Goal: Obtain resource: Download file/media

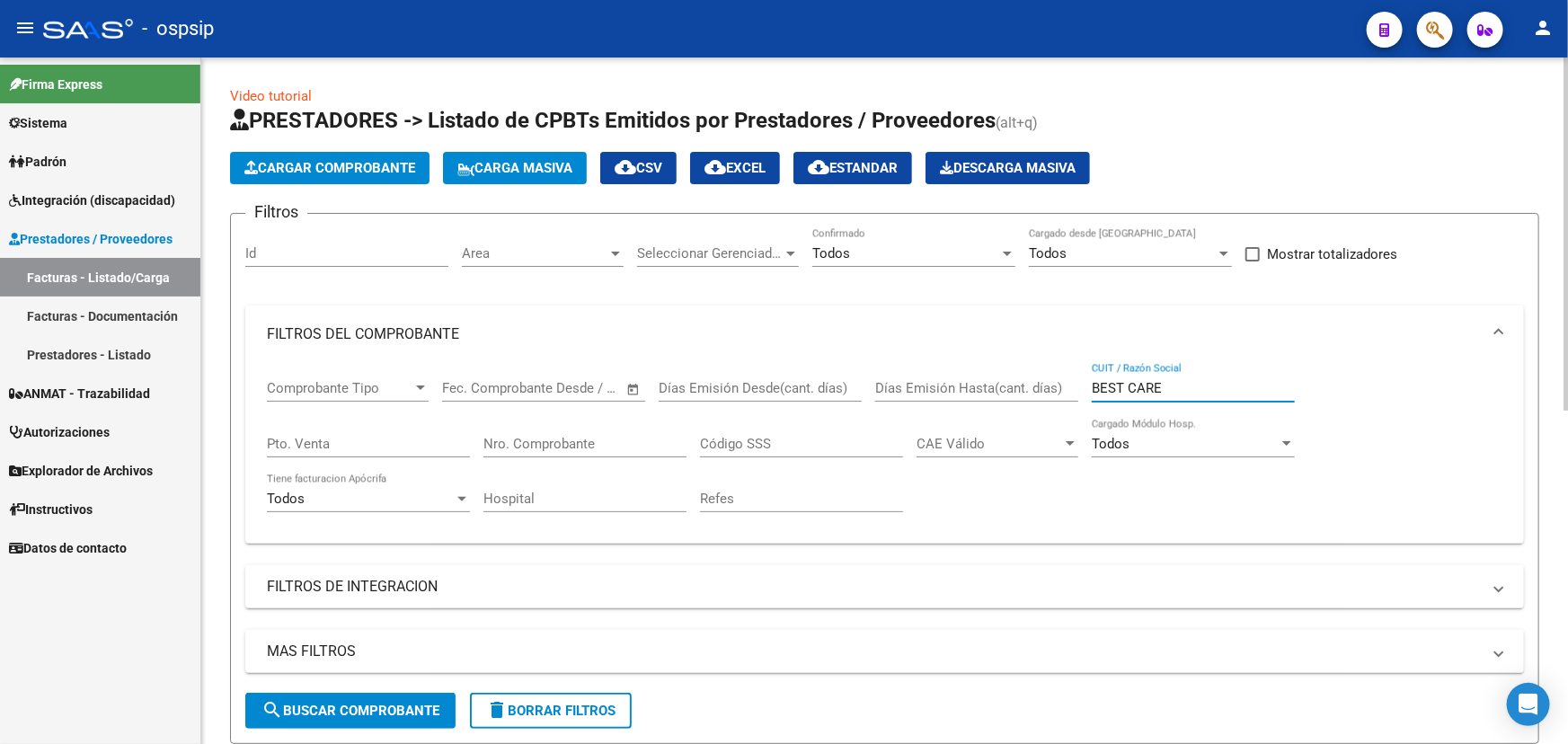
drag, startPoint x: 1204, startPoint y: 386, endPoint x: 1032, endPoint y: 378, distance: 172.2
click at [1030, 380] on div "Comprobante Tipo Comprobante Tipo Start date – End date Fec. Comprobante Desde …" at bounding box center [884, 446] width 1235 height 166
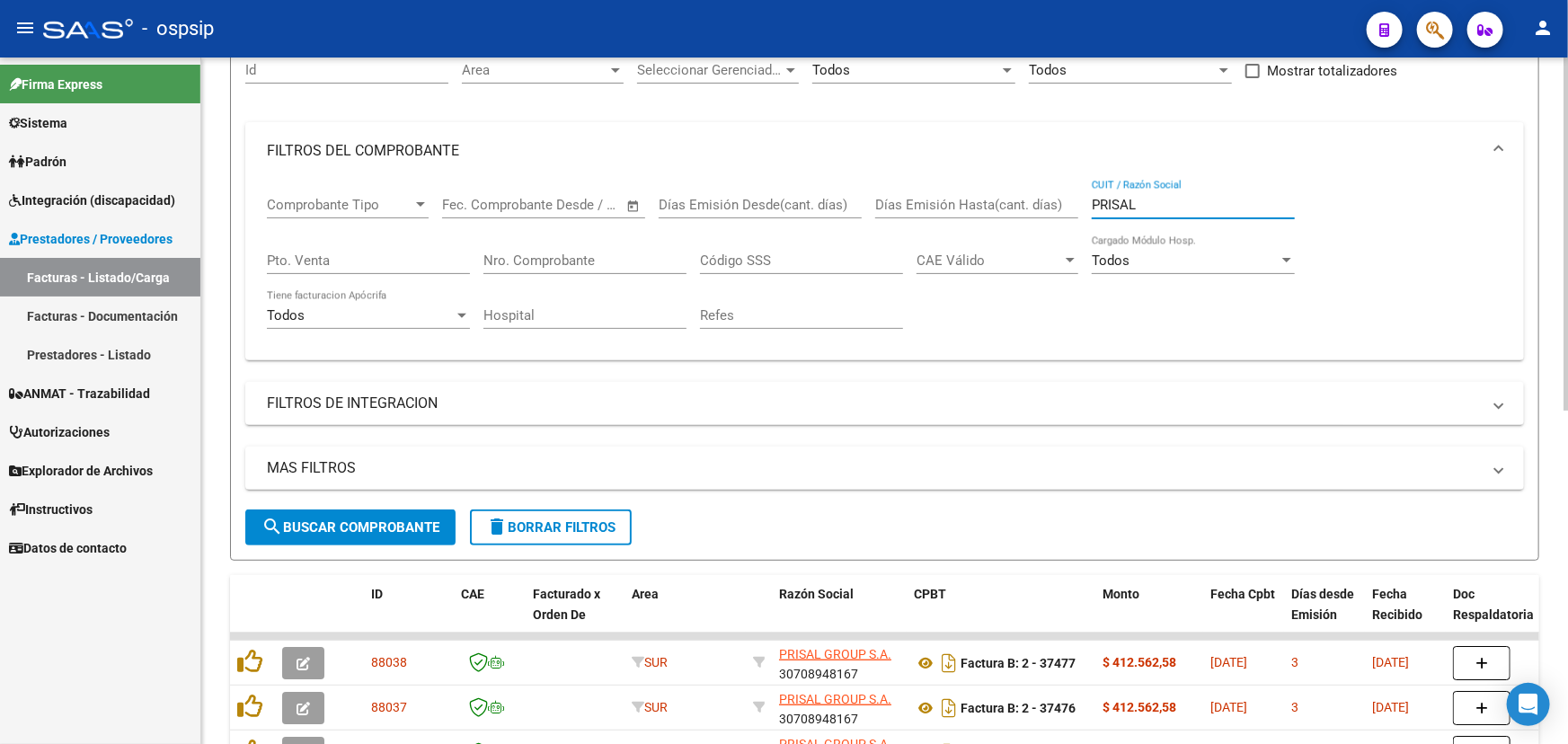
scroll to position [162, 0]
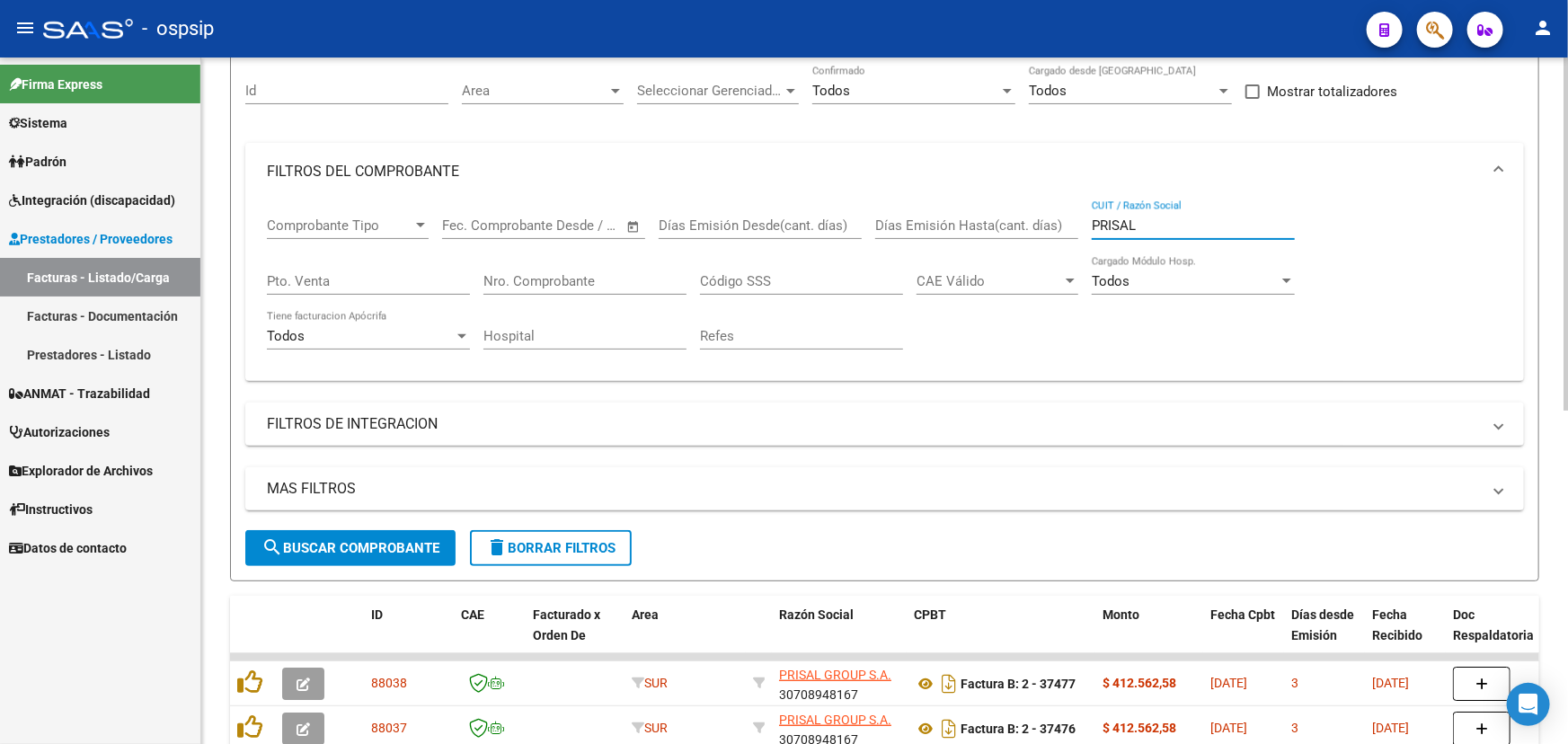
type input "PRISAL"
click at [559, 284] on input "Nro. Comprobante" at bounding box center [584, 282] width 203 height 17
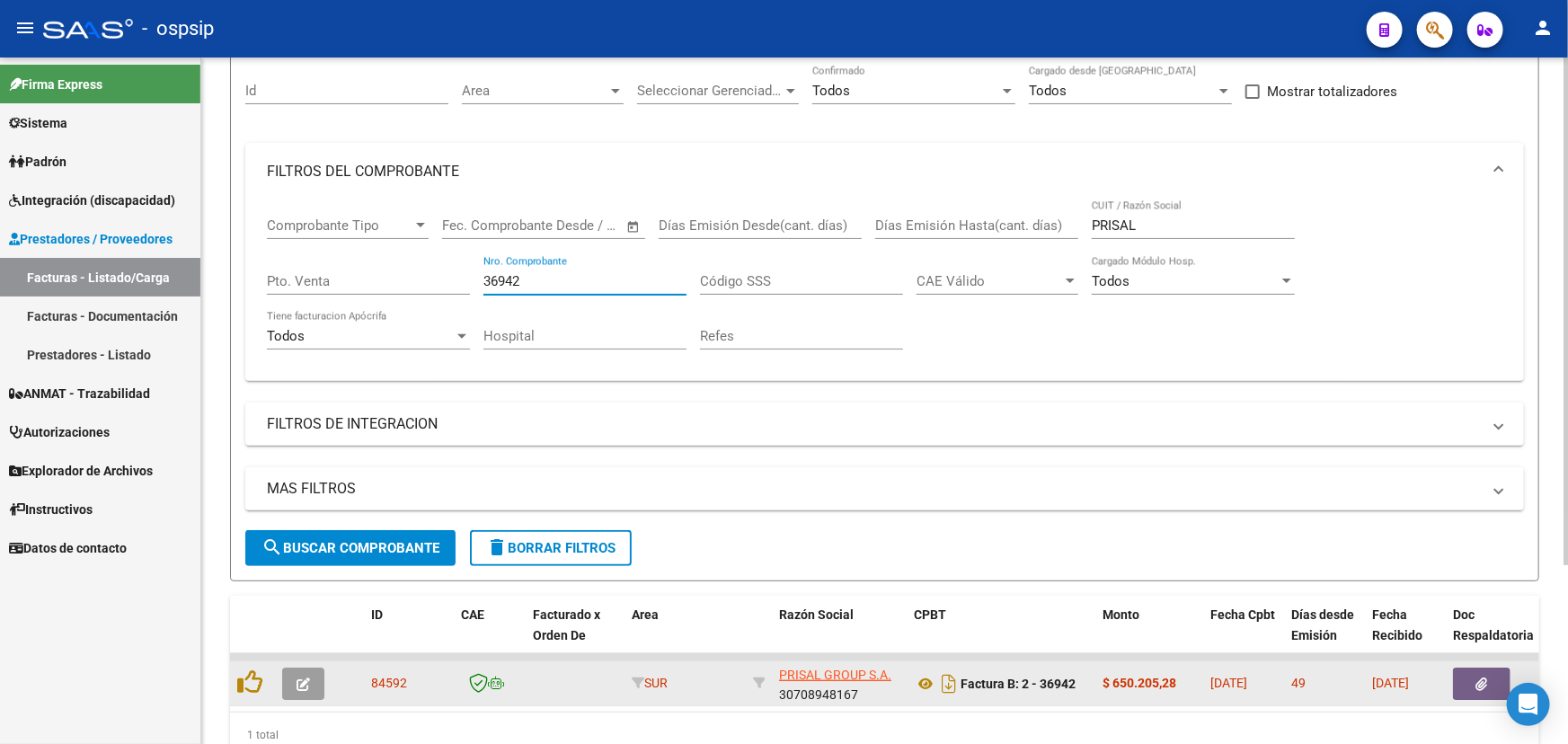
click at [1464, 673] on button "button" at bounding box center [1482, 683] width 58 height 32
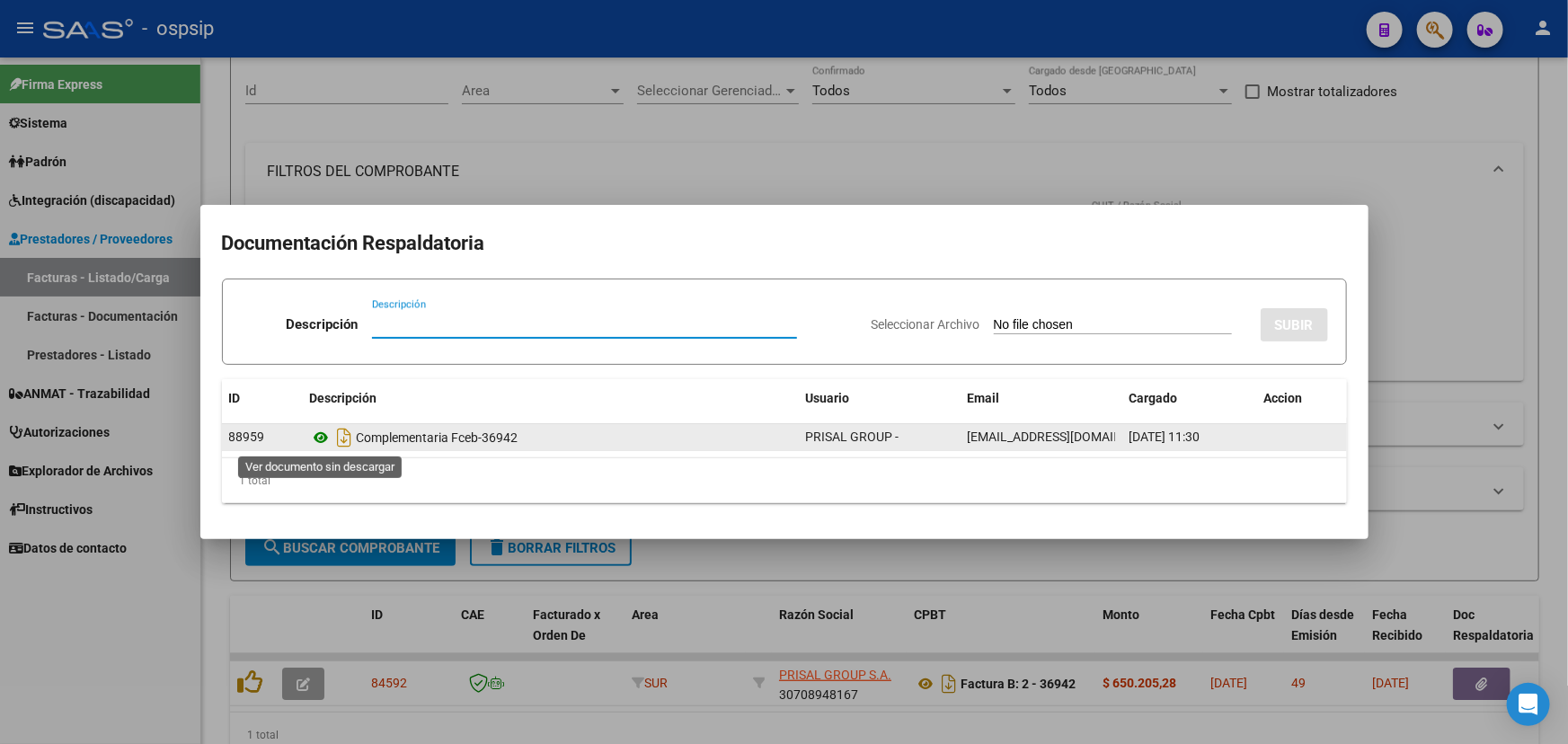
click at [319, 431] on icon at bounding box center [321, 438] width 23 height 22
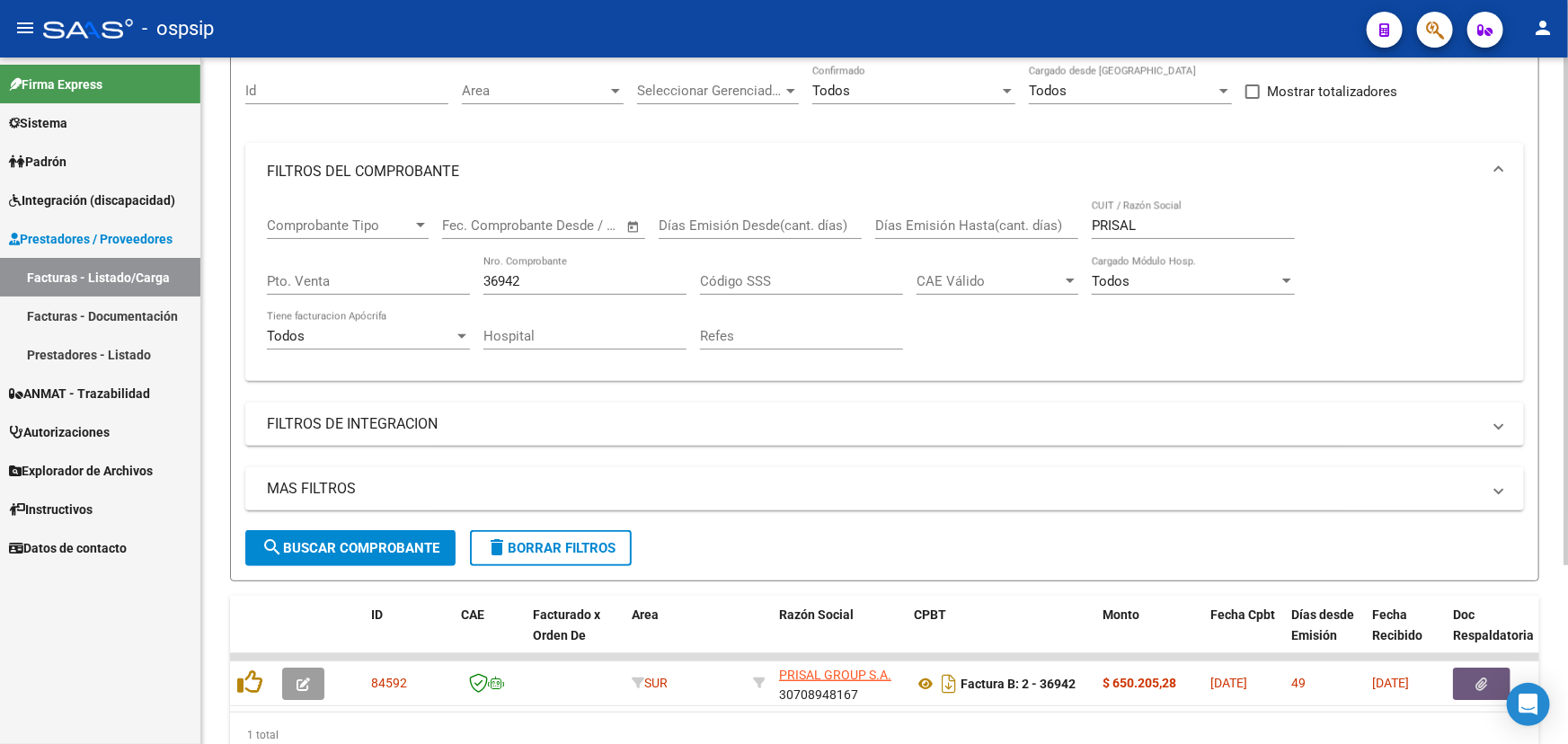
click at [498, 281] on input "36942" at bounding box center [584, 282] width 203 height 17
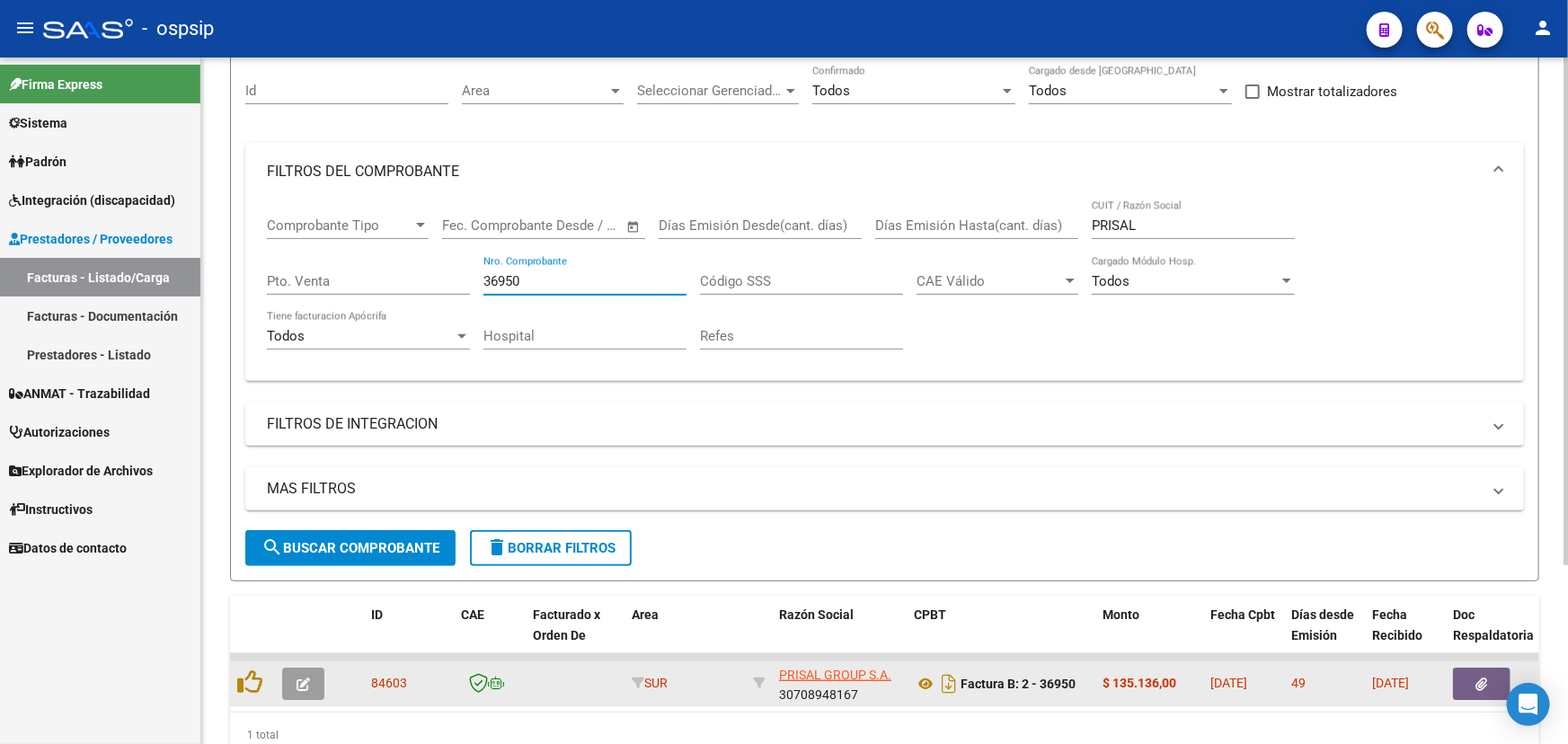
click at [1469, 680] on button "button" at bounding box center [1482, 683] width 58 height 32
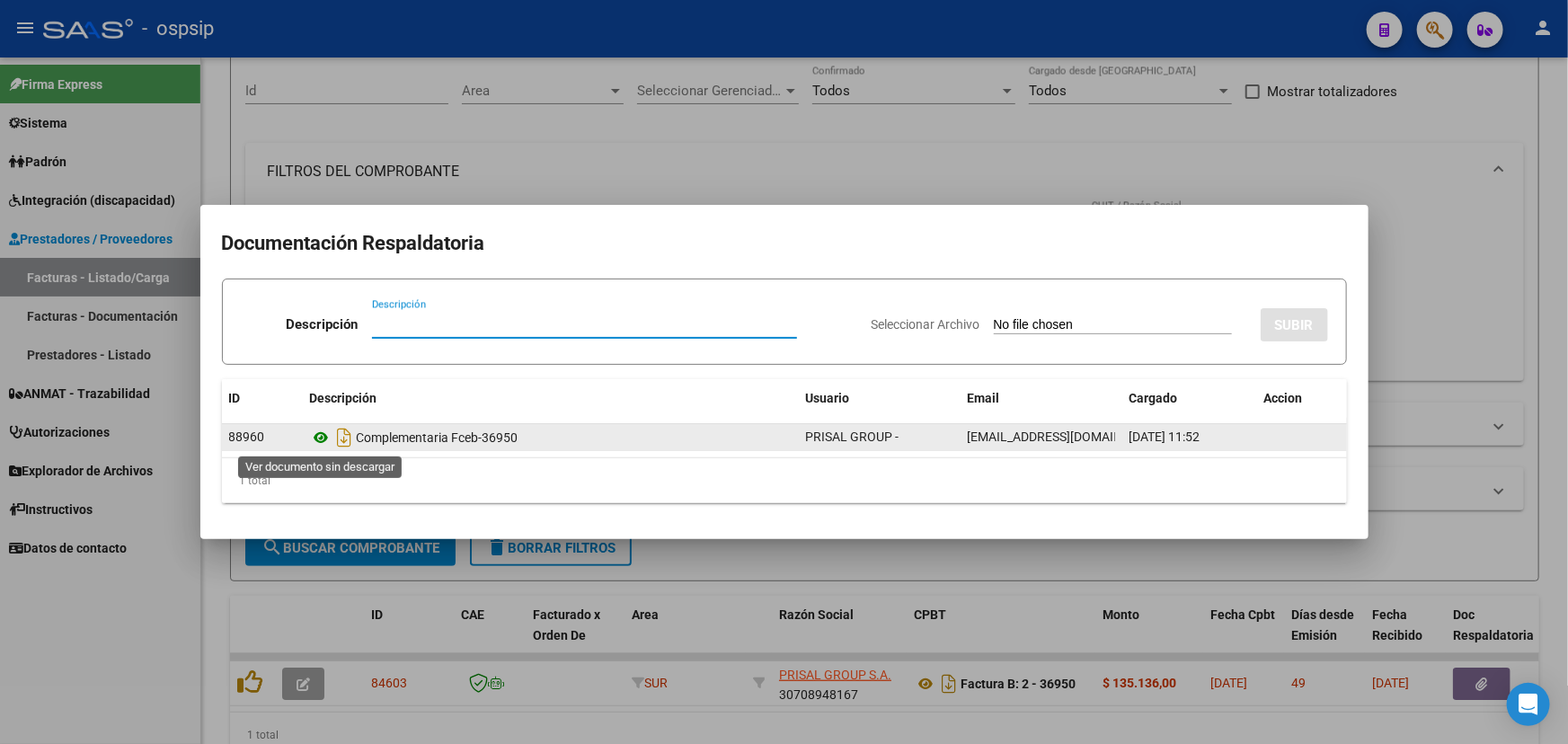
click at [313, 437] on icon at bounding box center [321, 438] width 23 height 22
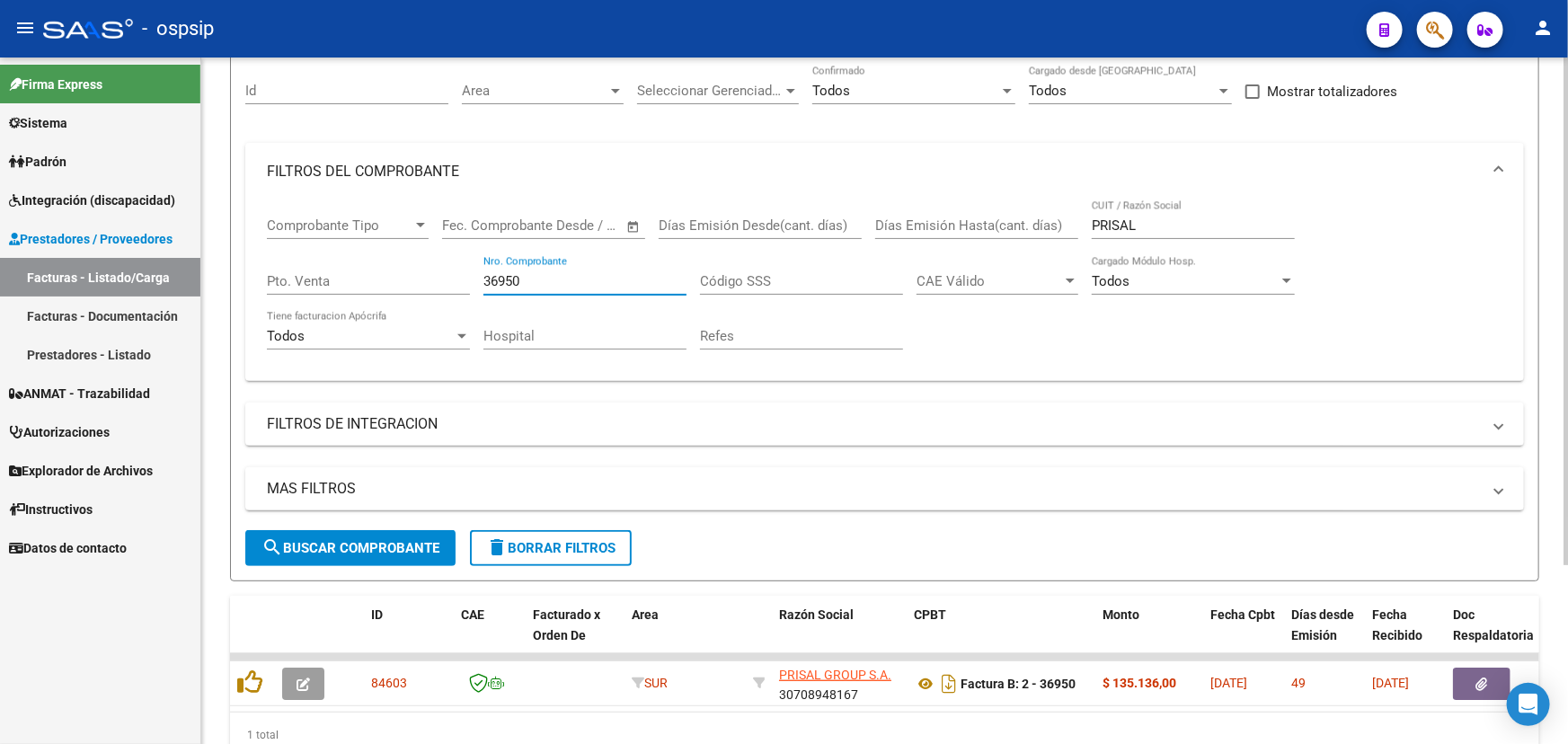
click at [520, 279] on input "36950" at bounding box center [584, 282] width 203 height 17
click at [513, 279] on input "36950" at bounding box center [584, 282] width 203 height 17
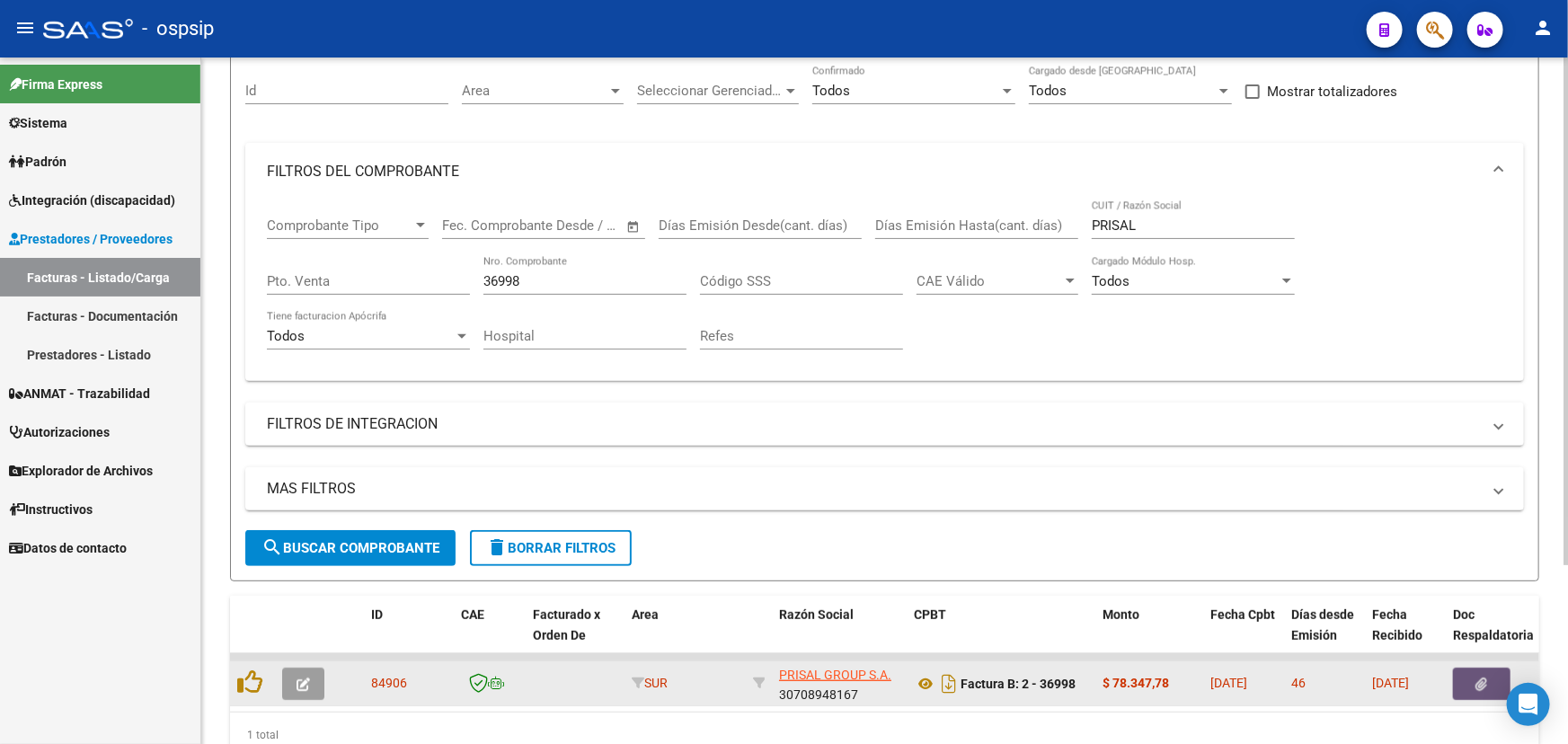
click at [1476, 676] on span "button" at bounding box center [1482, 684] width 12 height 17
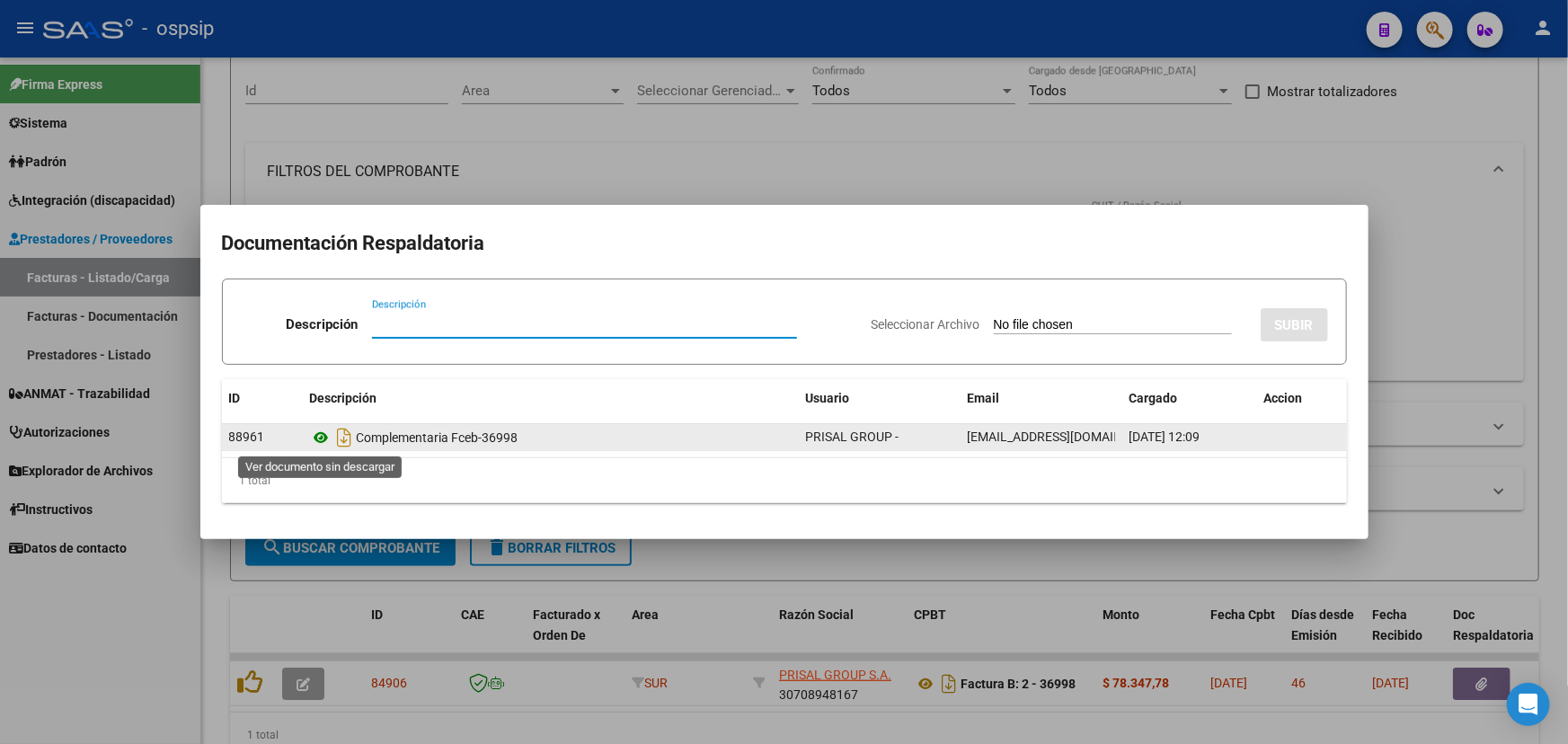
click at [324, 432] on icon at bounding box center [321, 438] width 23 height 22
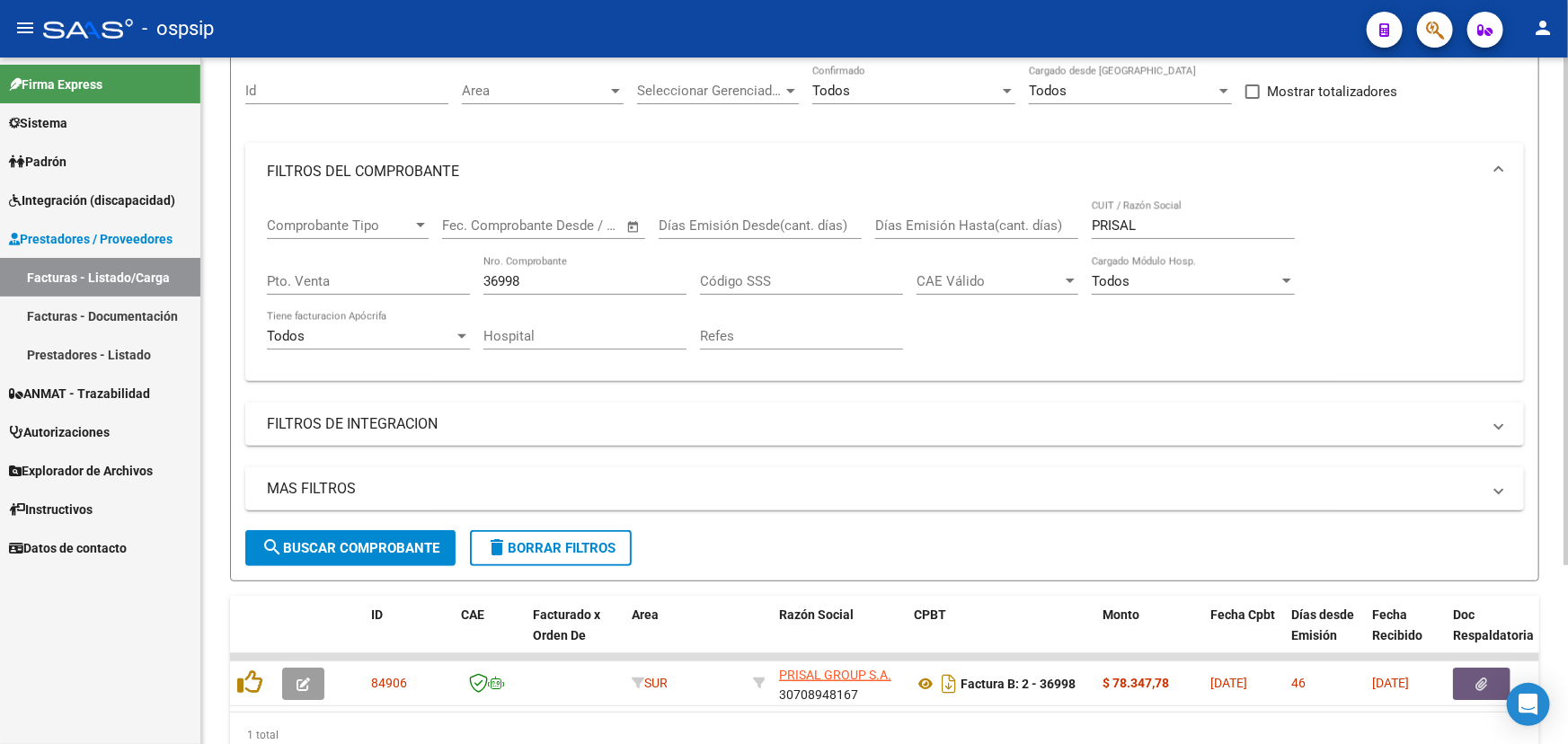
click at [503, 279] on input "36998" at bounding box center [584, 282] width 203 height 17
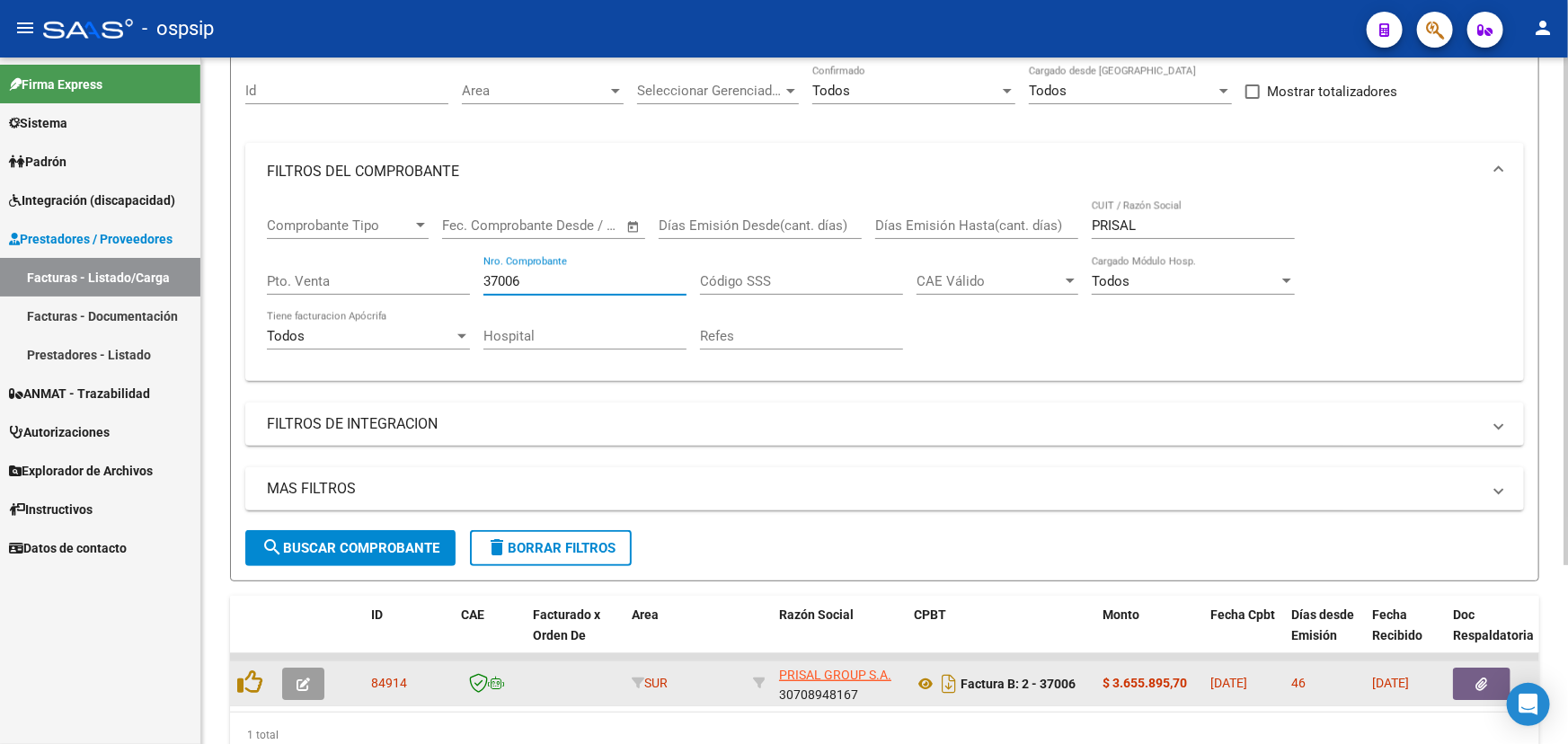
click at [1465, 676] on button "button" at bounding box center [1482, 683] width 58 height 32
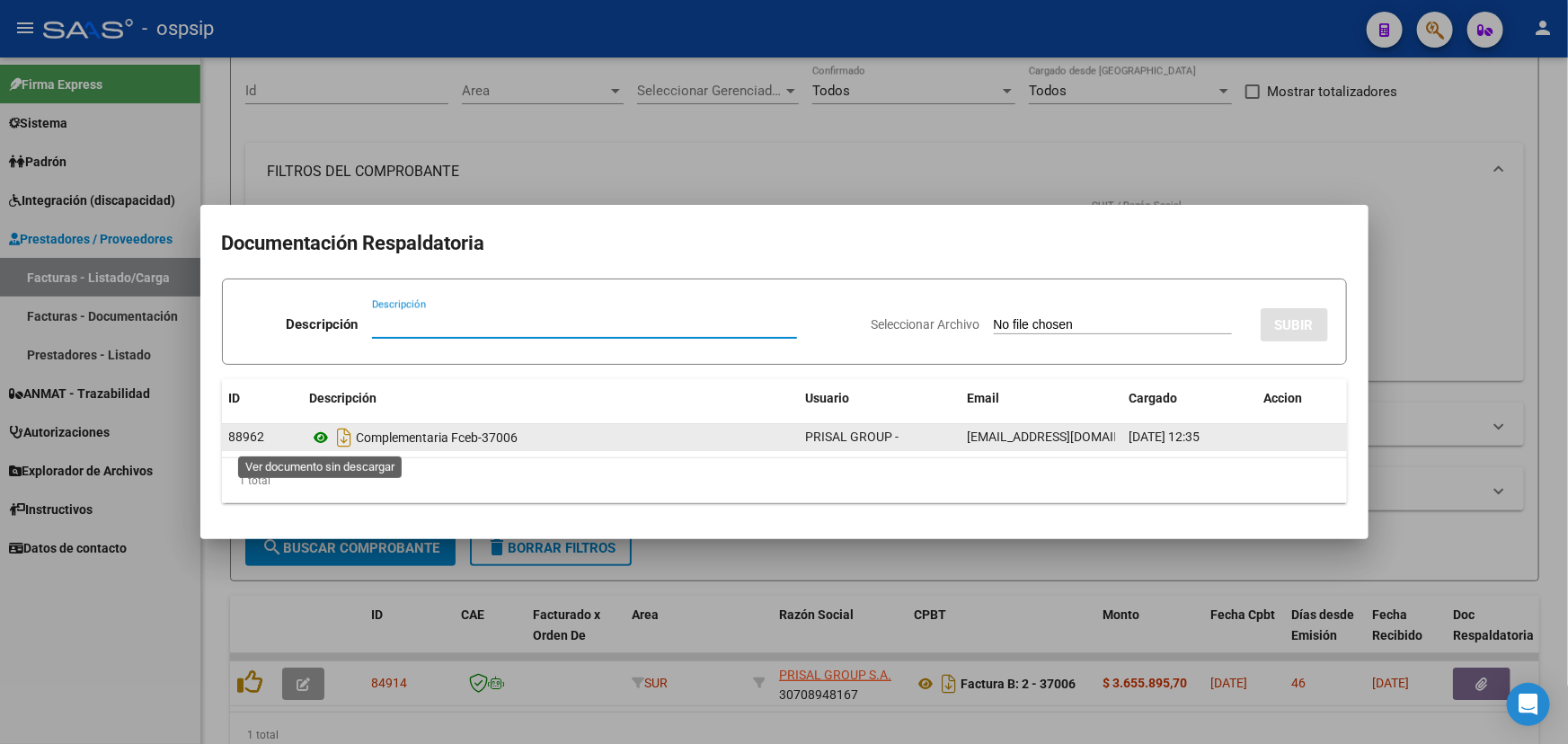
click at [325, 439] on icon at bounding box center [321, 438] width 23 height 22
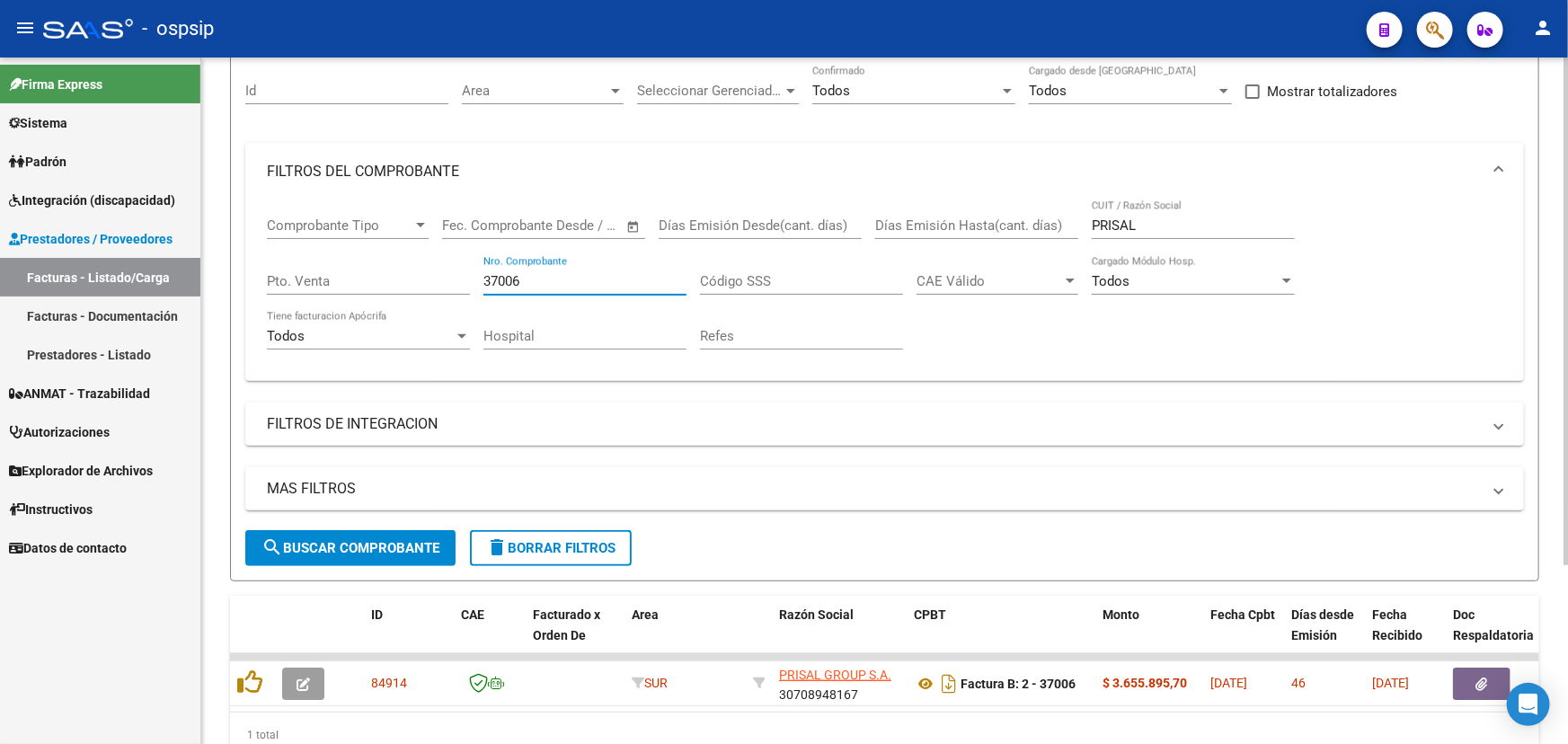
click at [526, 279] on input "37006" at bounding box center [584, 282] width 203 height 17
click at [505, 278] on input "37006" at bounding box center [584, 282] width 203 height 17
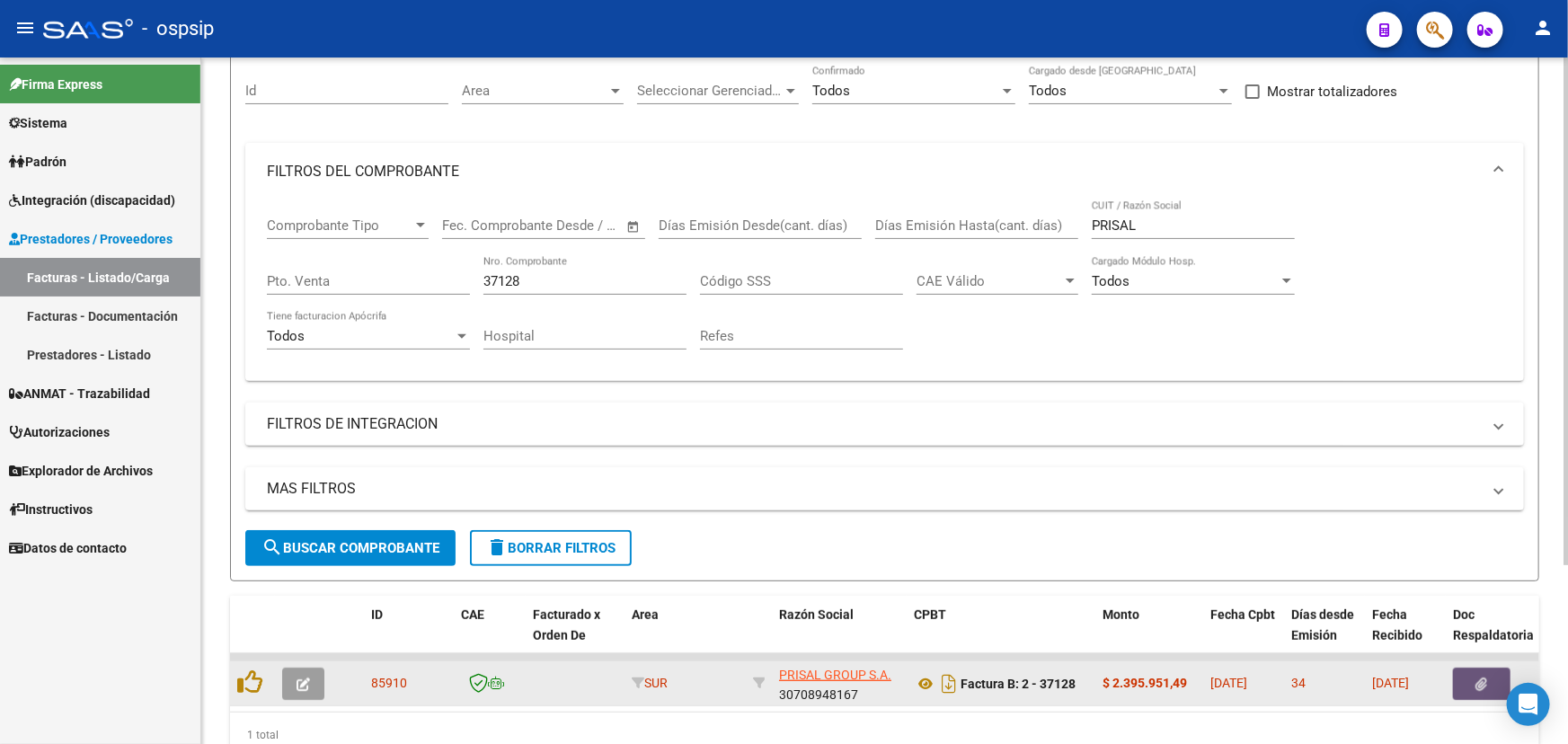
click at [1485, 670] on button "button" at bounding box center [1482, 683] width 58 height 32
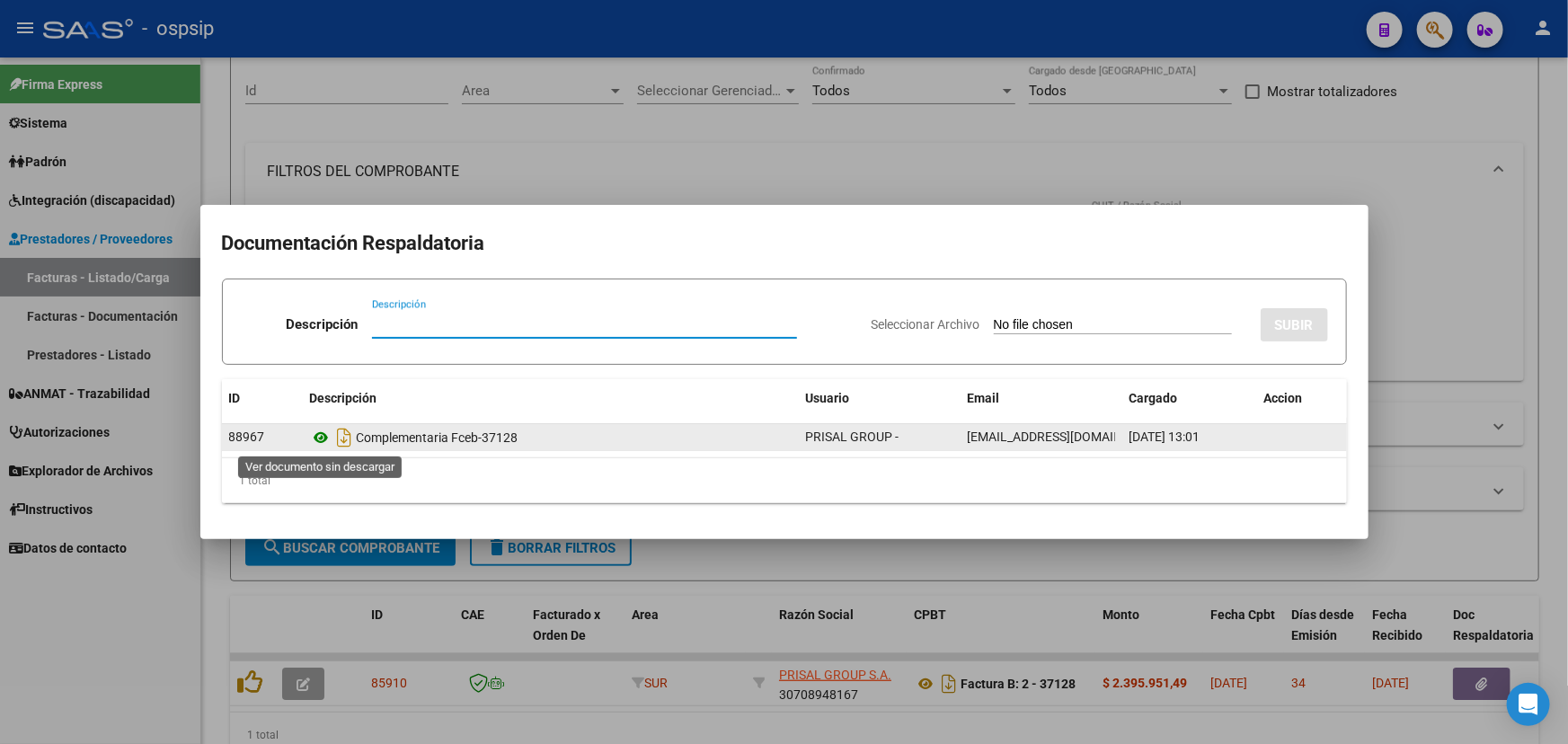
click at [324, 440] on icon at bounding box center [321, 438] width 23 height 22
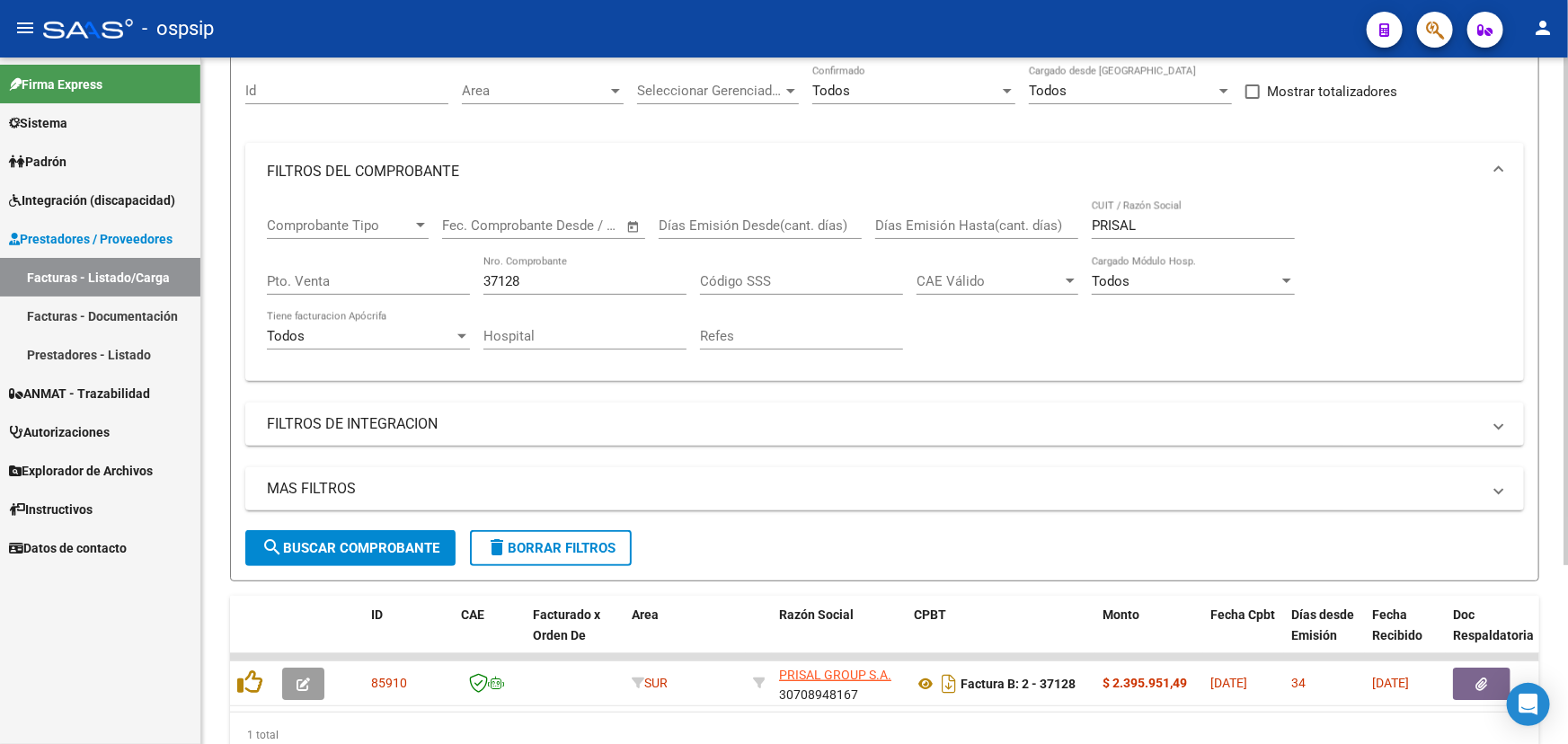
click at [548, 266] on div "37128 Nro. Comprobante" at bounding box center [584, 275] width 203 height 39
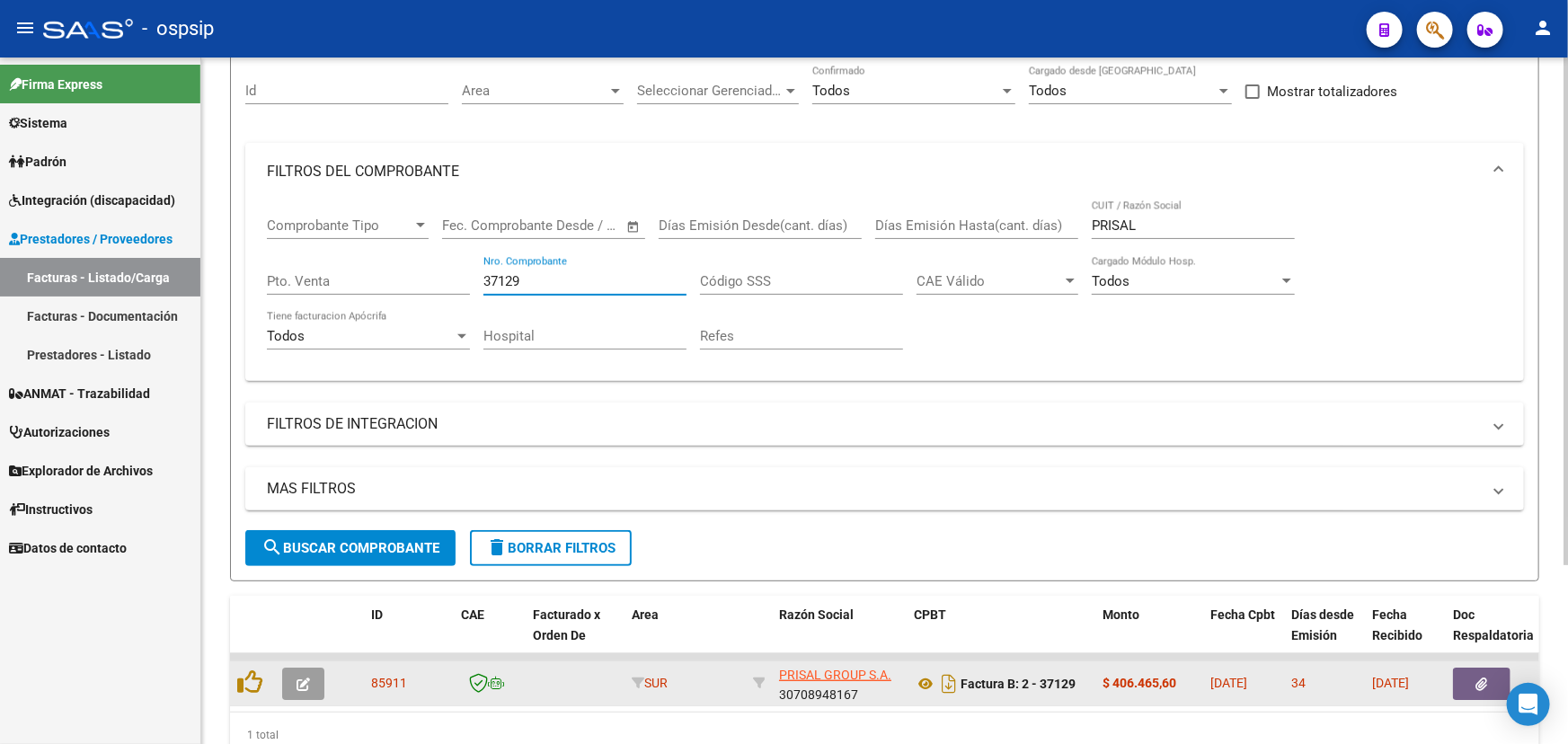
click at [1476, 678] on icon "button" at bounding box center [1482, 684] width 12 height 14
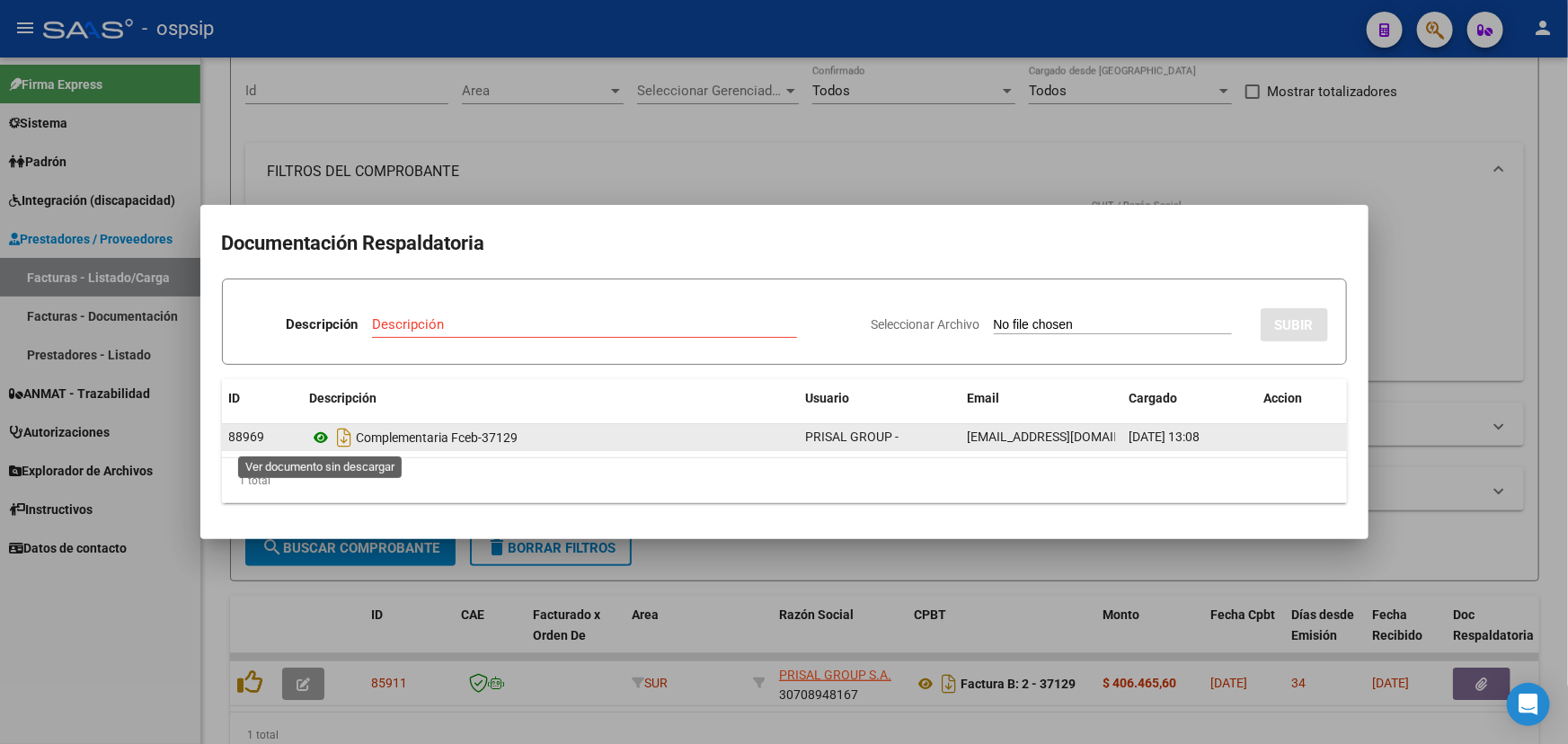
click at [320, 439] on icon at bounding box center [321, 438] width 23 height 22
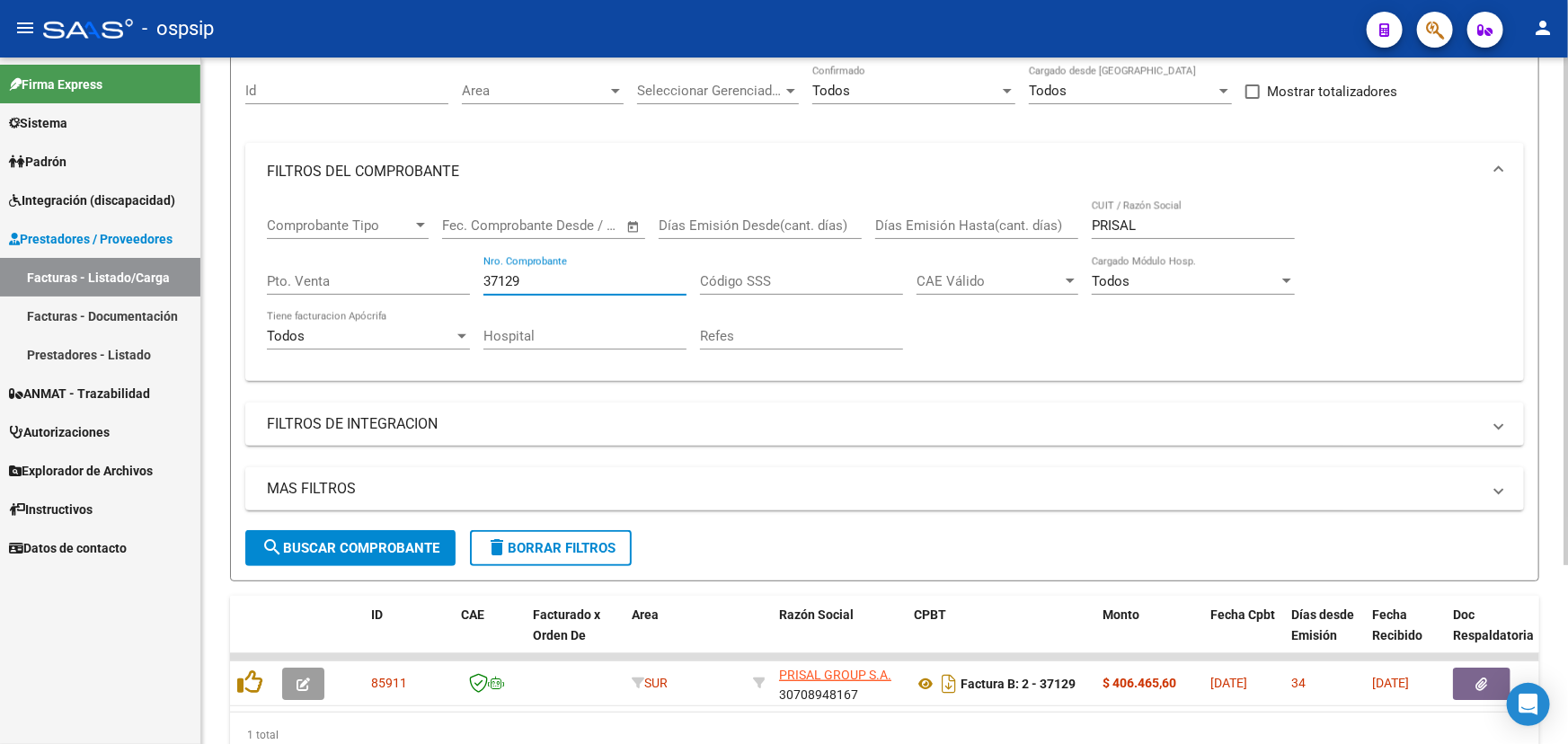
click at [524, 281] on input "37129" at bounding box center [584, 282] width 203 height 17
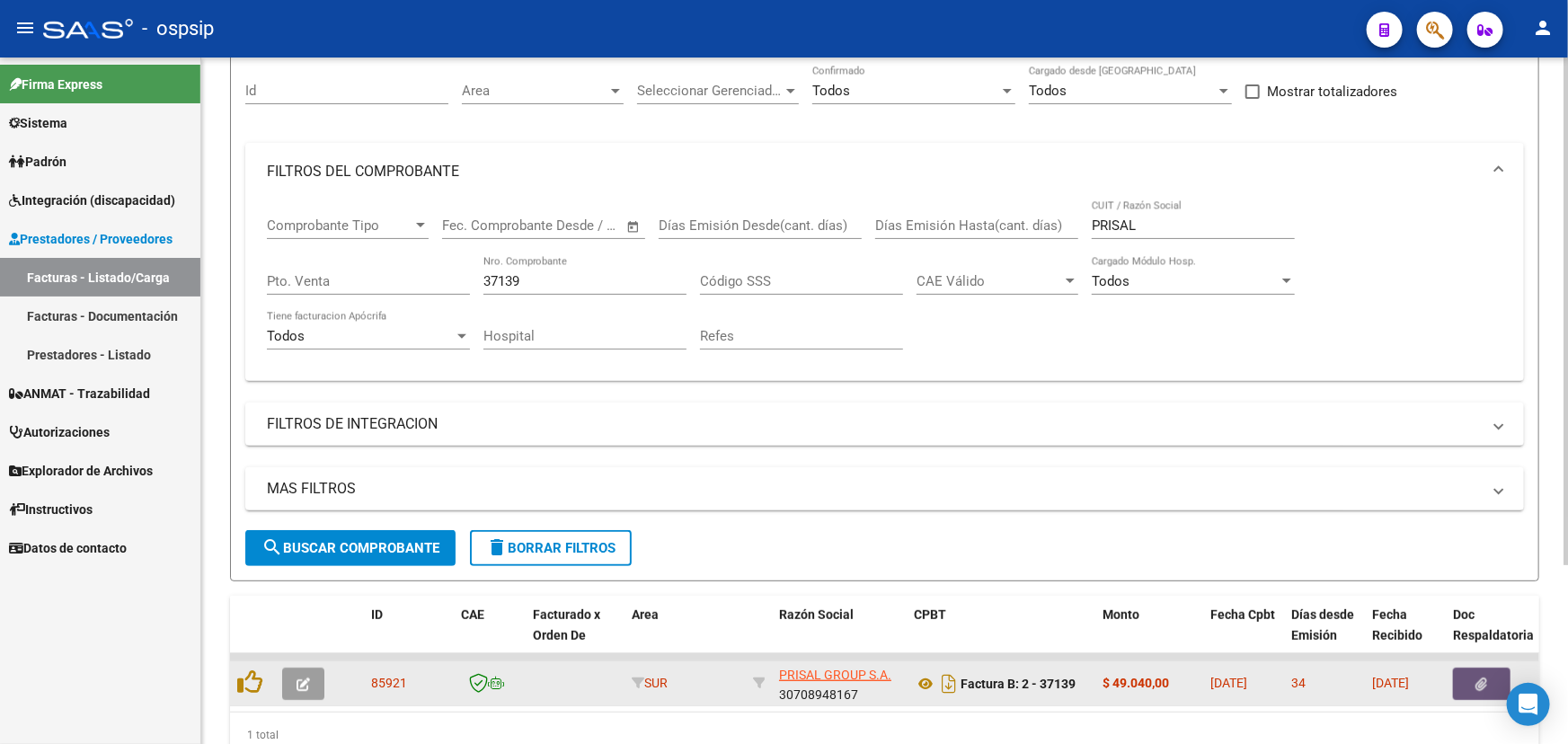
click at [1461, 674] on button "button" at bounding box center [1482, 683] width 58 height 32
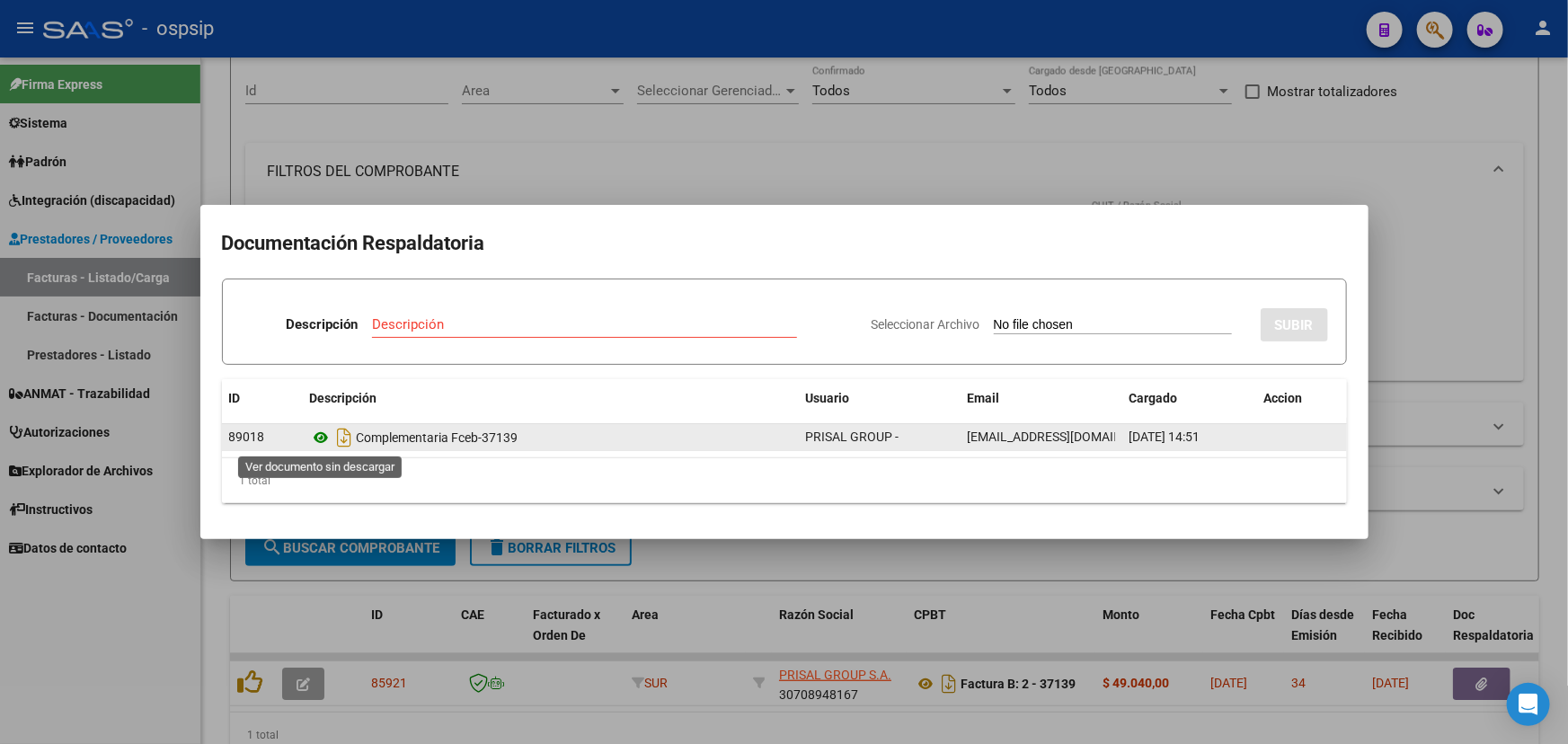
click at [319, 434] on icon at bounding box center [321, 438] width 23 height 22
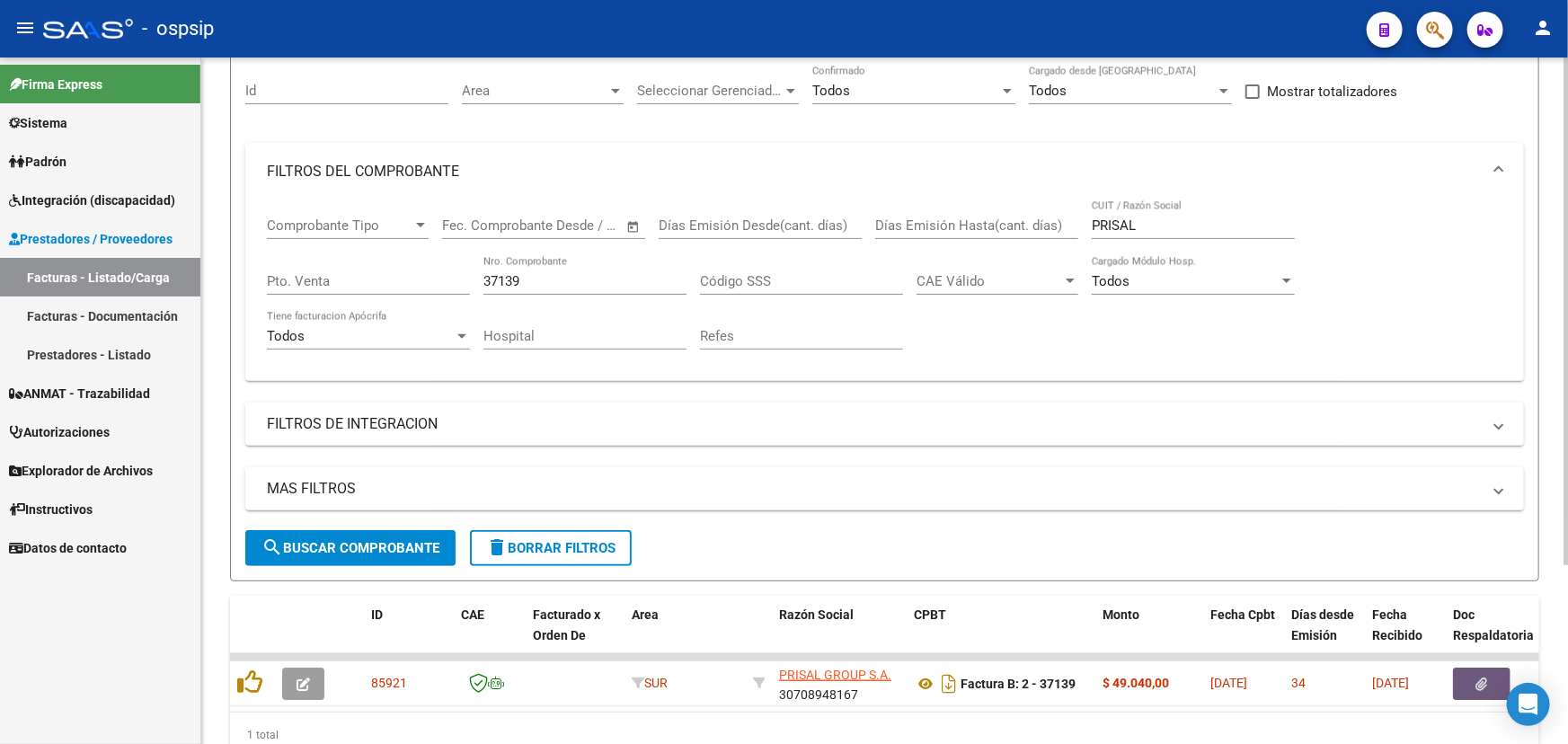
click at [547, 273] on input "37139" at bounding box center [584, 282] width 203 height 17
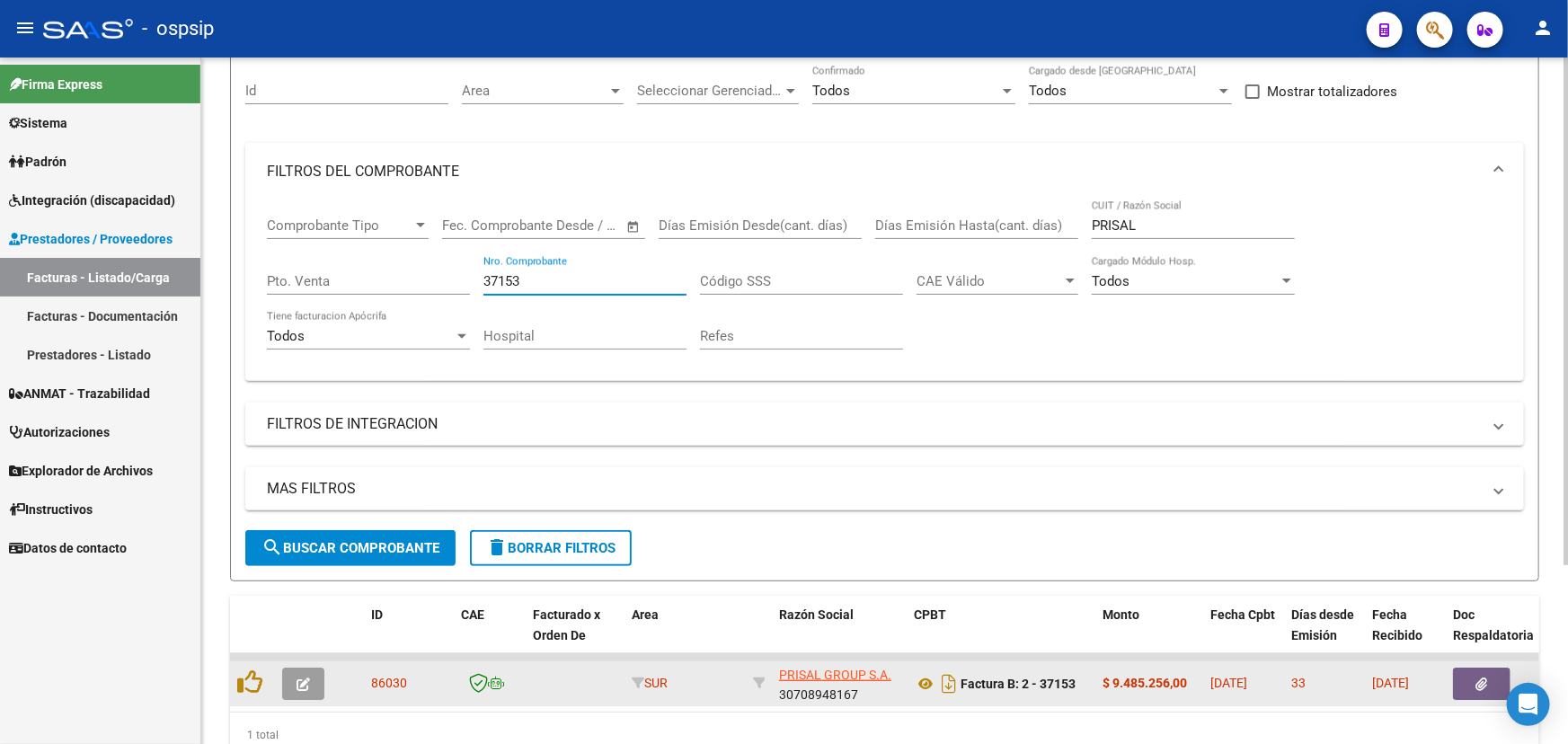
click at [1468, 681] on button "button" at bounding box center [1482, 683] width 58 height 32
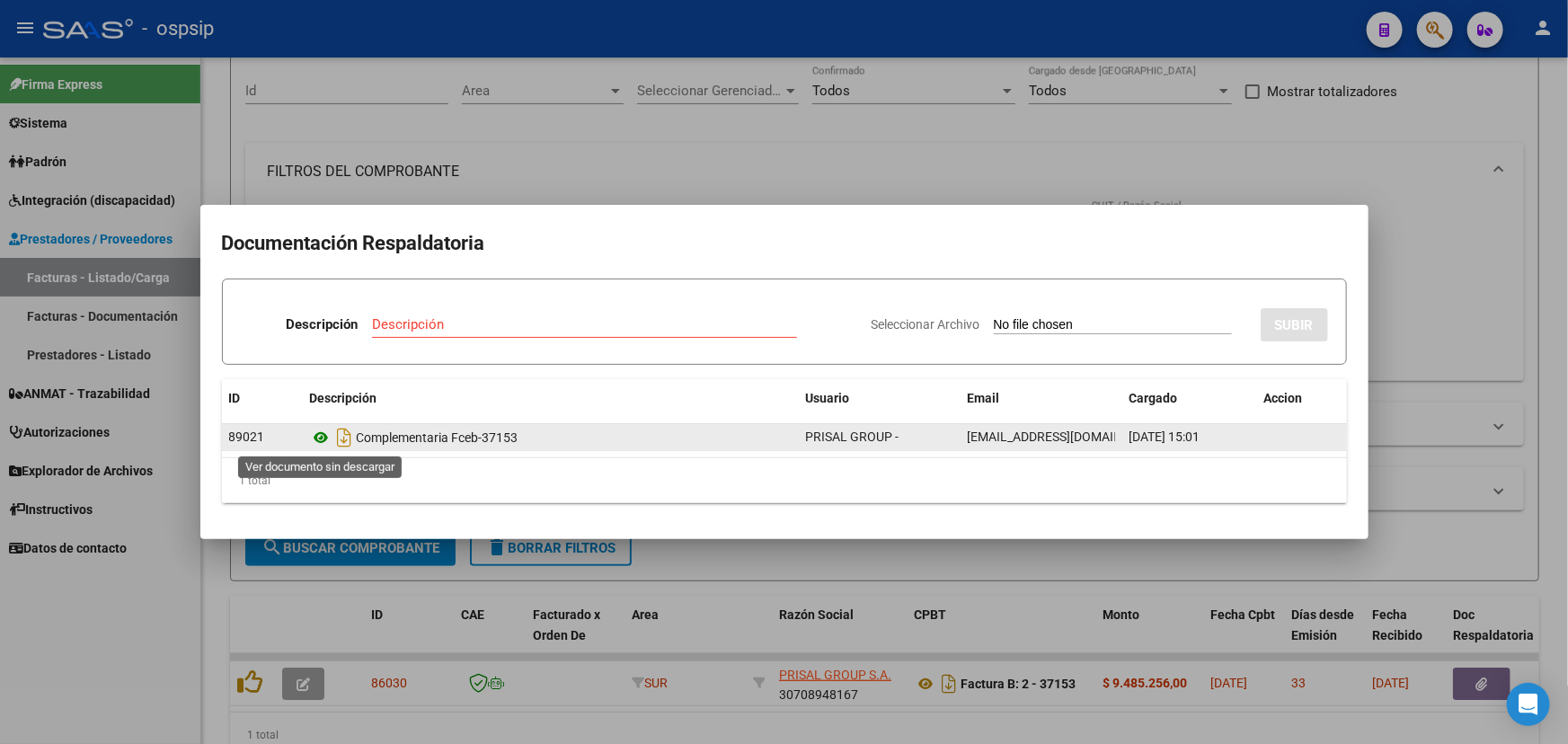
click at [326, 433] on icon at bounding box center [321, 438] width 23 height 22
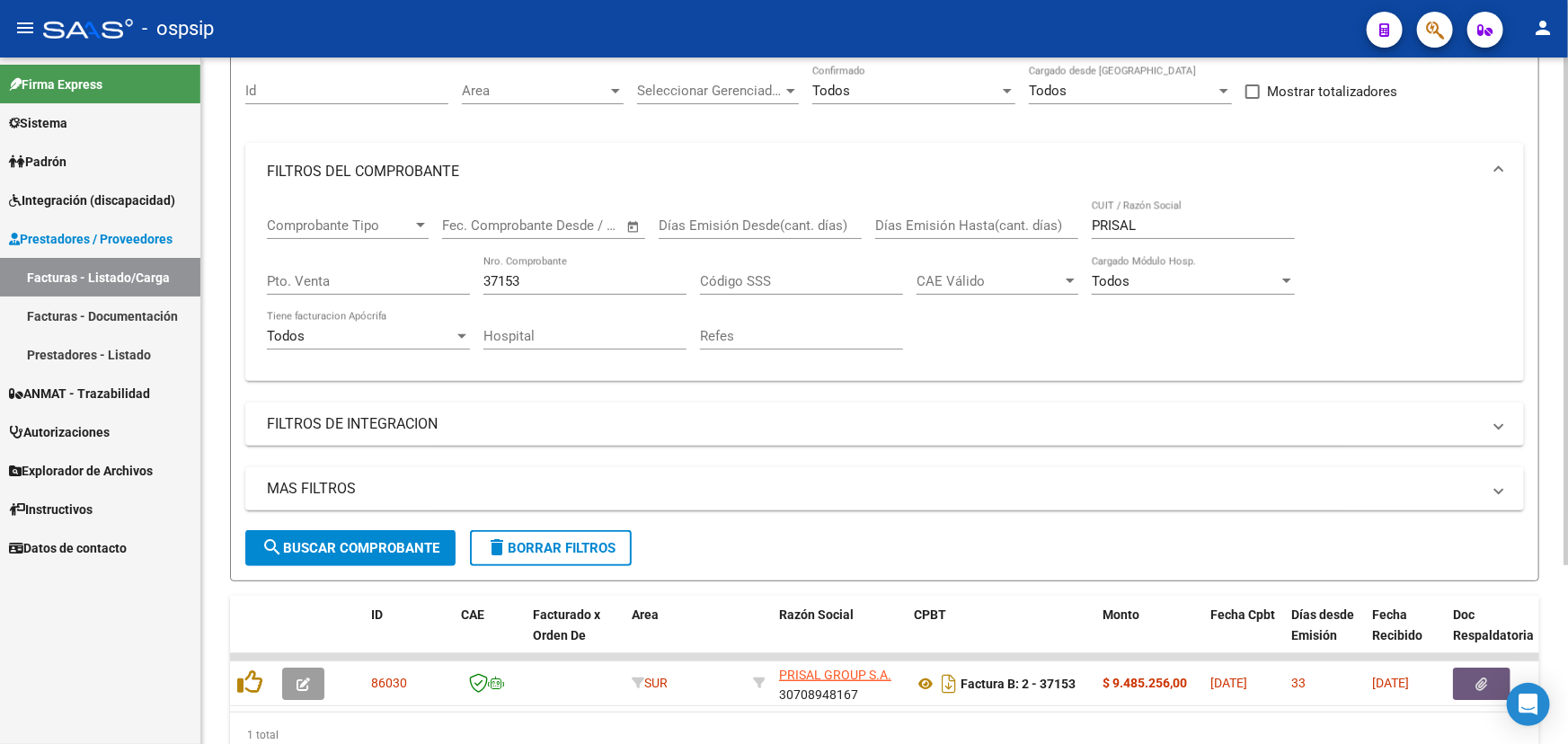
click at [551, 268] on div "37153 Nro. Comprobante" at bounding box center [584, 275] width 203 height 39
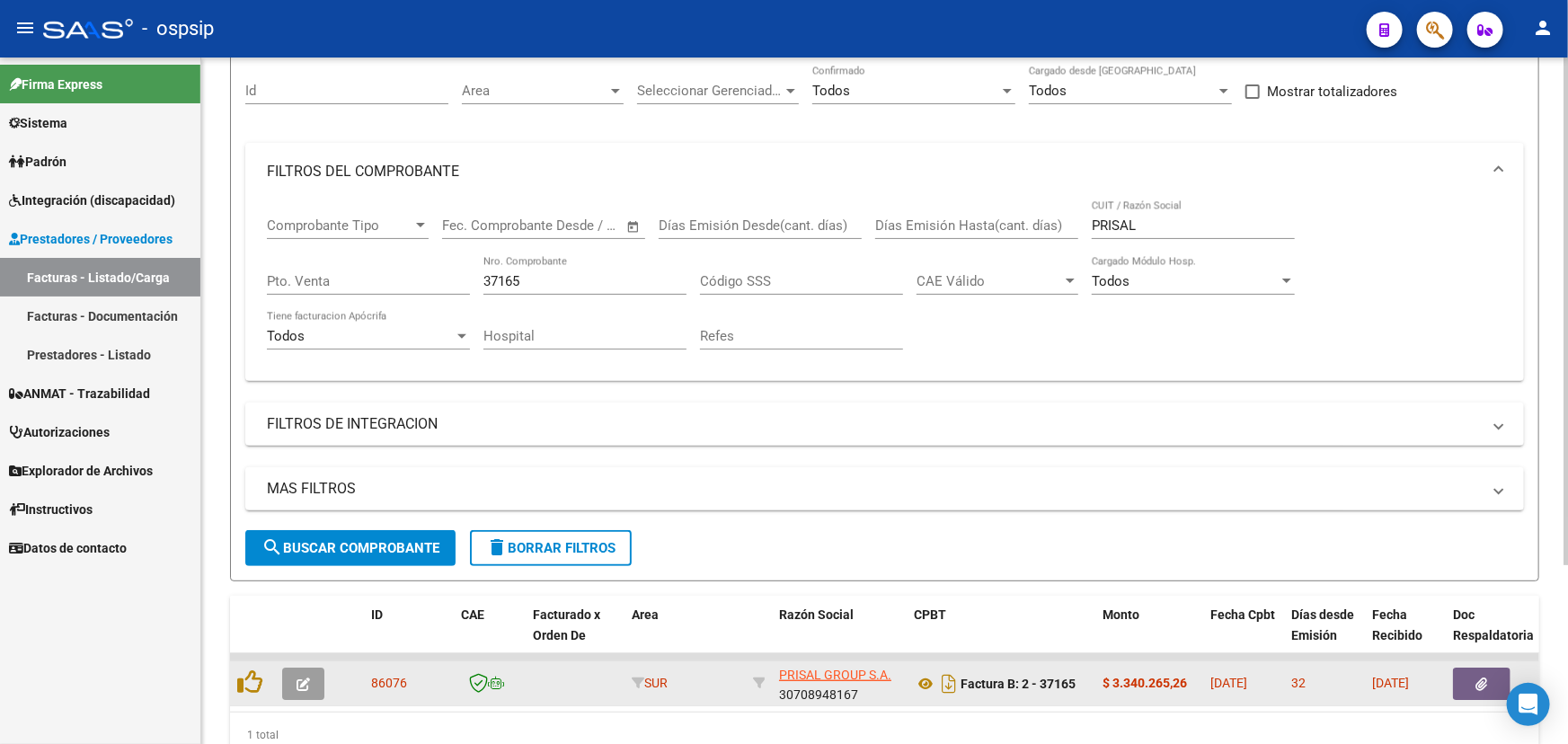
click at [1479, 662] on datatable-body-cell at bounding box center [1500, 683] width 108 height 44
click at [1477, 678] on icon "button" at bounding box center [1482, 684] width 12 height 14
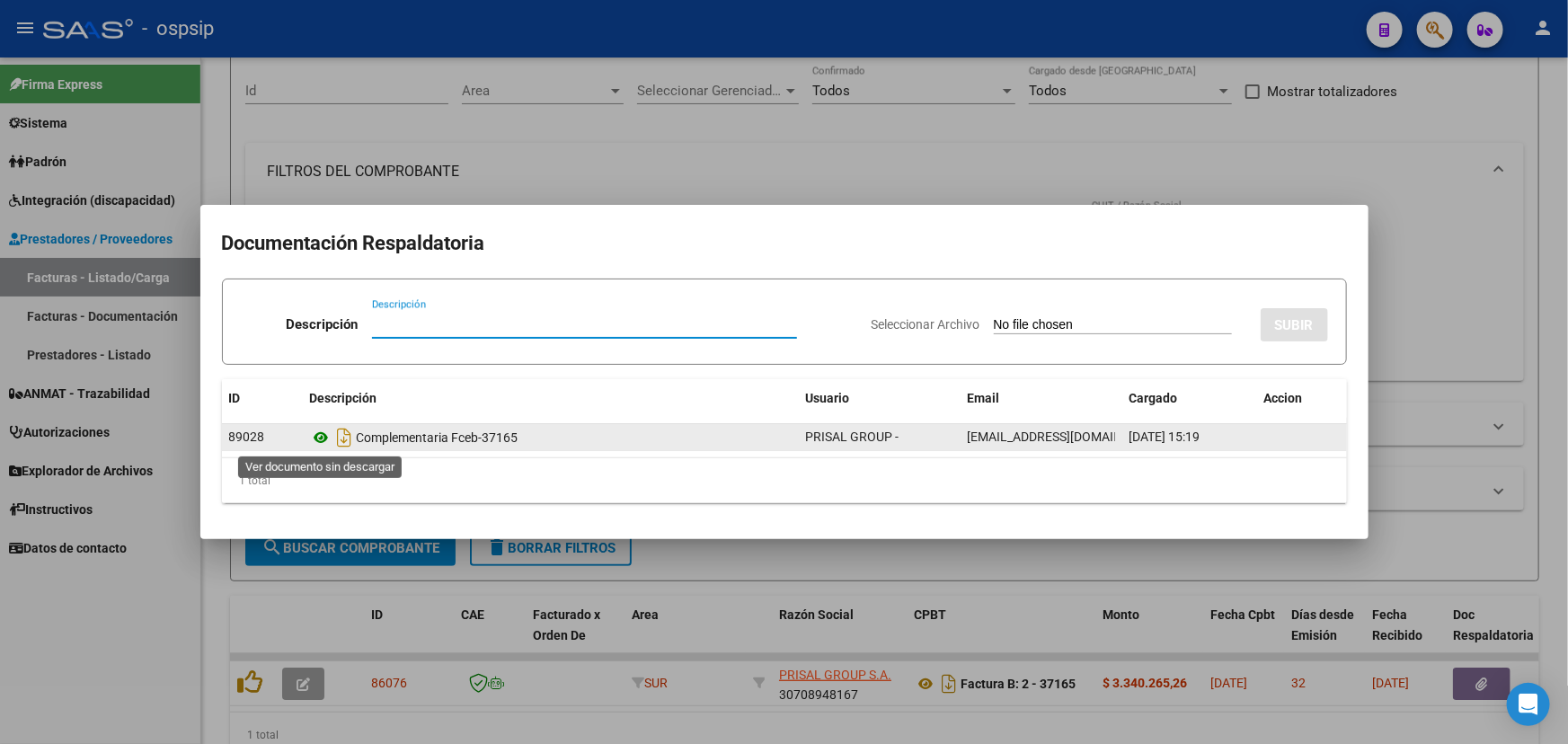
click at [324, 434] on icon at bounding box center [321, 438] width 23 height 22
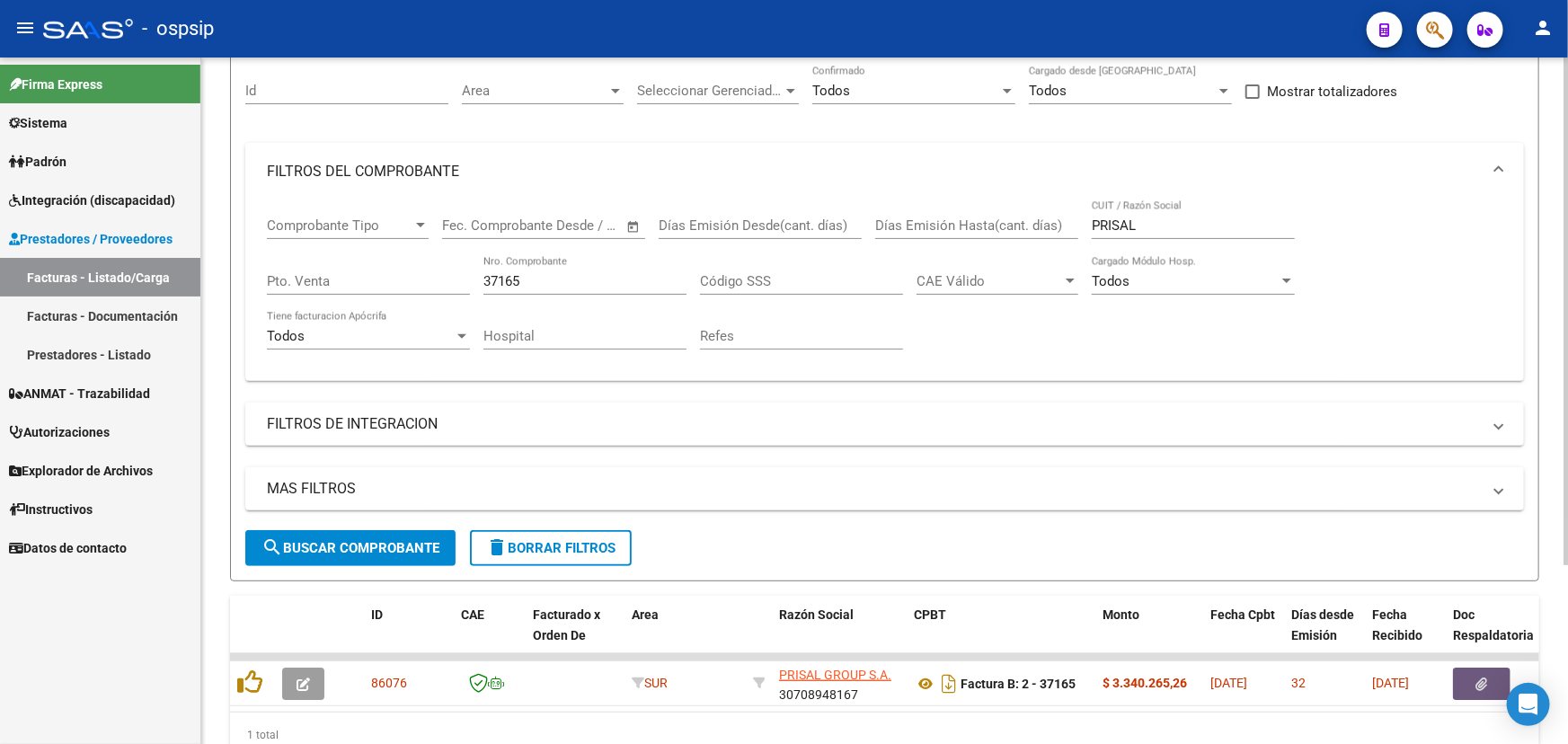
click at [574, 276] on input "37165" at bounding box center [584, 282] width 203 height 17
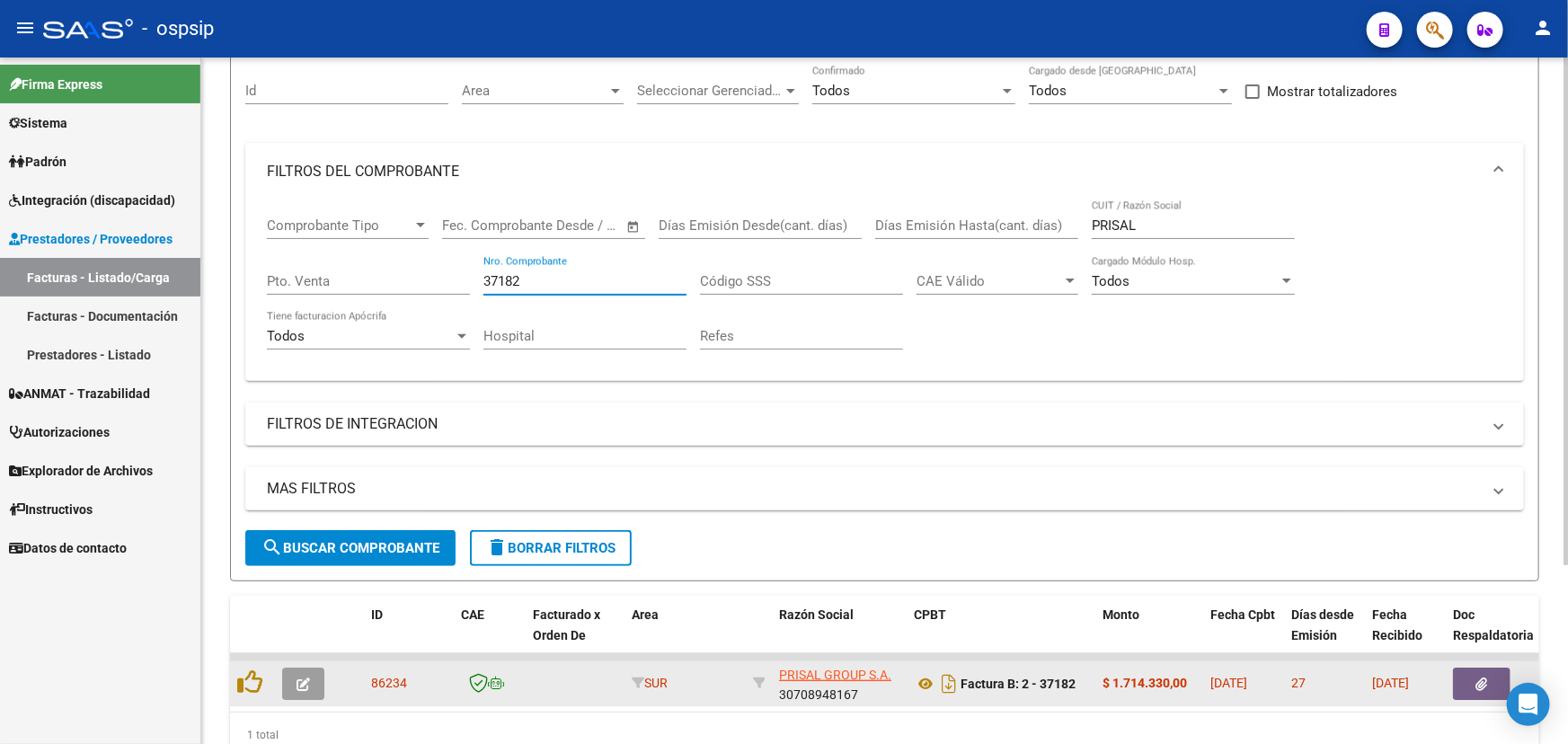
click at [1471, 674] on button "button" at bounding box center [1482, 683] width 58 height 32
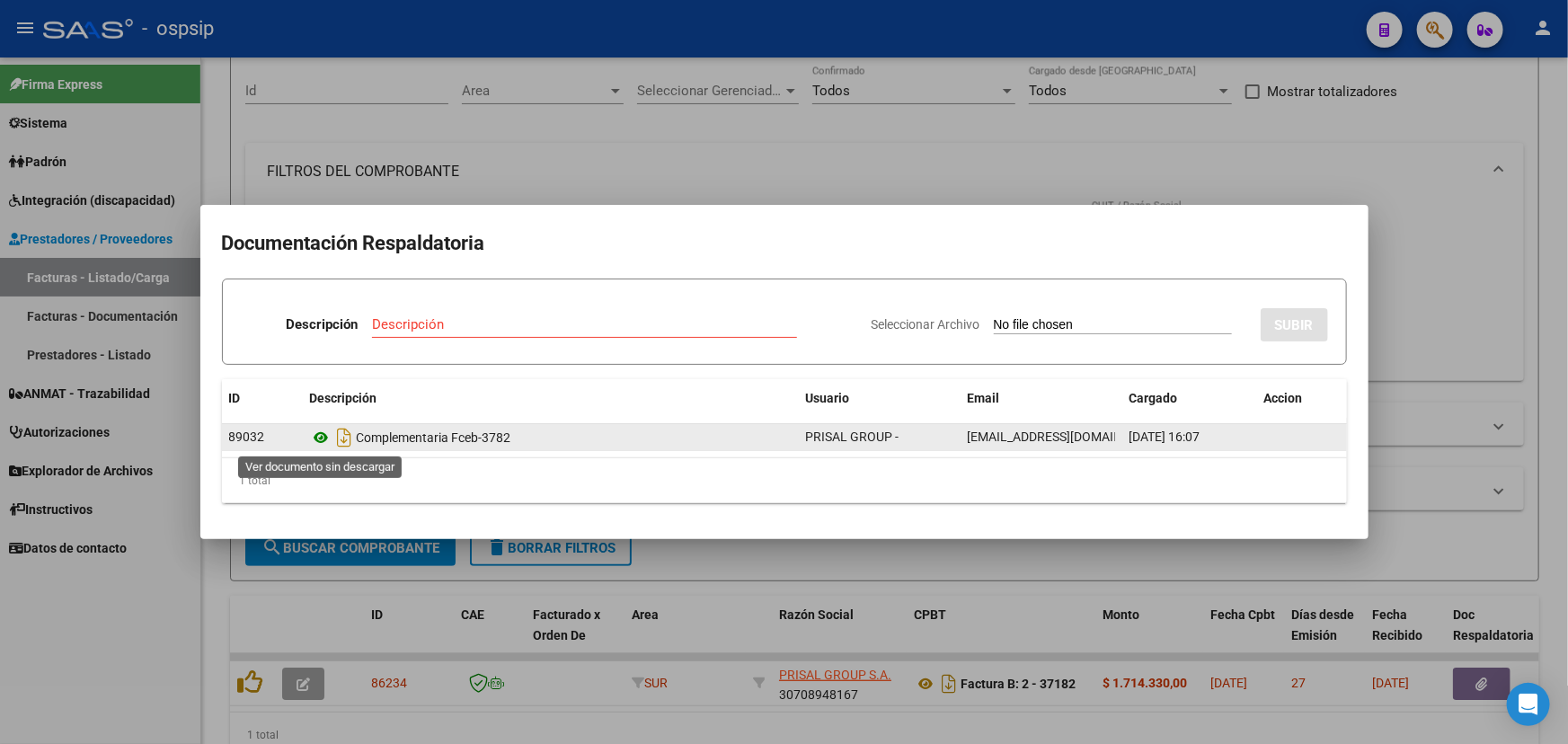
click at [320, 434] on icon at bounding box center [321, 438] width 23 height 22
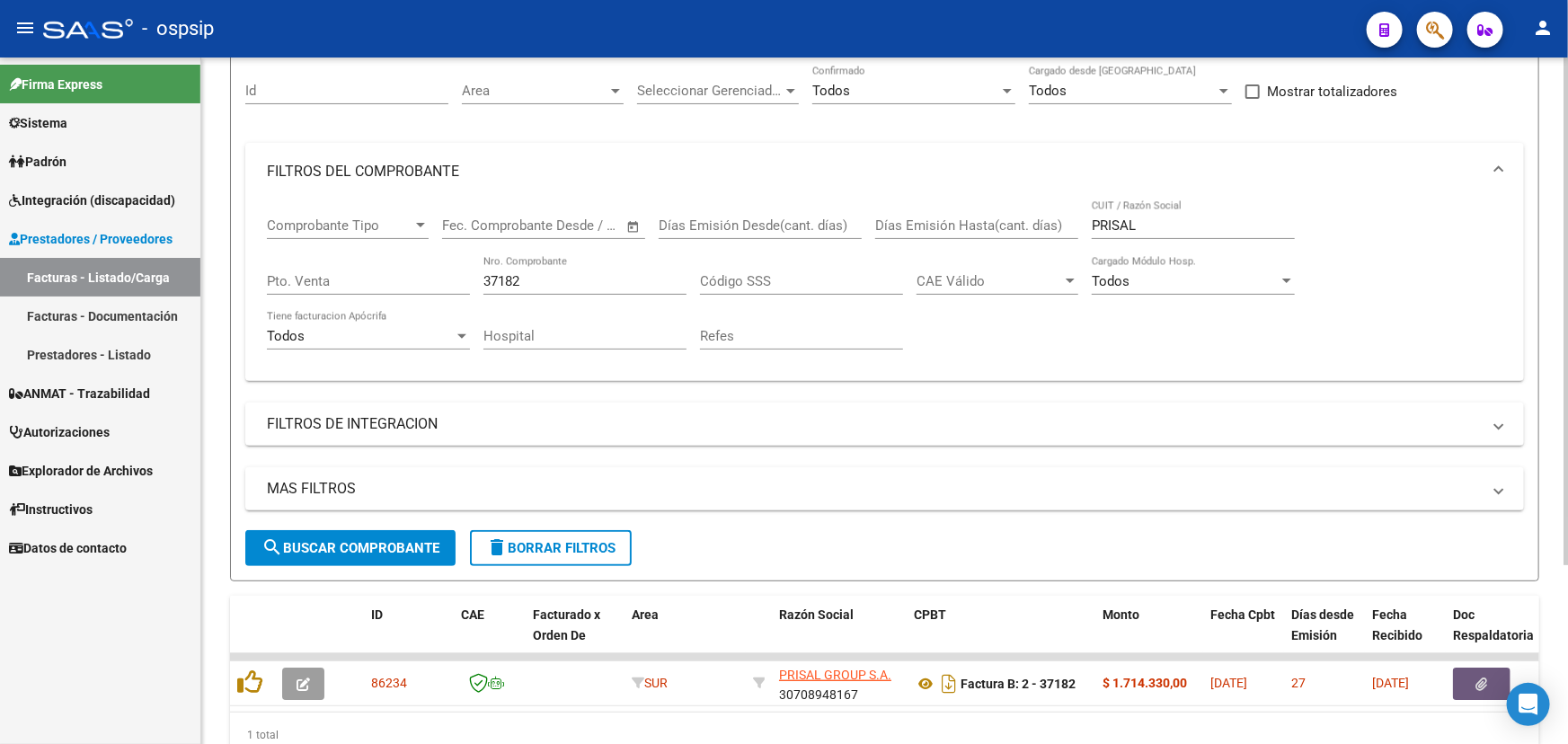
click at [539, 276] on input "37182" at bounding box center [584, 282] width 203 height 17
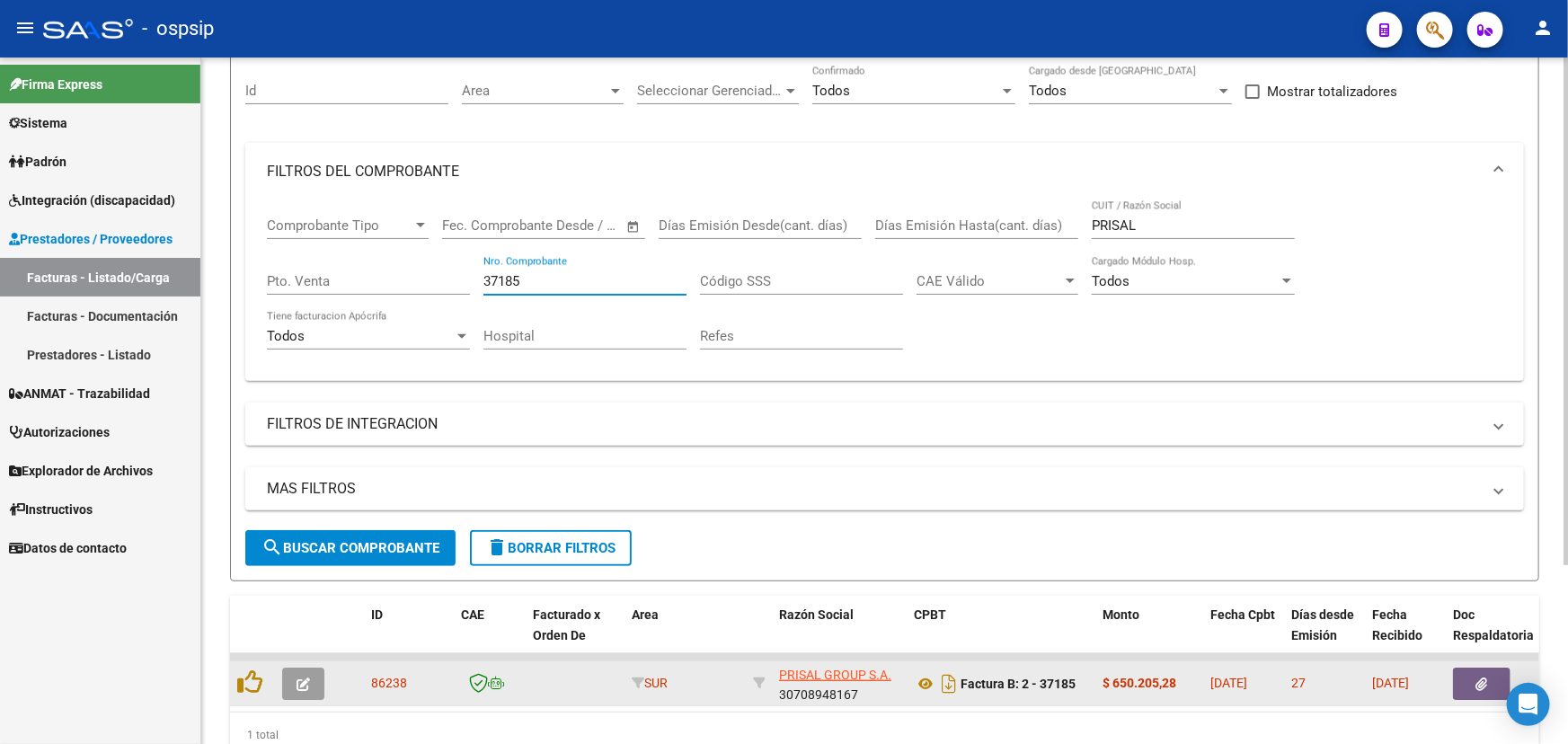
click at [1463, 671] on button "button" at bounding box center [1482, 683] width 58 height 32
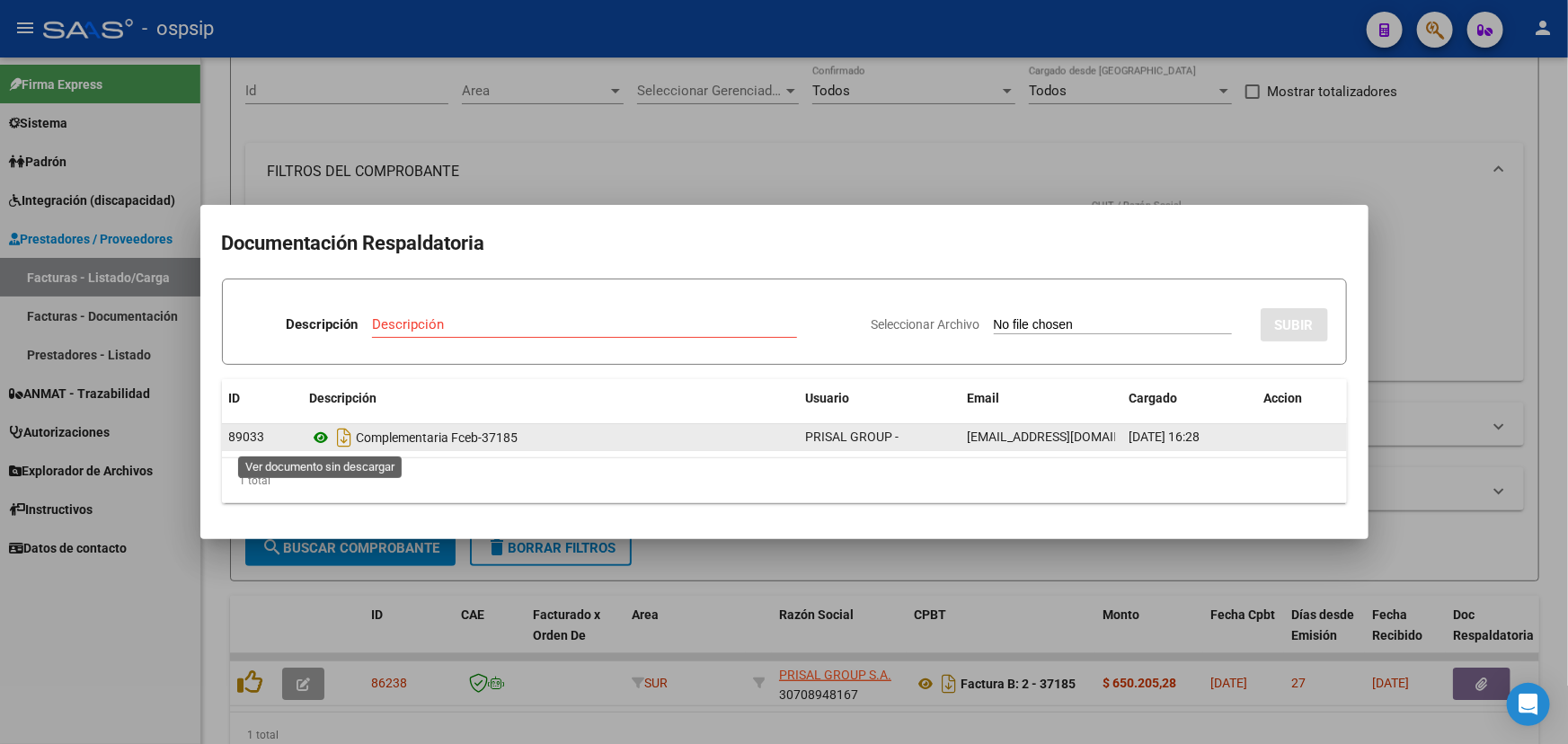
click at [318, 432] on icon at bounding box center [321, 438] width 23 height 22
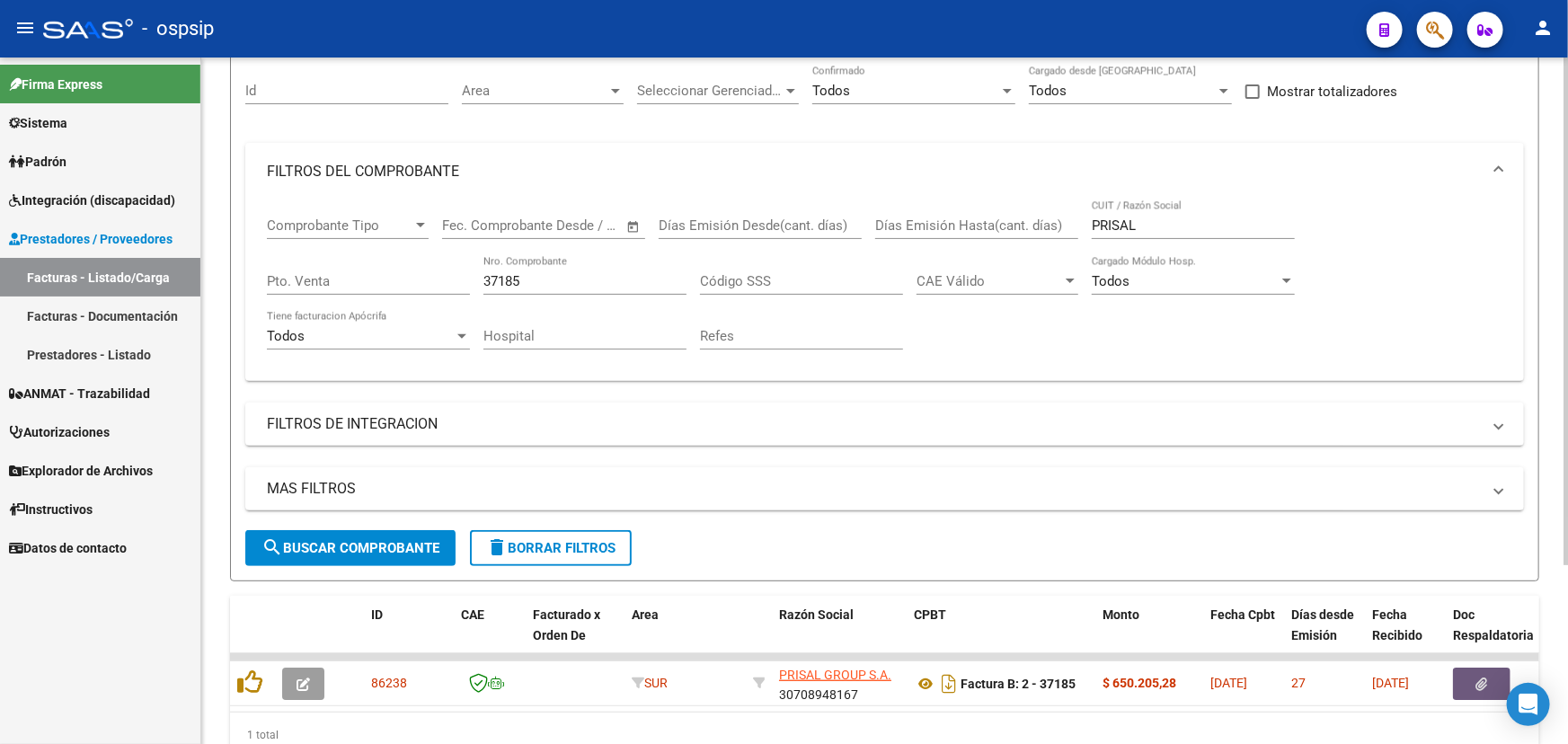
click at [519, 275] on input "37185" at bounding box center [584, 282] width 203 height 17
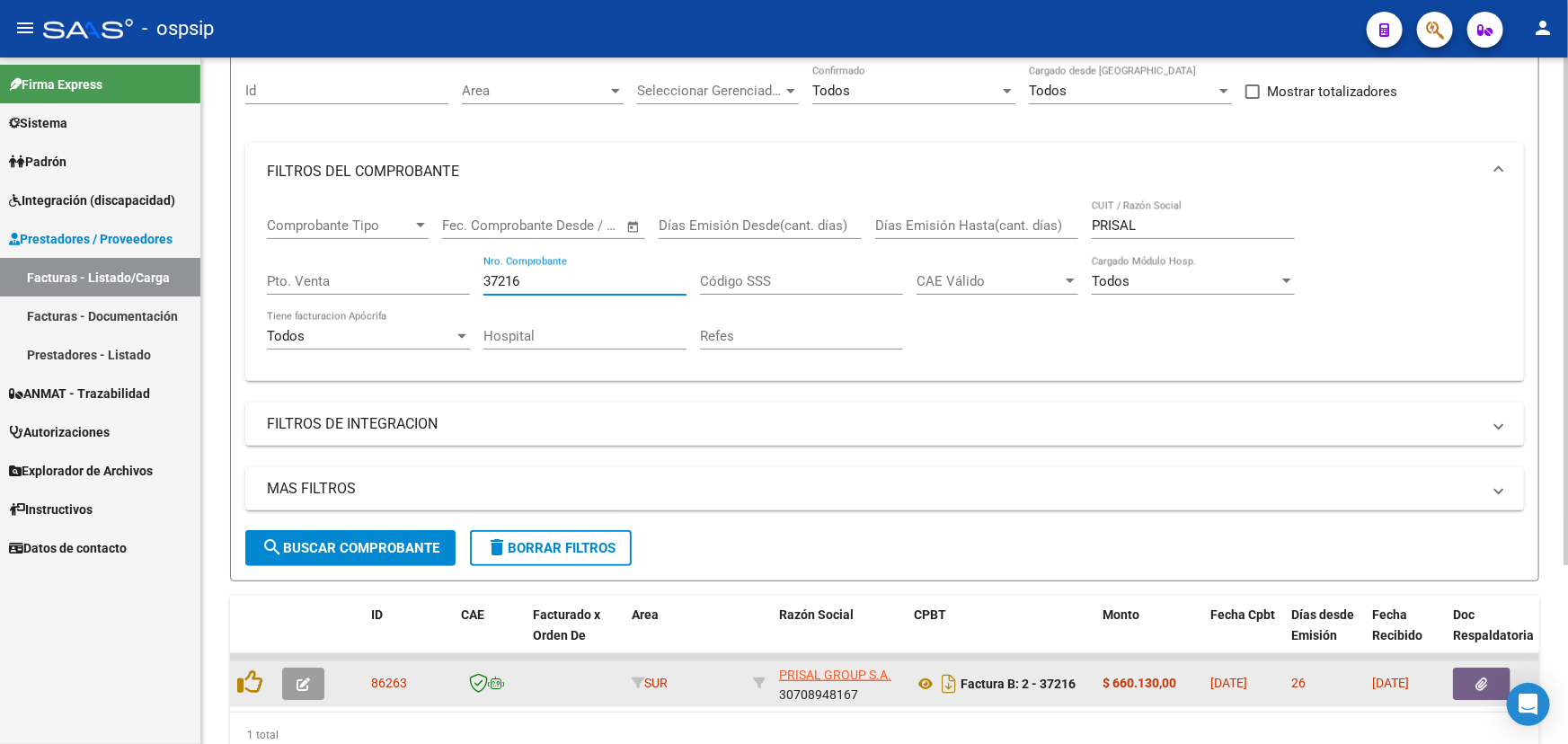
click at [1476, 676] on span "button" at bounding box center [1482, 684] width 12 height 17
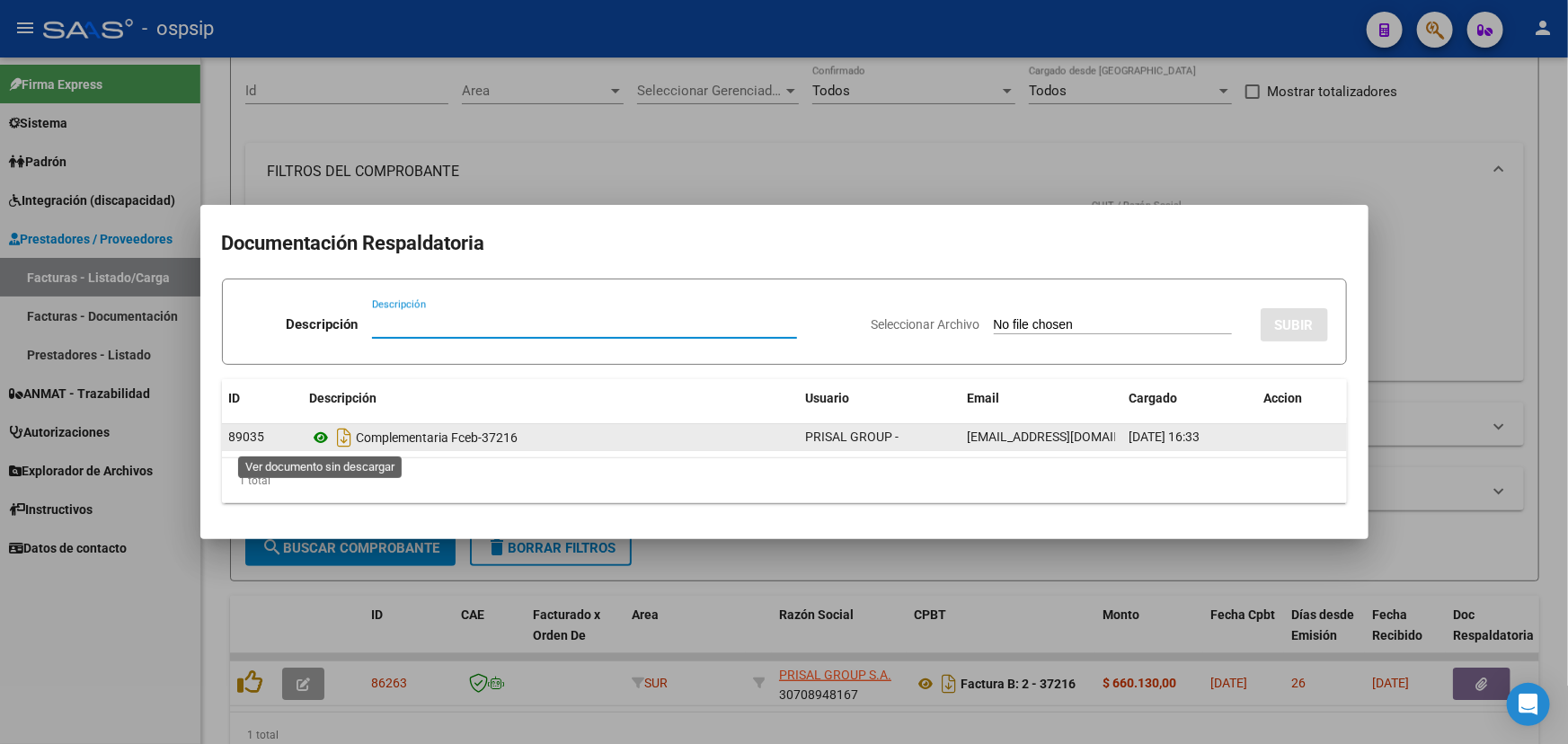
click at [323, 435] on icon at bounding box center [321, 438] width 23 height 22
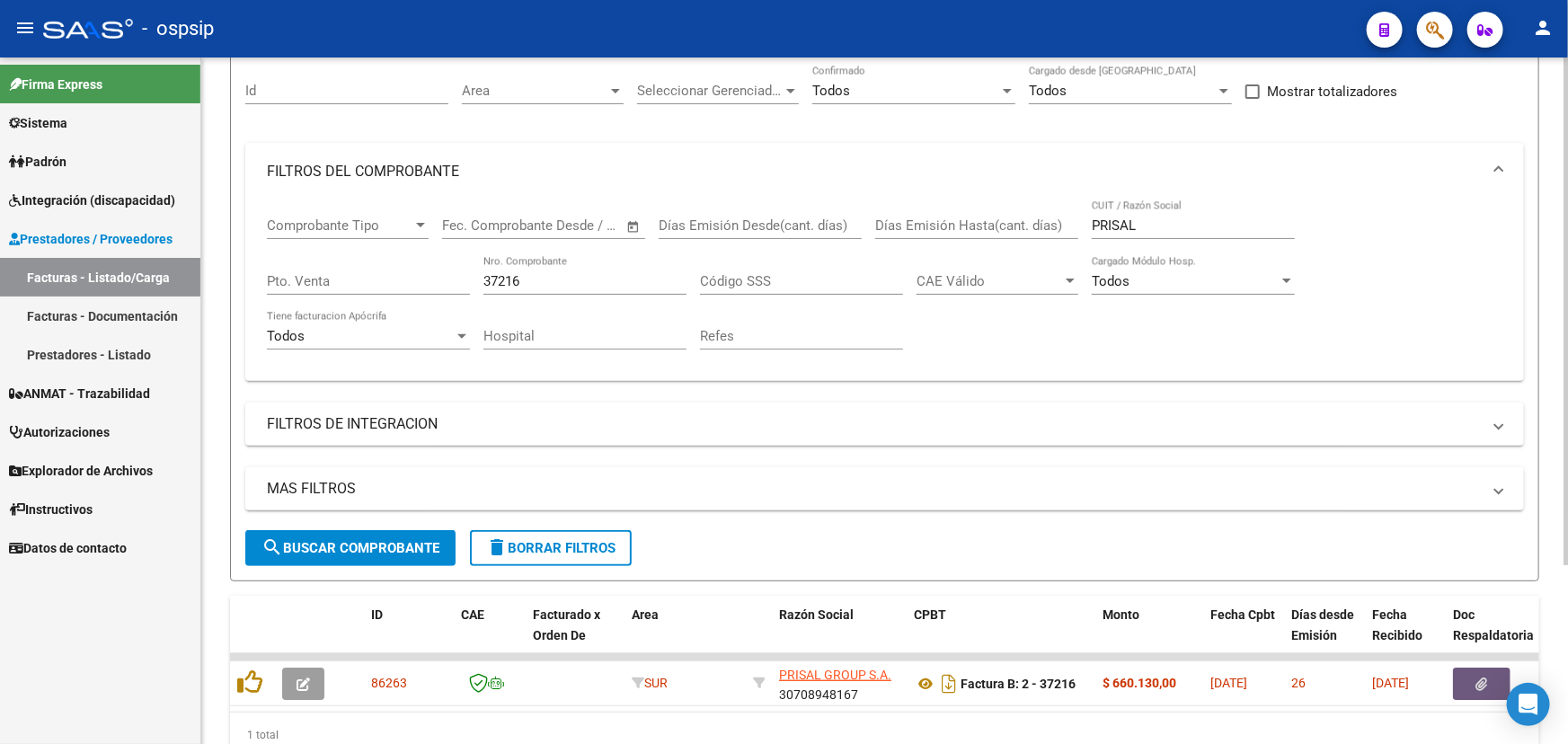
click at [525, 277] on input "37216" at bounding box center [584, 282] width 203 height 17
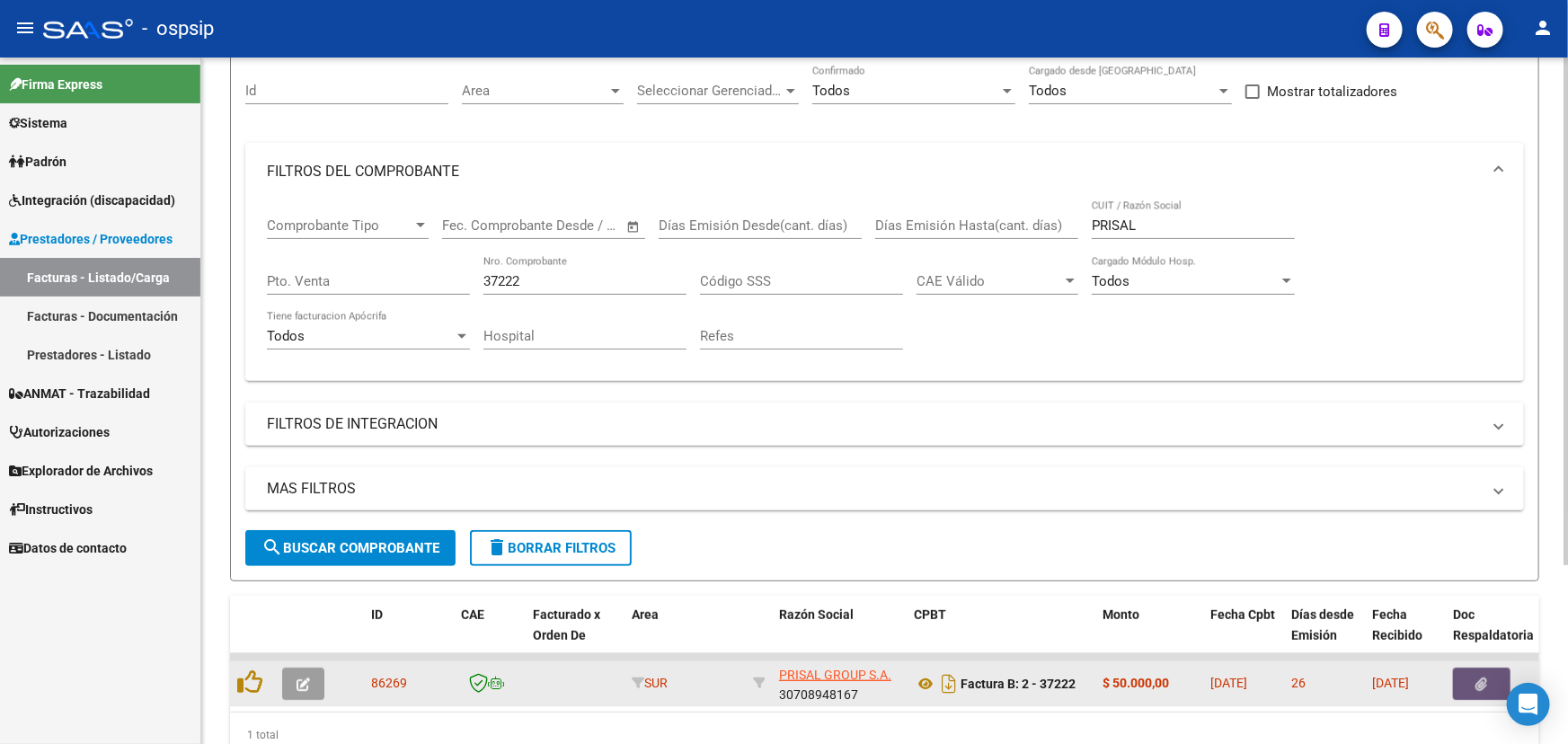
click at [1476, 678] on icon "button" at bounding box center [1482, 684] width 12 height 14
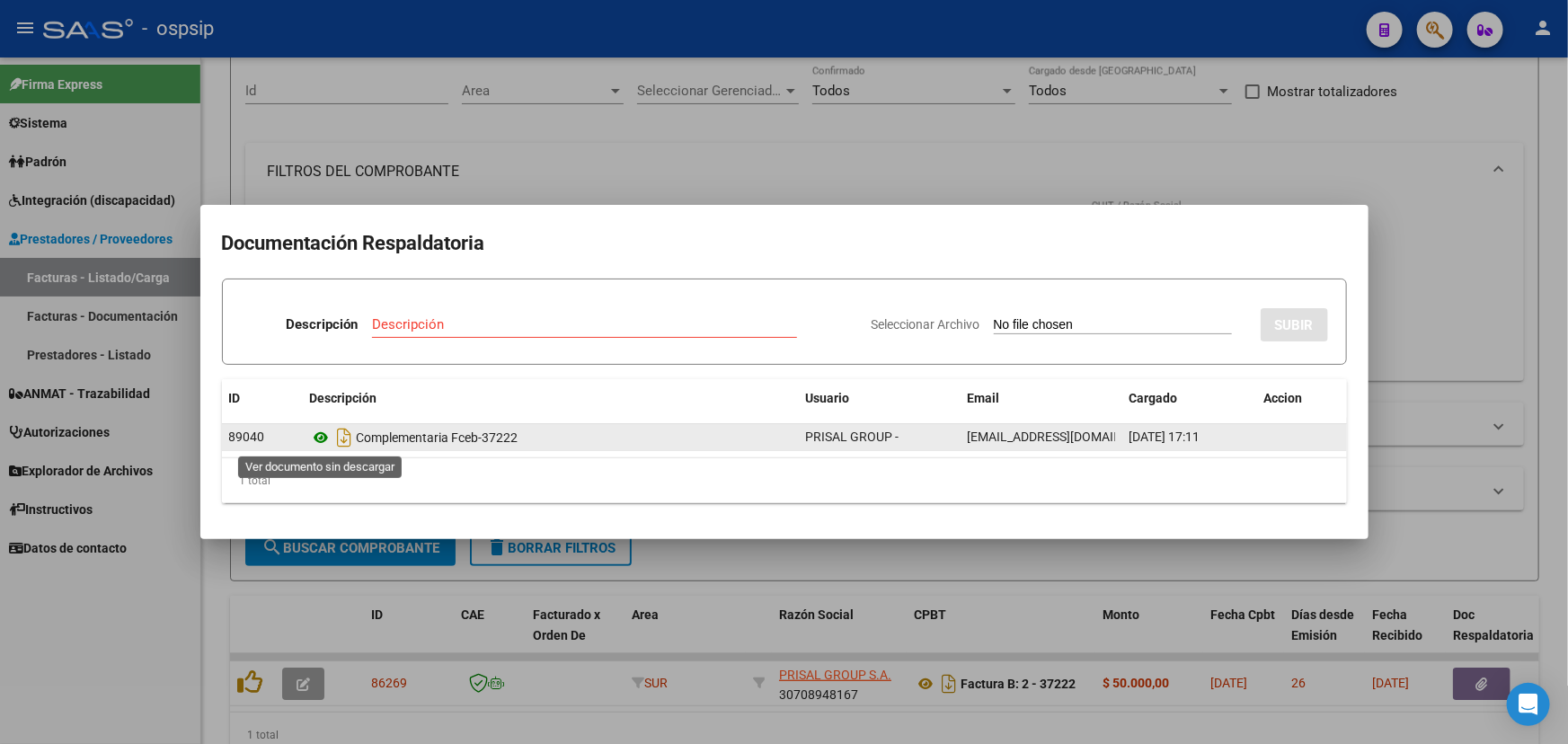
click at [318, 434] on icon at bounding box center [321, 438] width 23 height 22
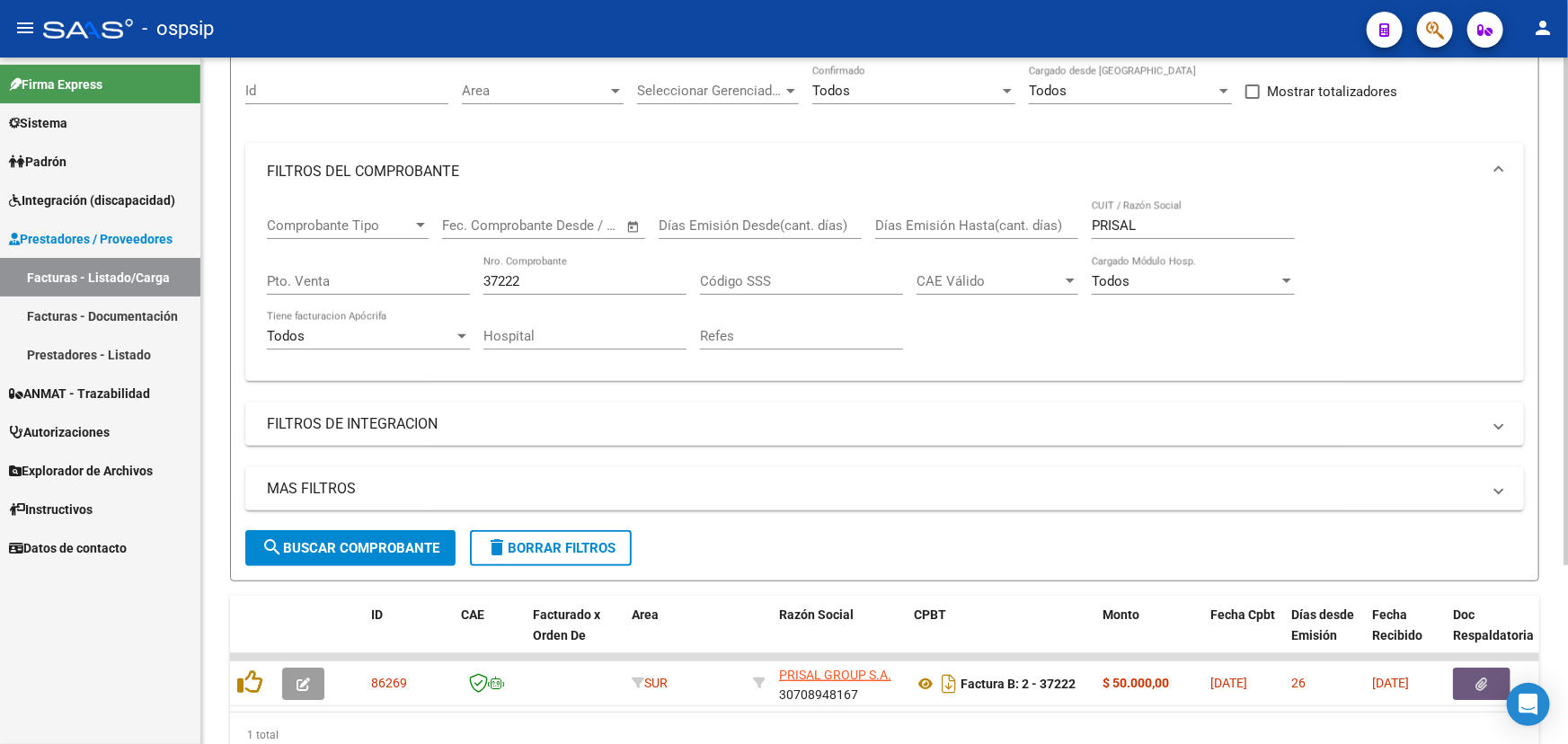
click at [539, 277] on input "37222" at bounding box center [584, 282] width 203 height 17
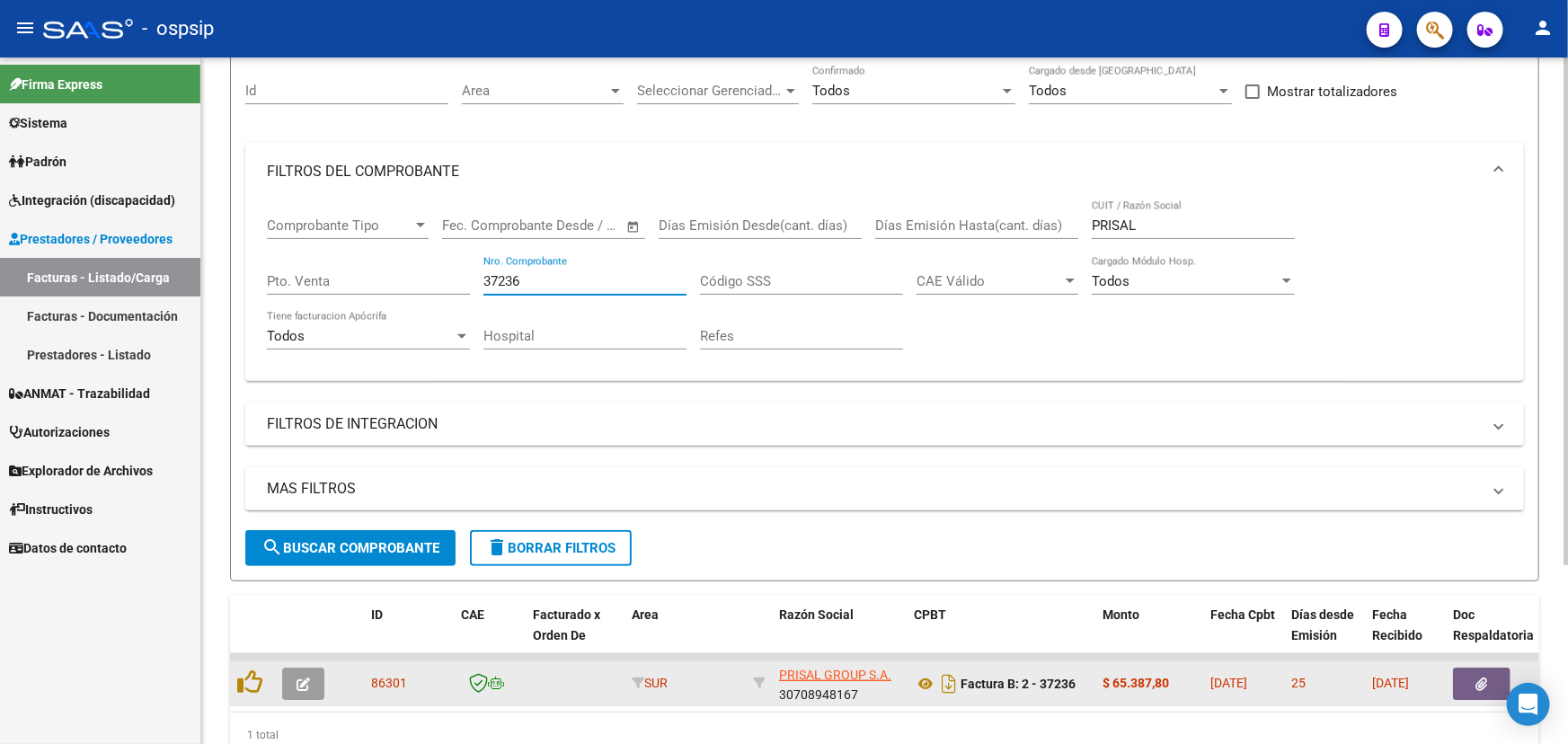
click at [1472, 673] on button "button" at bounding box center [1482, 683] width 58 height 32
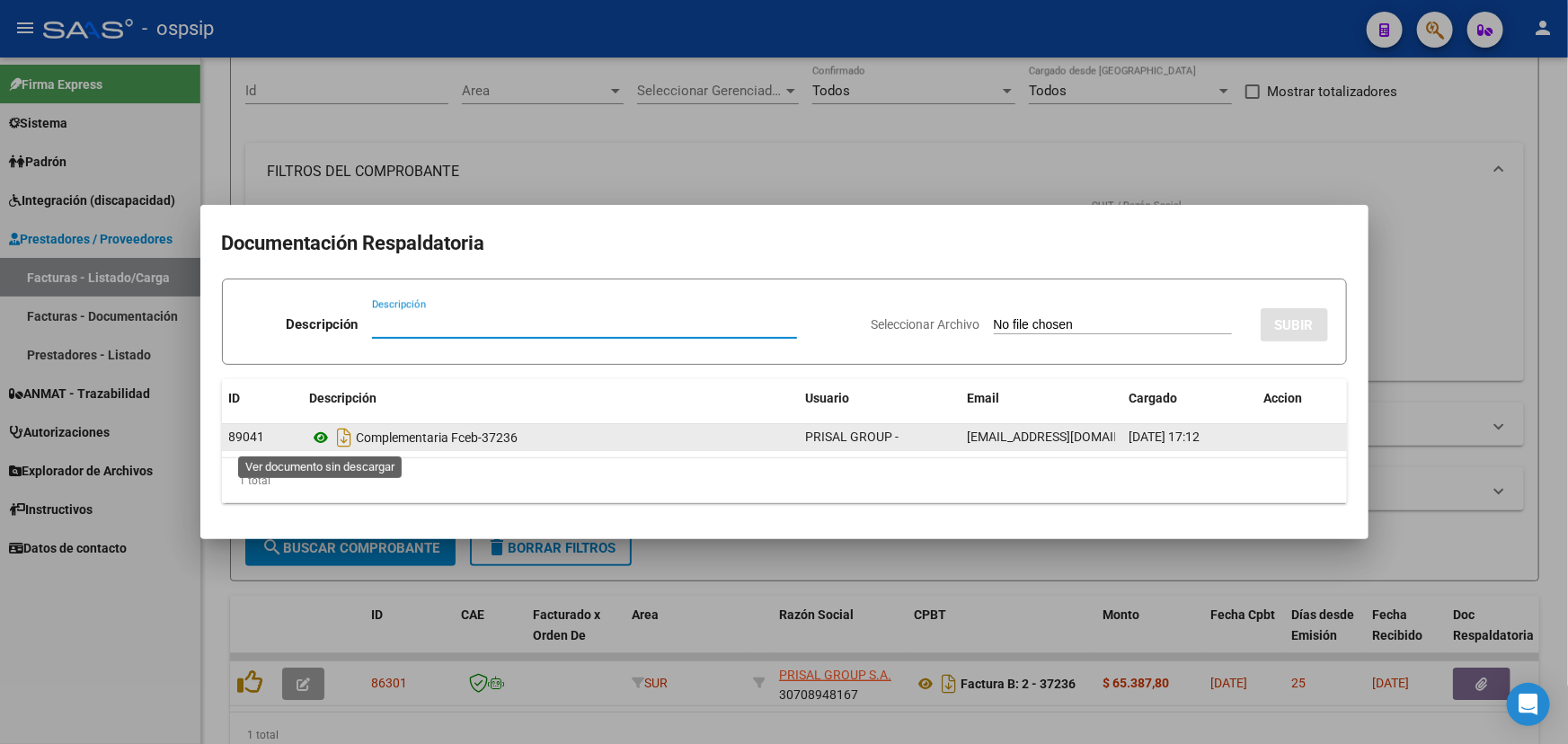
click at [315, 439] on icon at bounding box center [321, 438] width 23 height 22
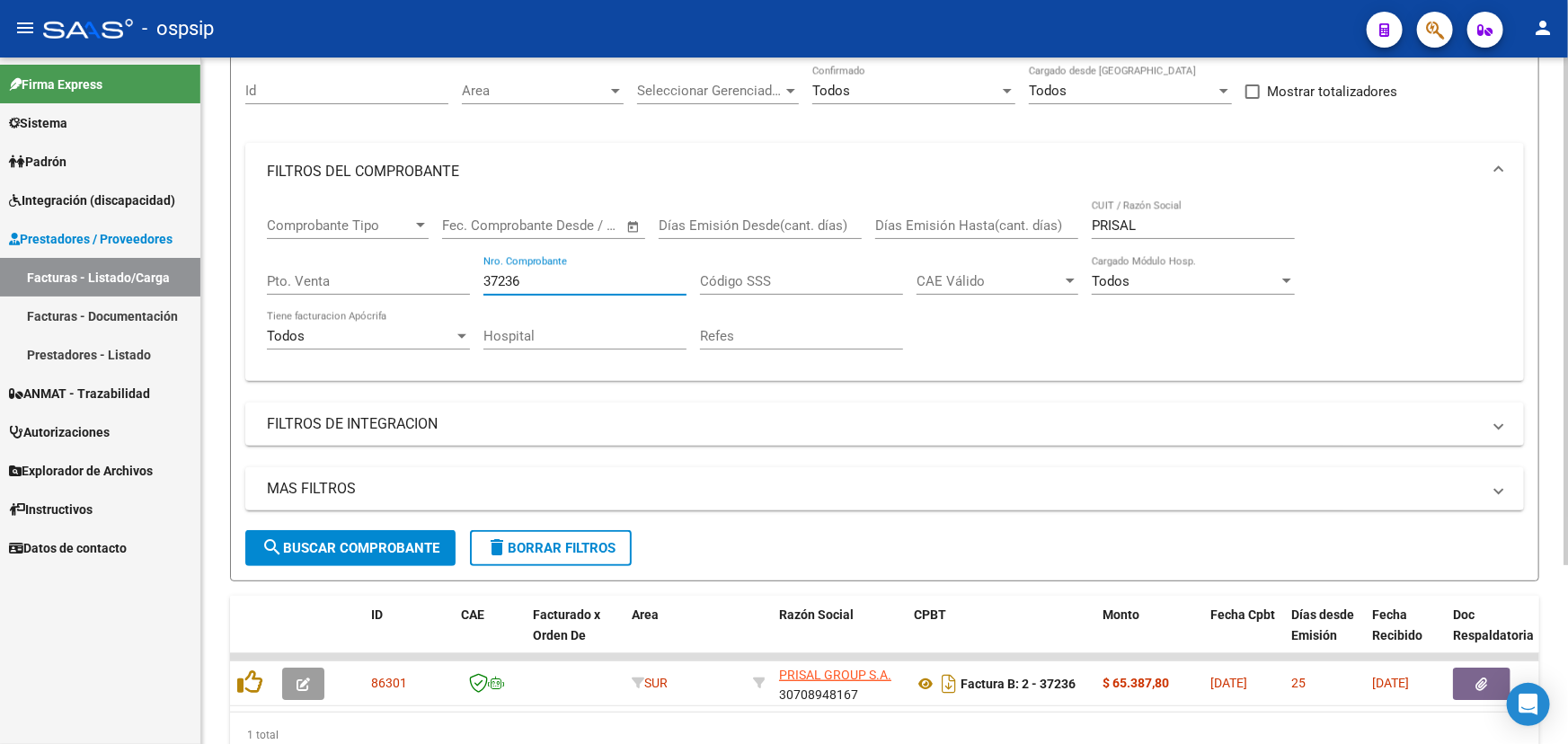
click at [544, 279] on input "37236" at bounding box center [584, 282] width 203 height 17
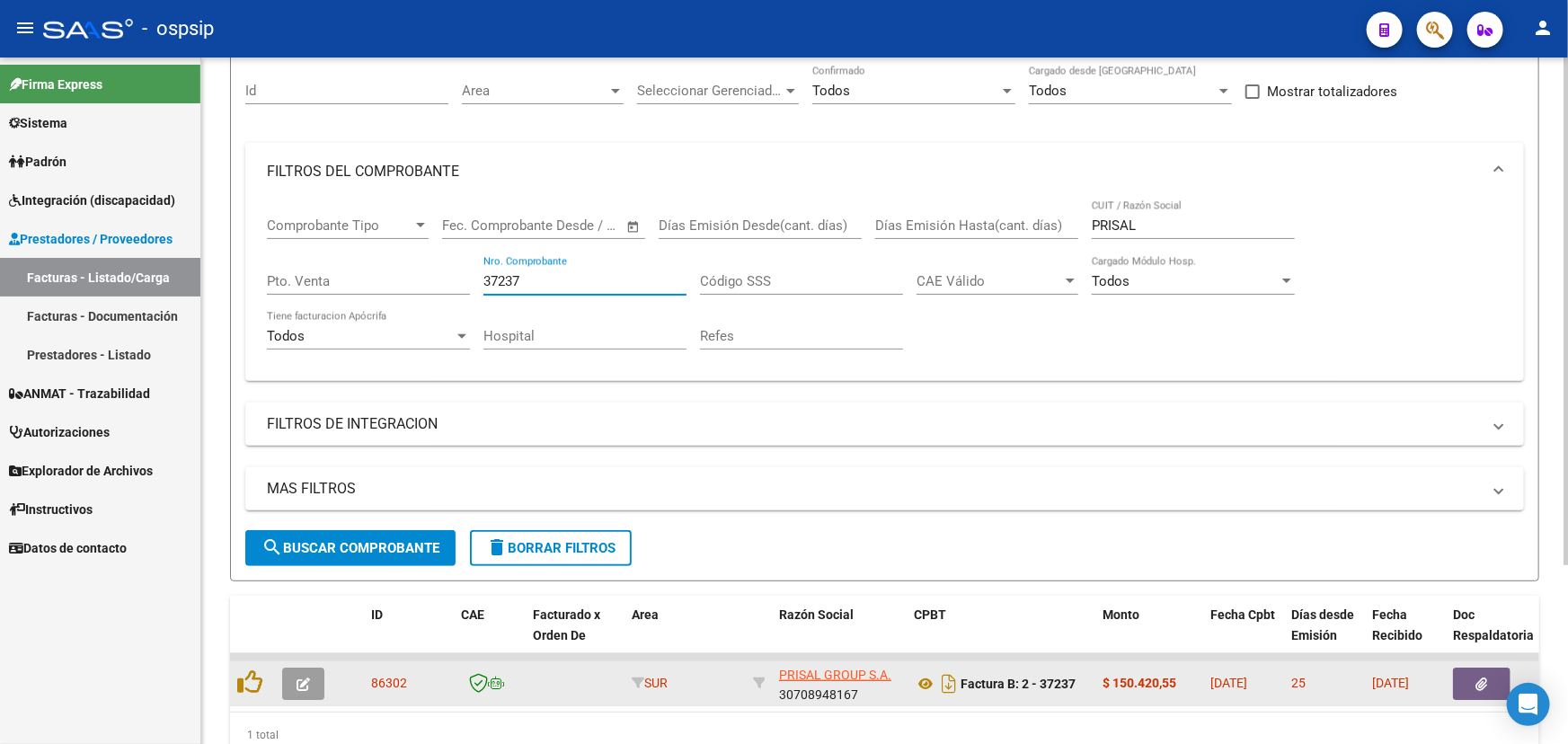
click at [1471, 678] on button "button" at bounding box center [1482, 683] width 58 height 32
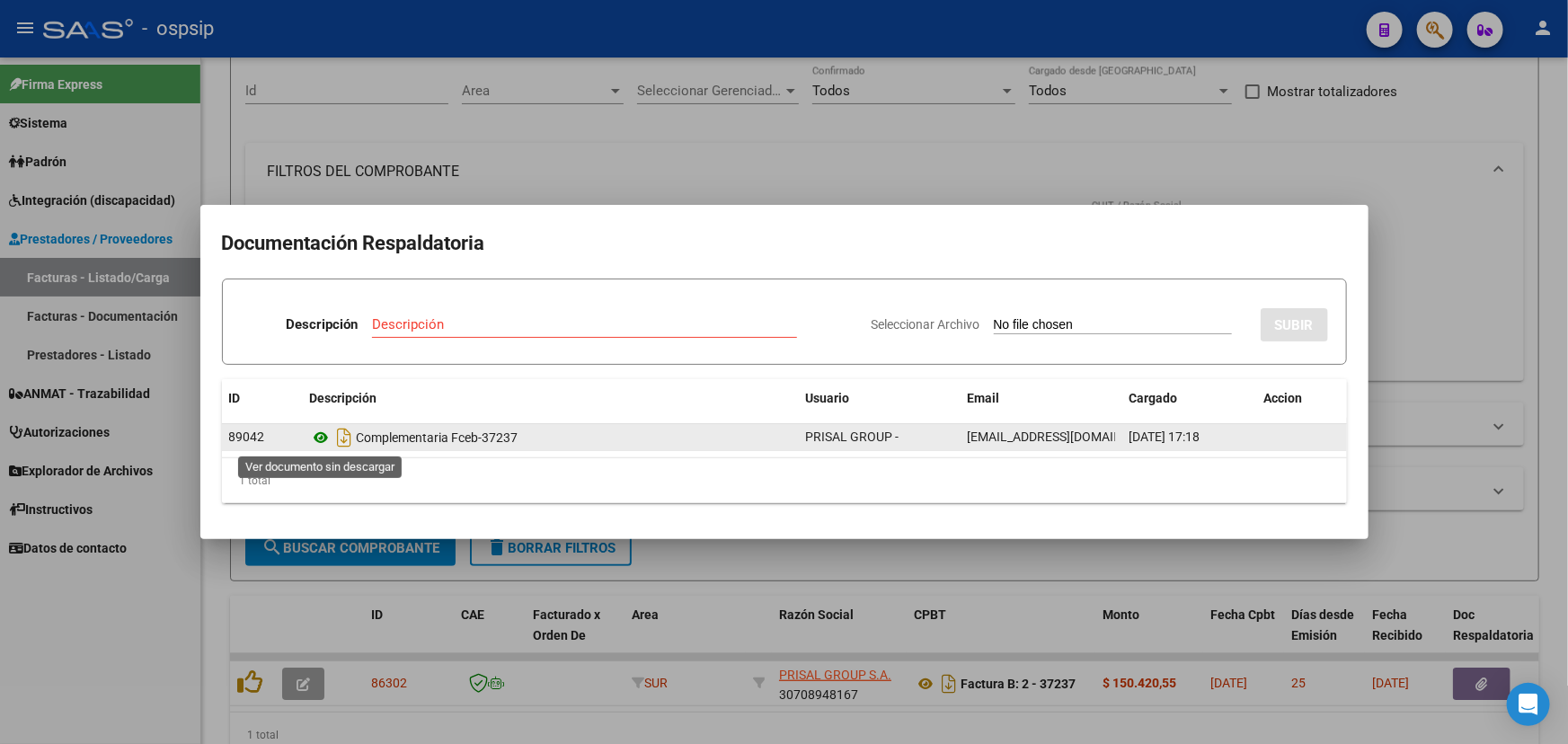
click at [315, 439] on icon at bounding box center [321, 438] width 23 height 22
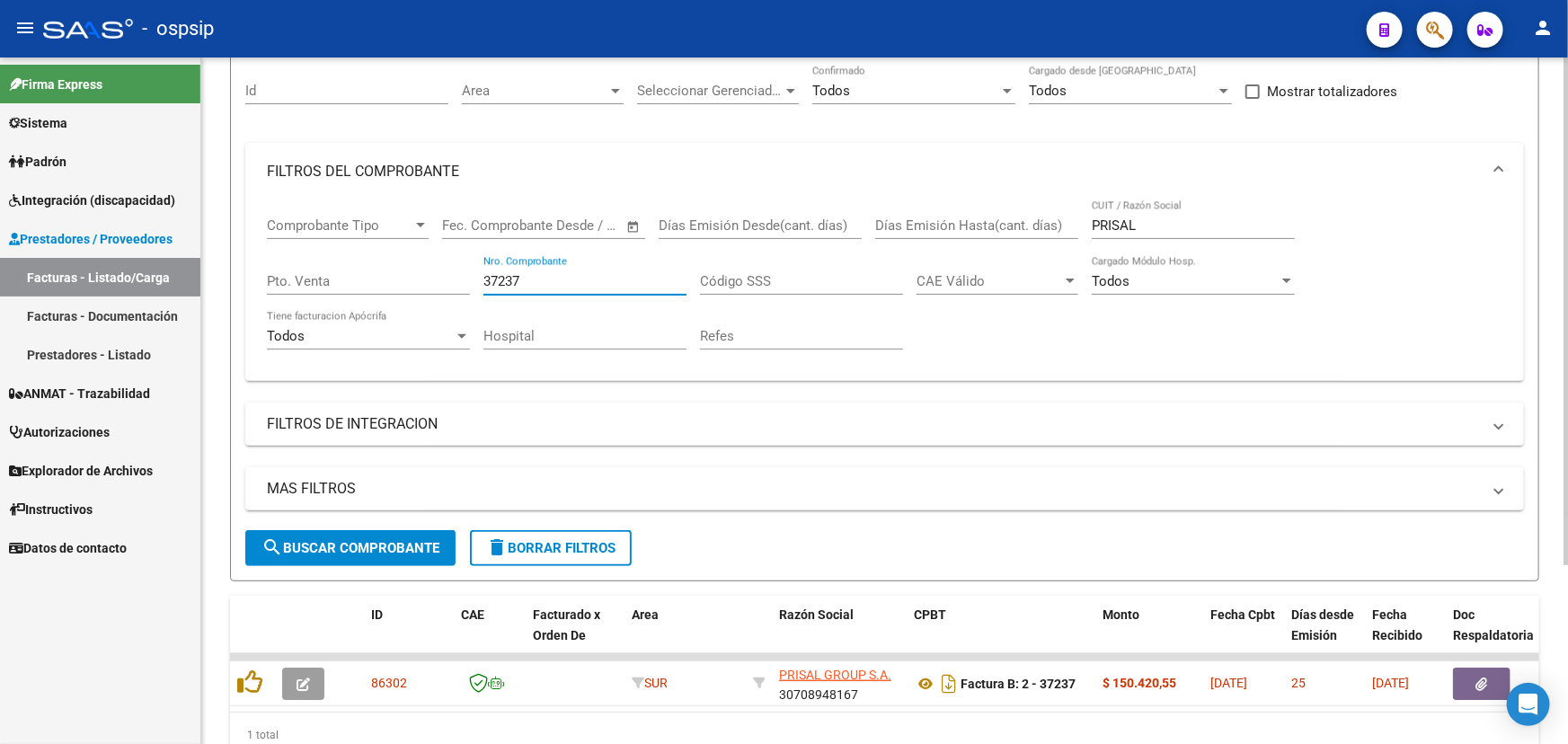
click at [529, 274] on input "37237" at bounding box center [584, 282] width 203 height 17
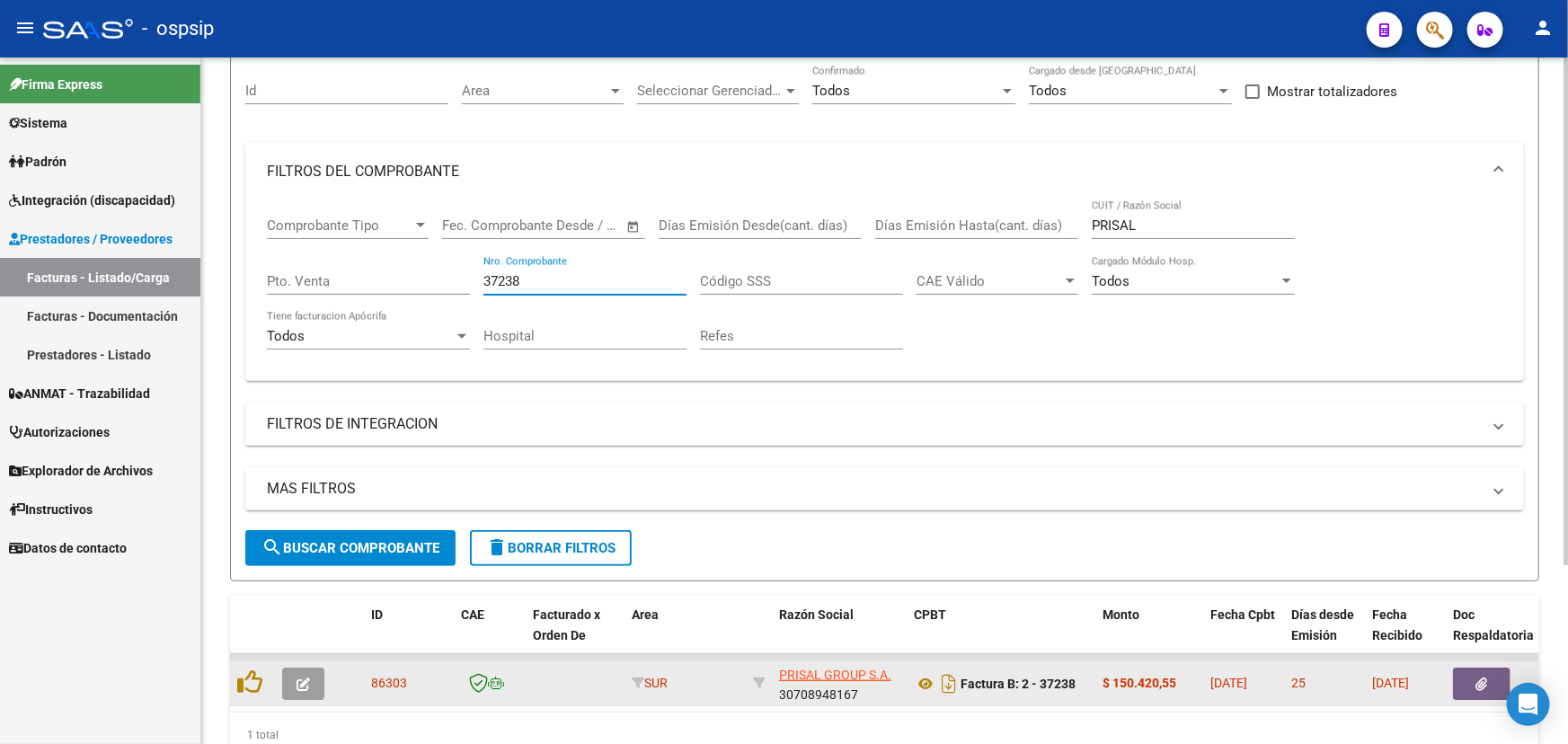
click at [1464, 673] on button "button" at bounding box center [1482, 683] width 58 height 32
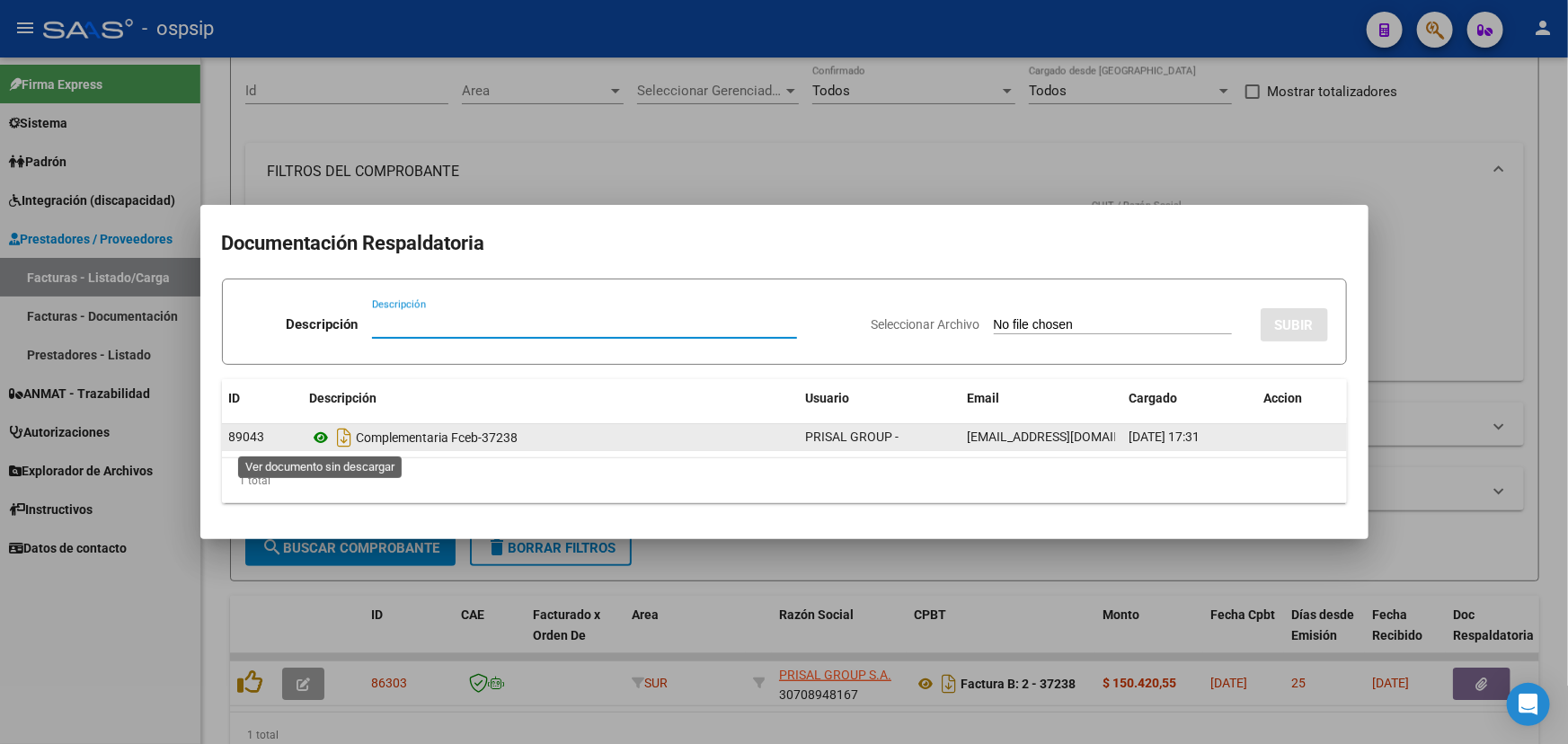
click at [319, 431] on icon at bounding box center [321, 438] width 23 height 22
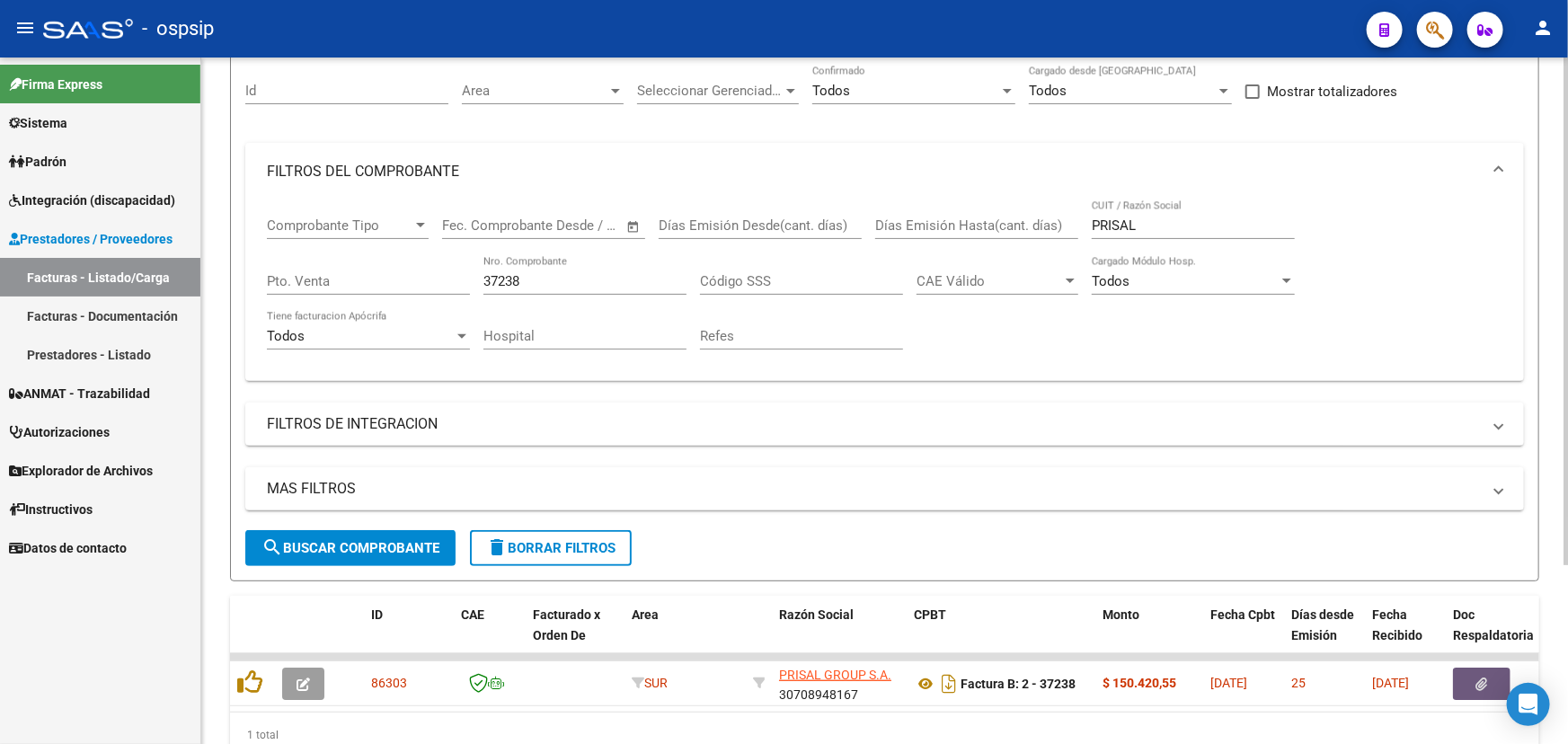
click at [506, 283] on input "37238" at bounding box center [584, 282] width 203 height 17
click at [501, 275] on input "37238" at bounding box center [584, 282] width 203 height 17
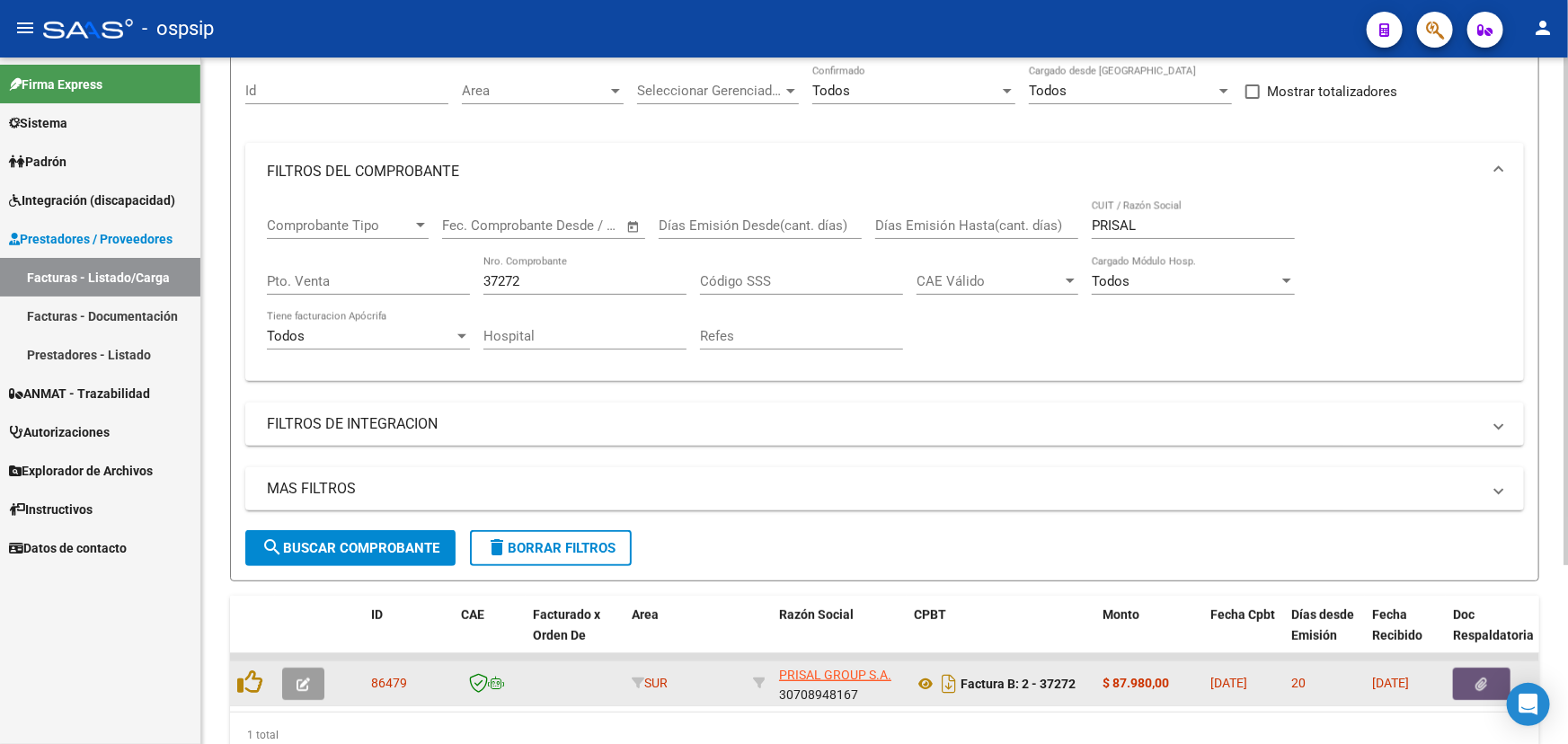
click at [1491, 670] on button "button" at bounding box center [1482, 683] width 58 height 32
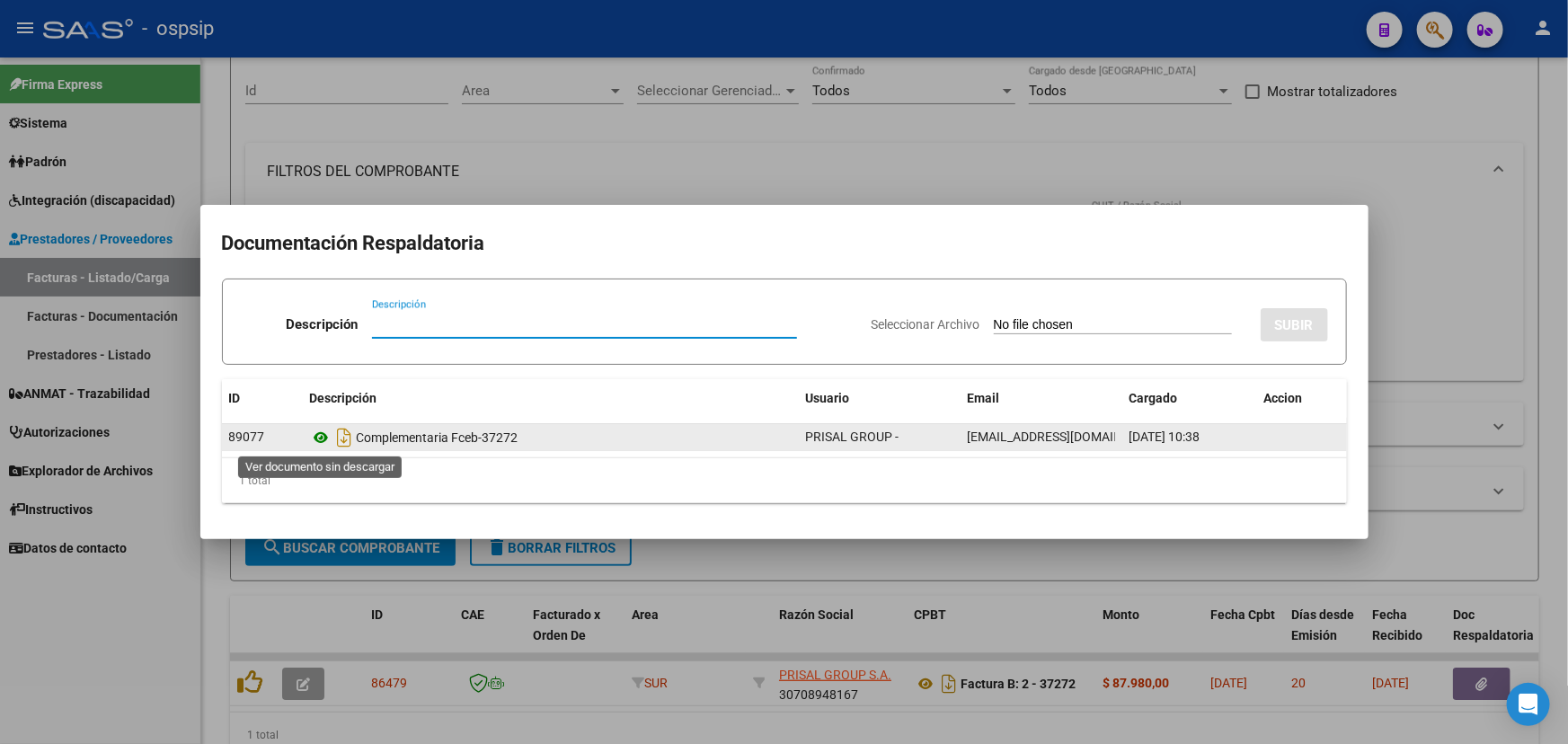
click at [326, 433] on icon at bounding box center [321, 438] width 23 height 22
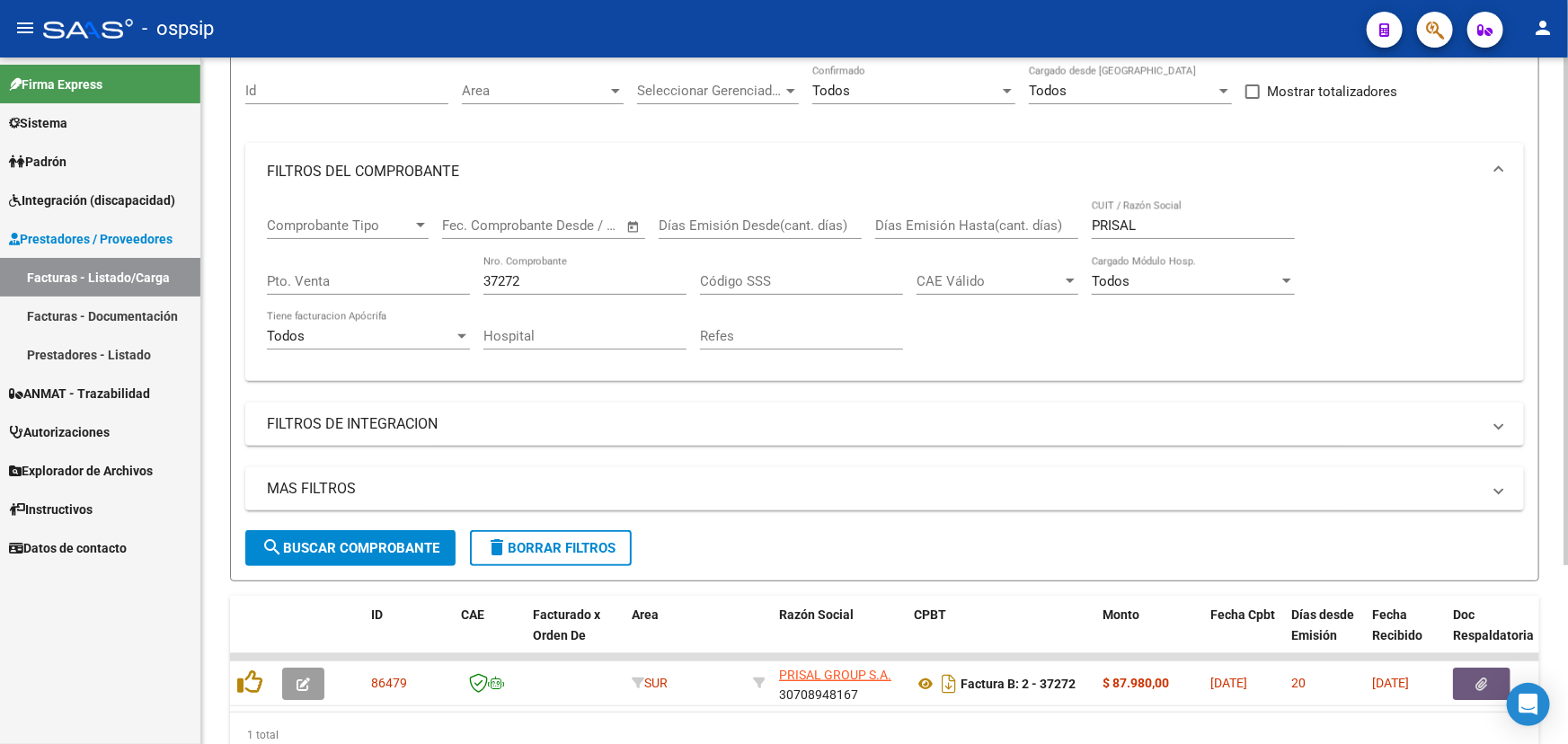
click at [545, 283] on input "37272" at bounding box center [584, 282] width 203 height 17
click at [516, 274] on input "37272" at bounding box center [584, 282] width 203 height 17
click at [496, 273] on input "37272" at bounding box center [584, 282] width 203 height 17
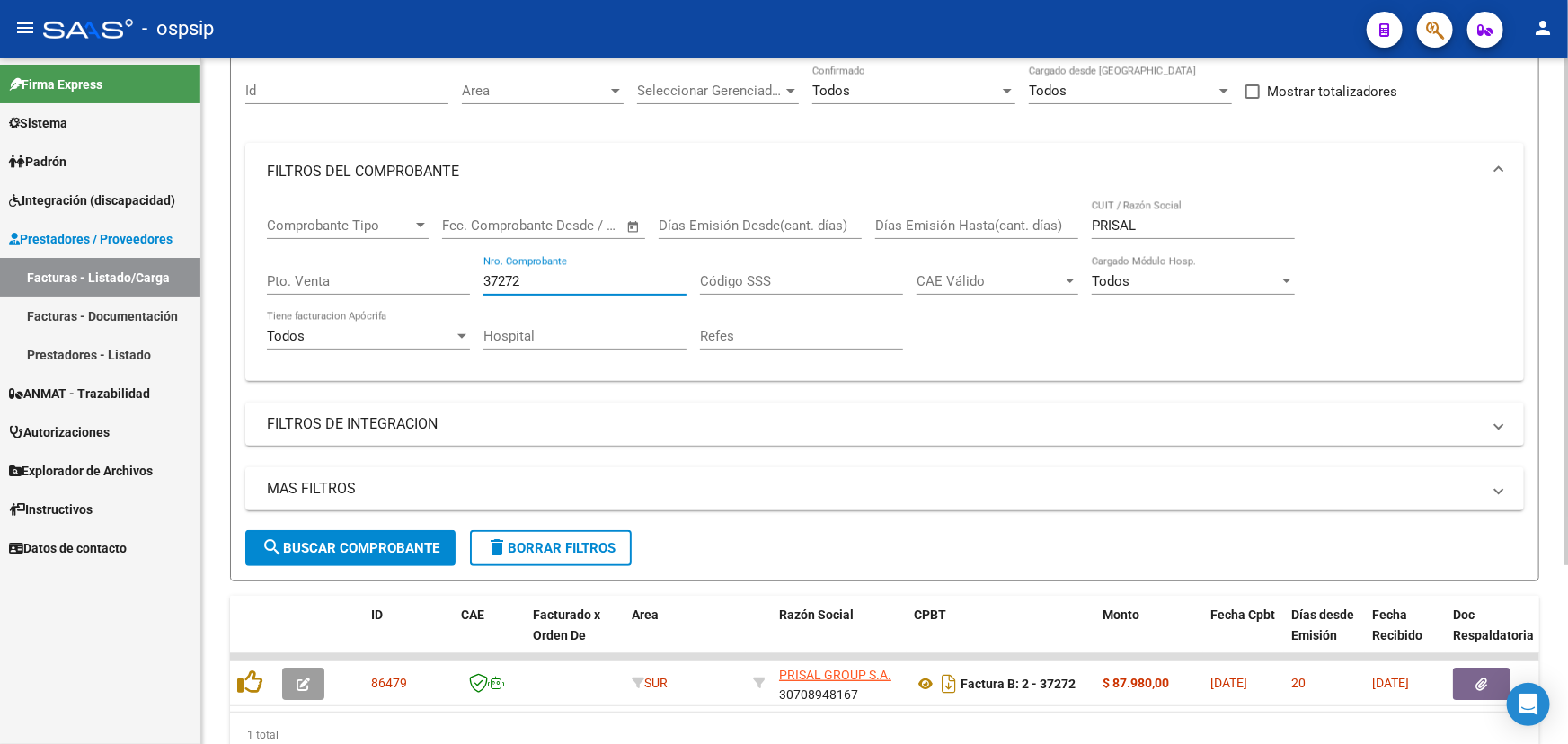
click at [496, 273] on input "37272" at bounding box center [584, 282] width 203 height 17
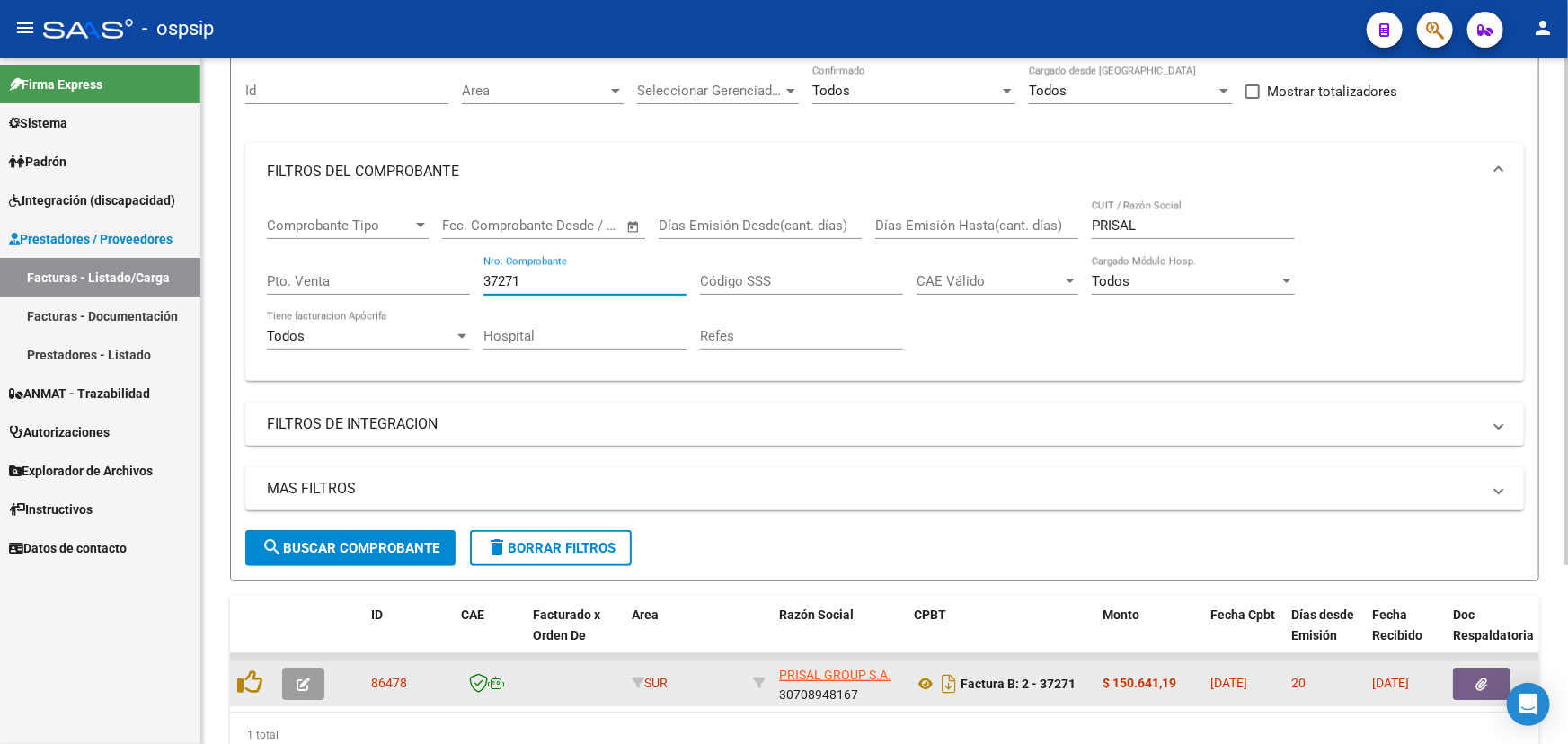
click at [1475, 670] on button "button" at bounding box center [1482, 683] width 58 height 32
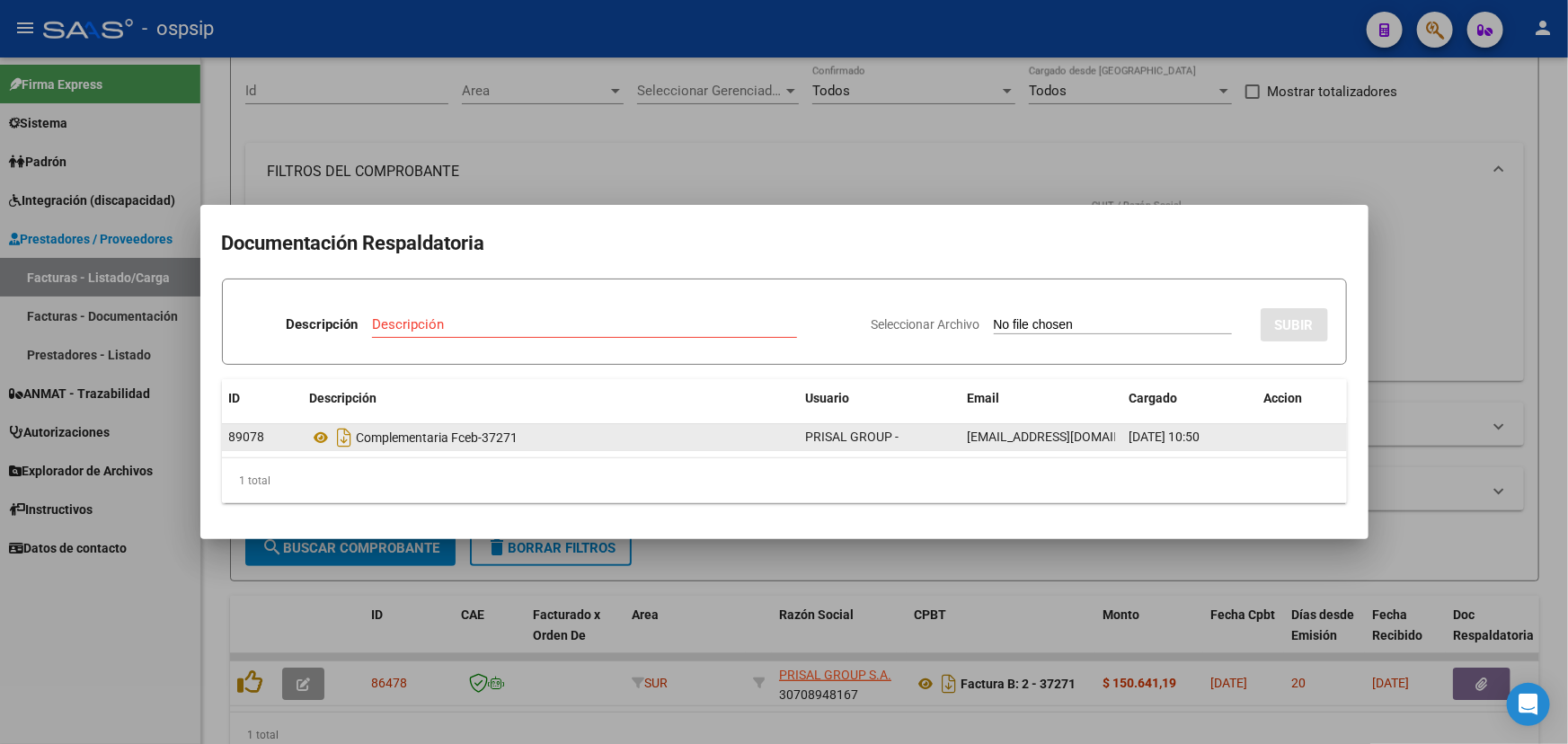
click at [321, 426] on div "Complementaria Fceb-37271" at bounding box center [550, 438] width 481 height 28
click at [324, 428] on icon at bounding box center [321, 438] width 23 height 22
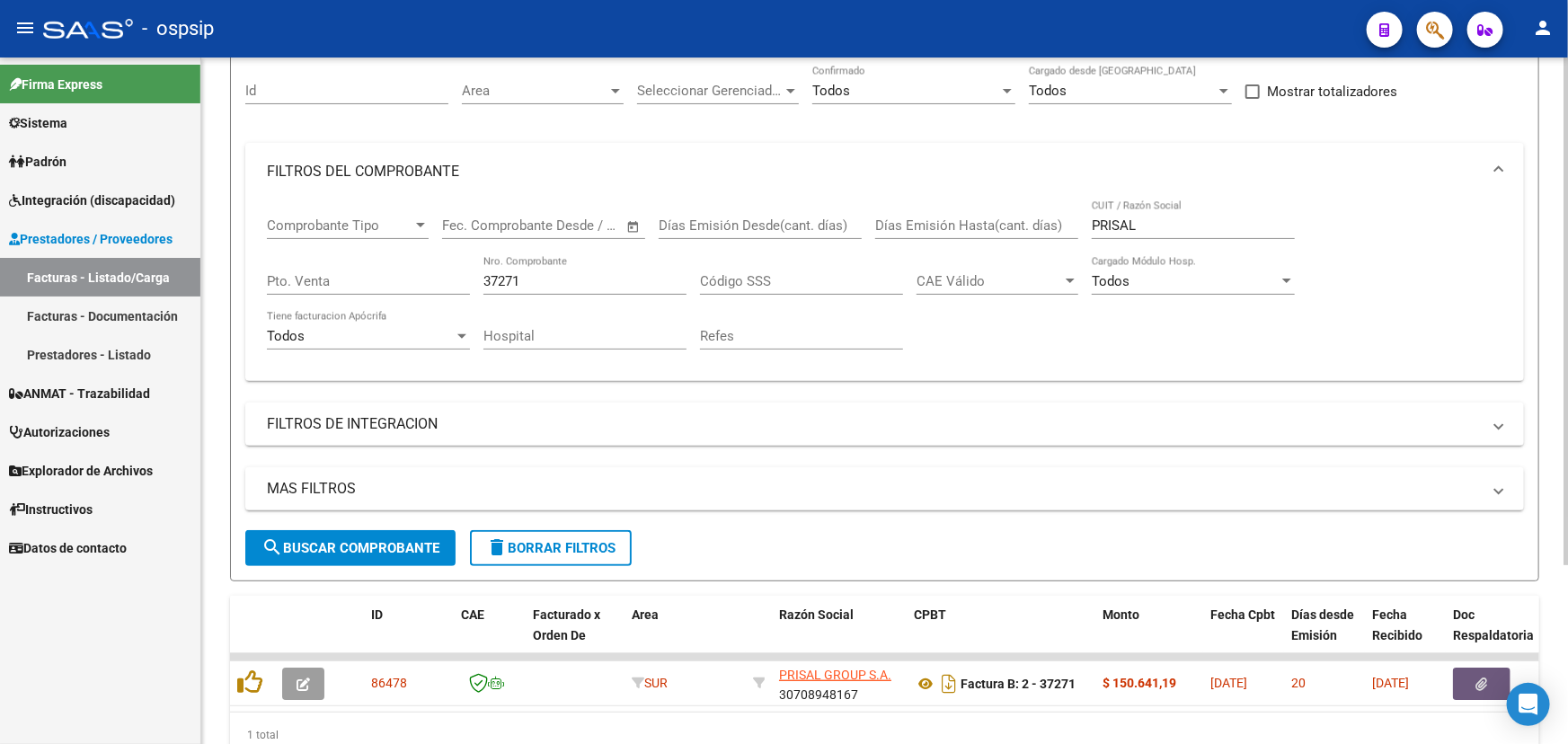
click at [507, 279] on input "37271" at bounding box center [584, 282] width 203 height 17
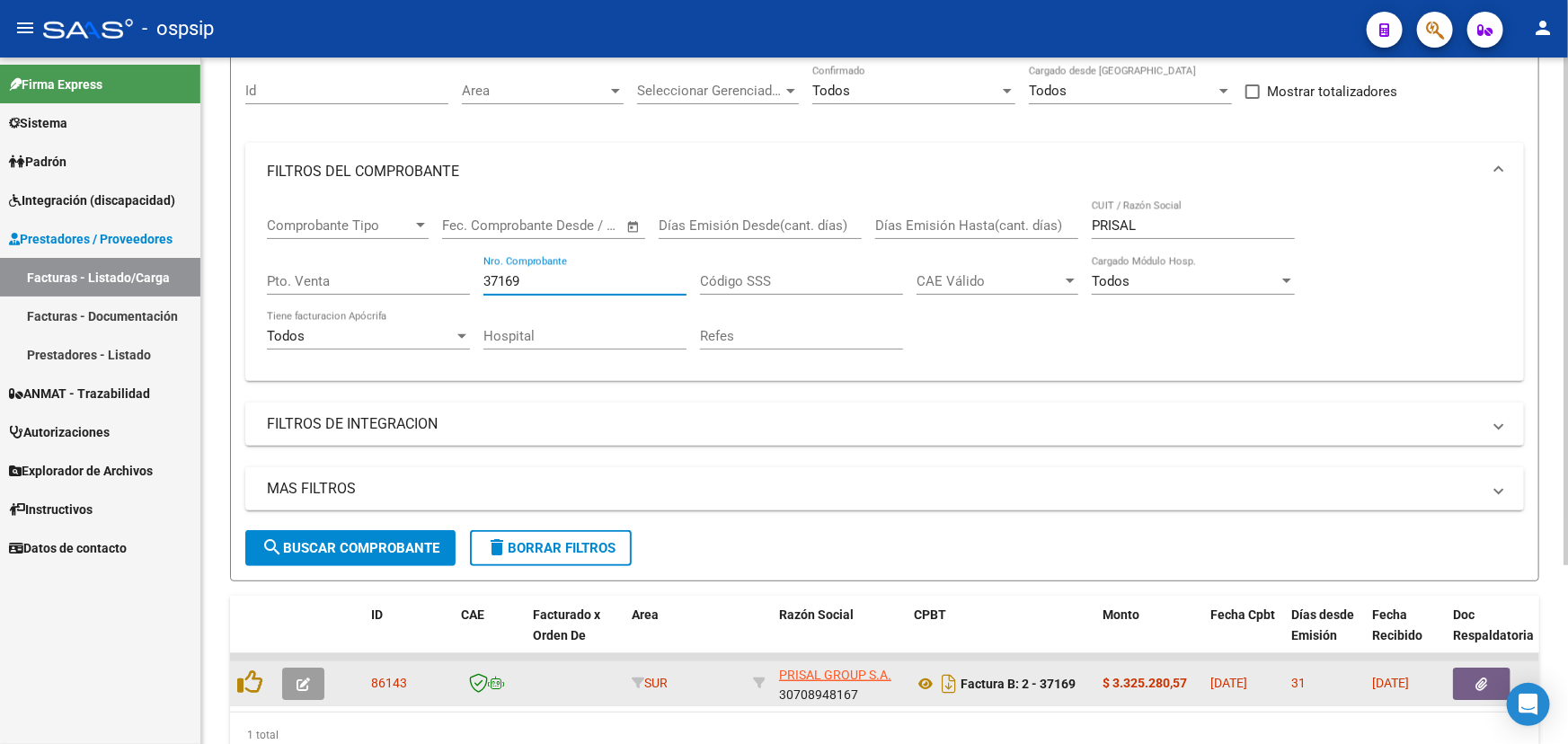
click at [1474, 668] on button "button" at bounding box center [1482, 683] width 58 height 32
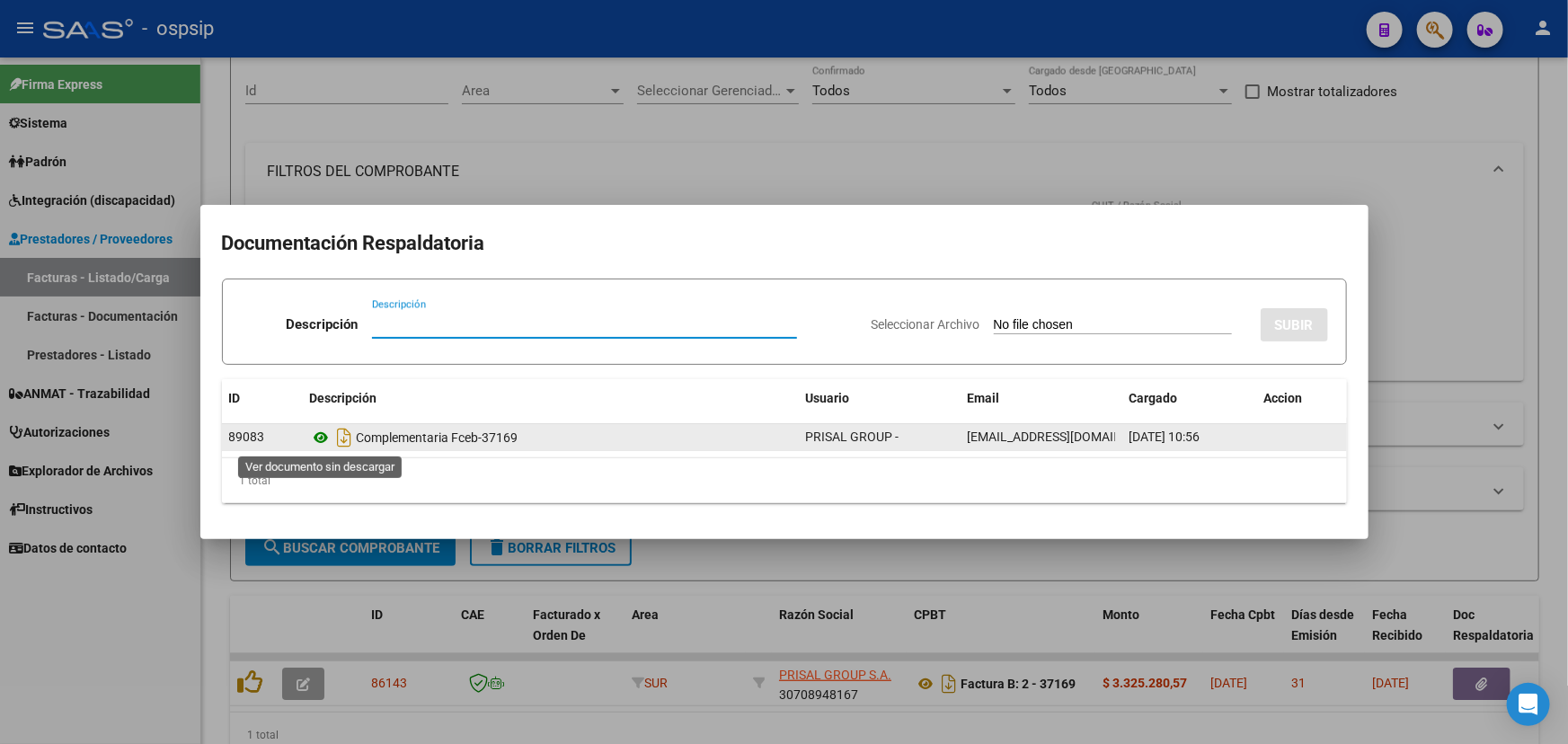
click at [321, 437] on icon at bounding box center [321, 438] width 23 height 22
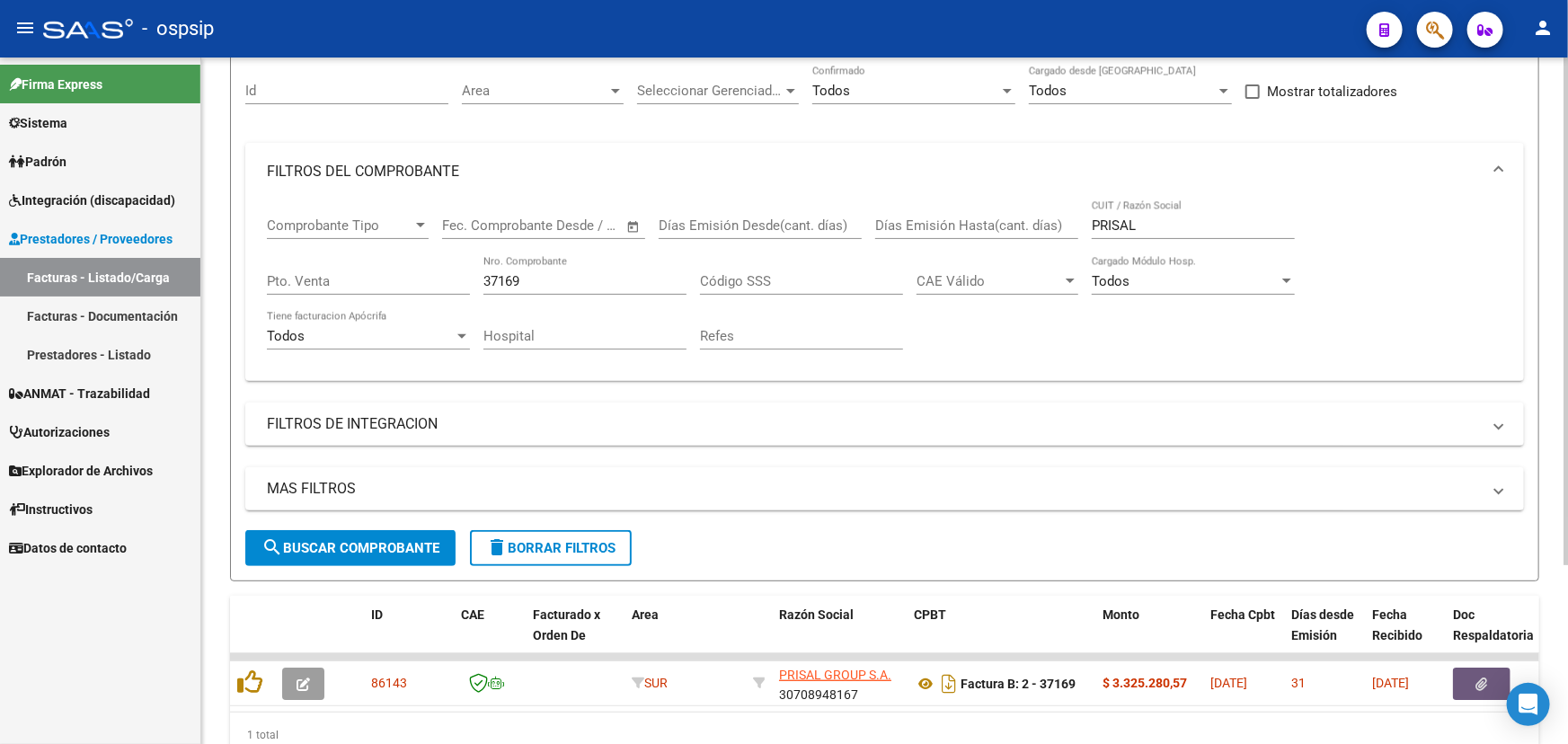
click at [503, 277] on input "37169" at bounding box center [584, 282] width 203 height 17
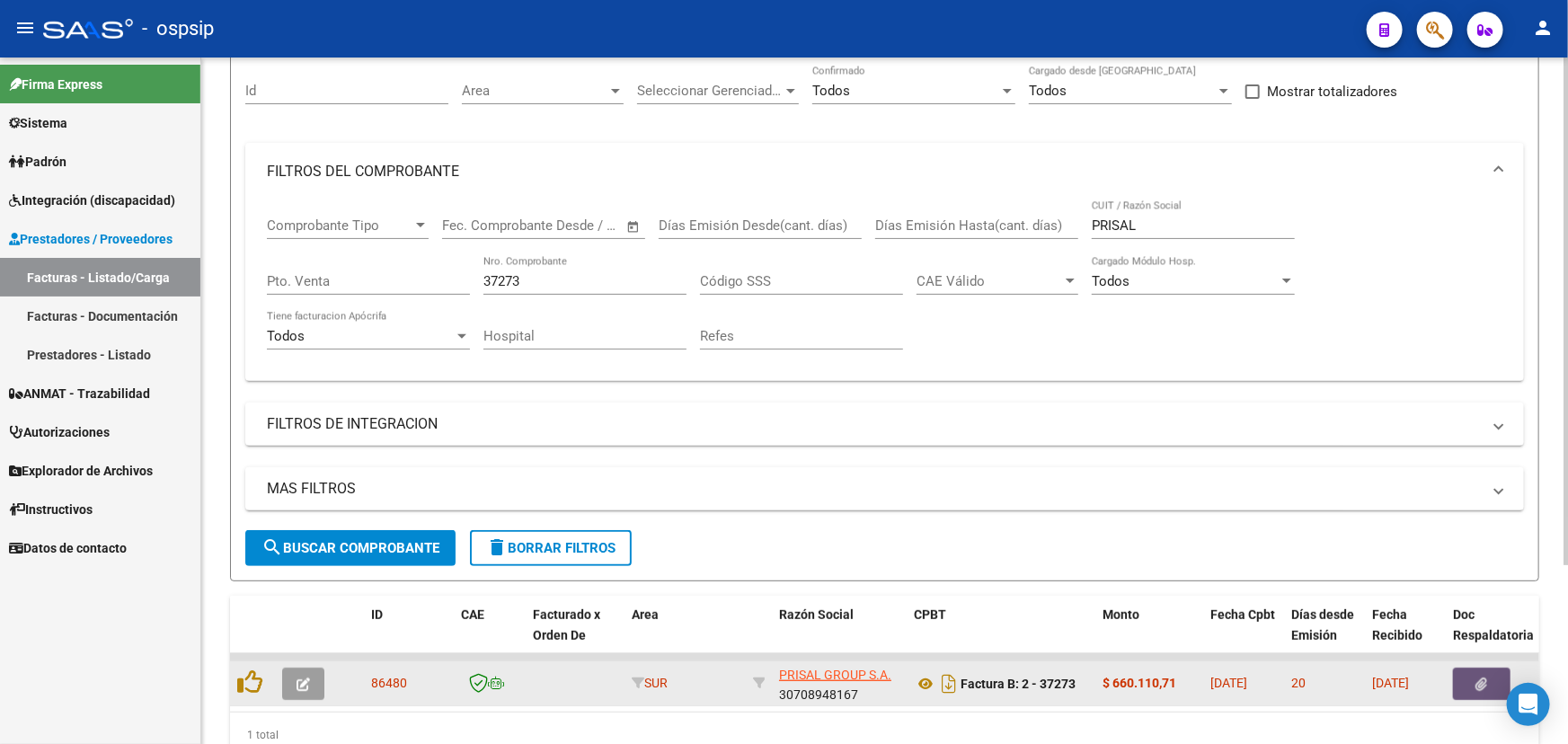
click at [1479, 669] on button "button" at bounding box center [1482, 683] width 58 height 32
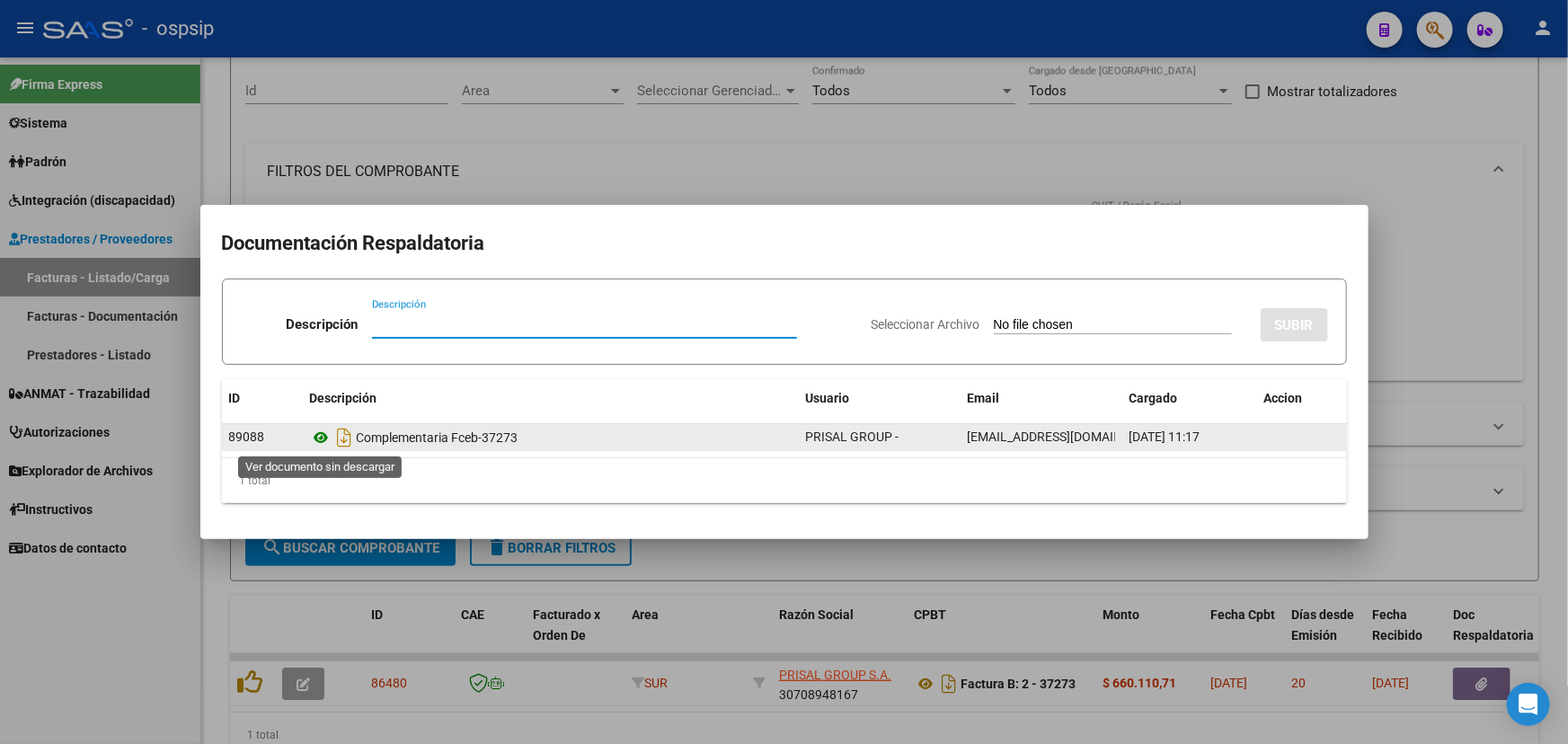
click at [315, 436] on icon at bounding box center [321, 438] width 23 height 22
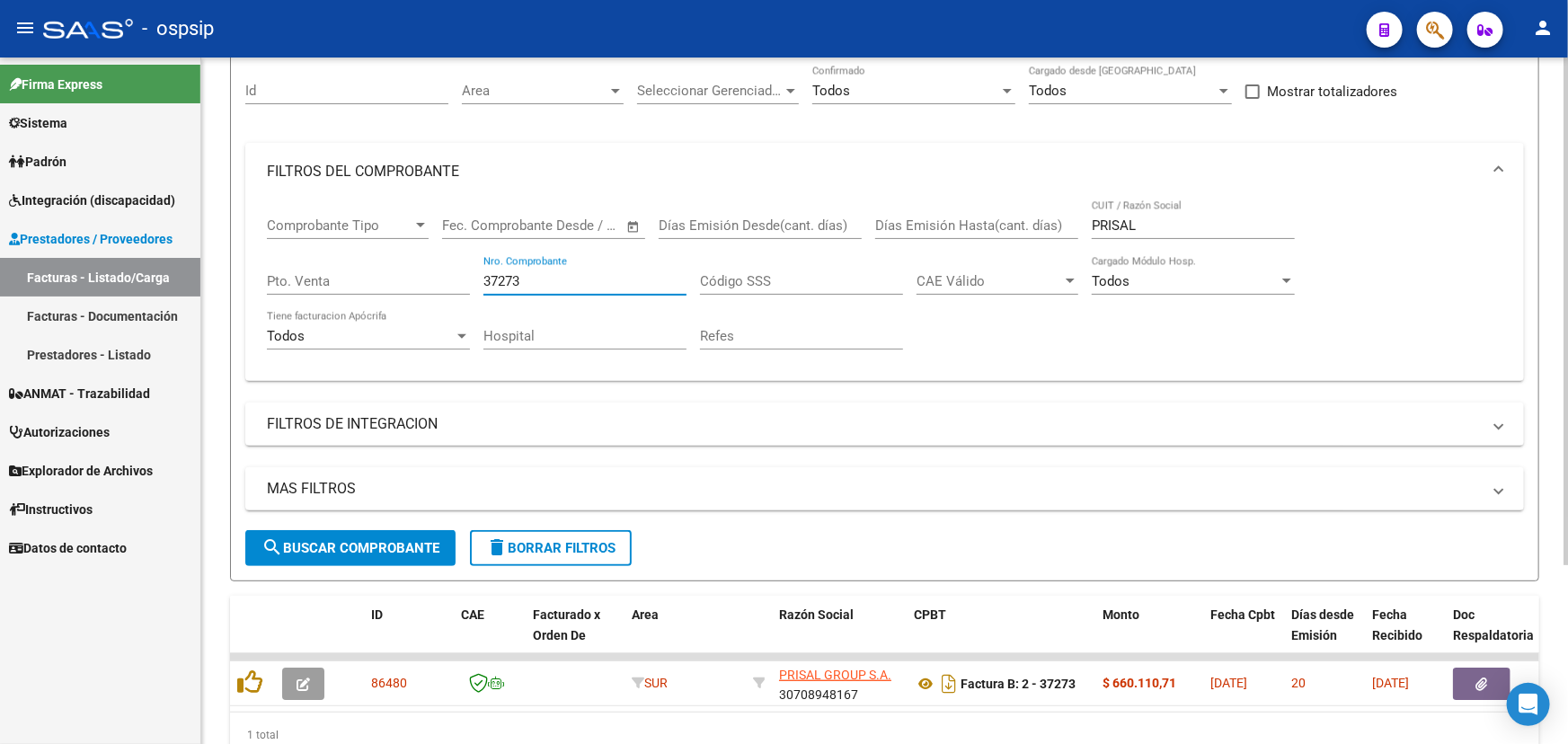
click at [547, 279] on input "37273" at bounding box center [584, 282] width 203 height 17
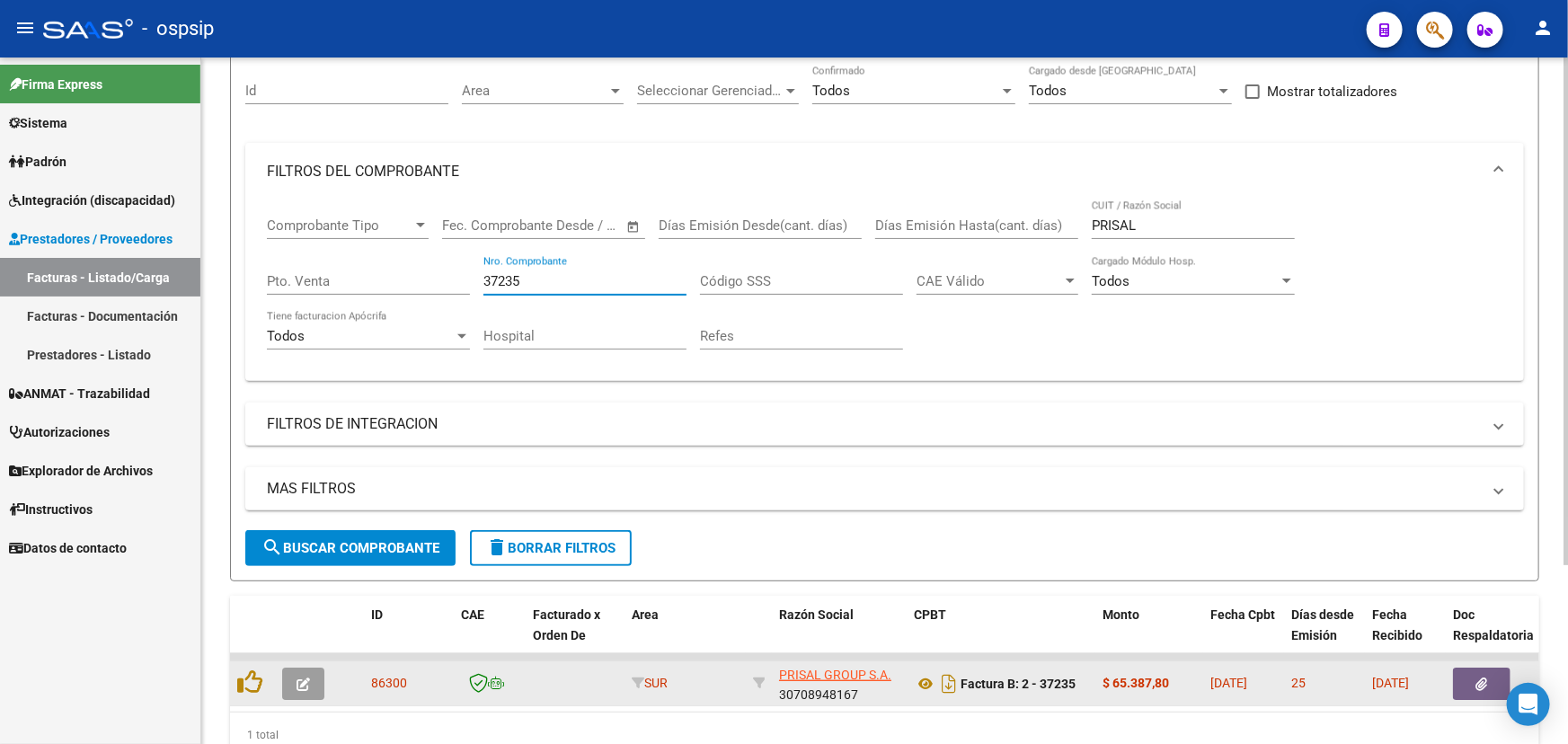
click at [1477, 678] on icon "button" at bounding box center [1482, 684] width 12 height 14
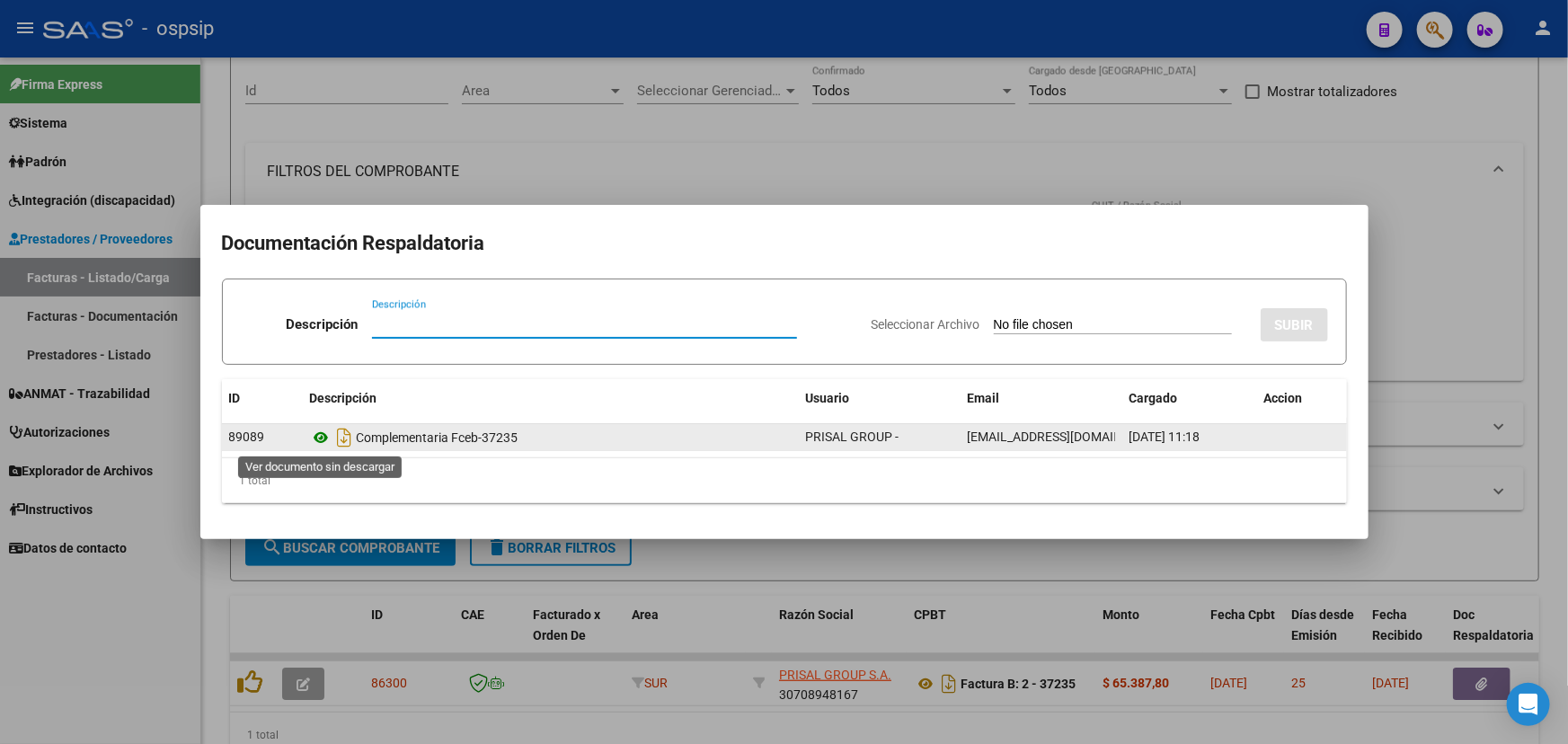
click at [319, 437] on icon at bounding box center [321, 438] width 23 height 22
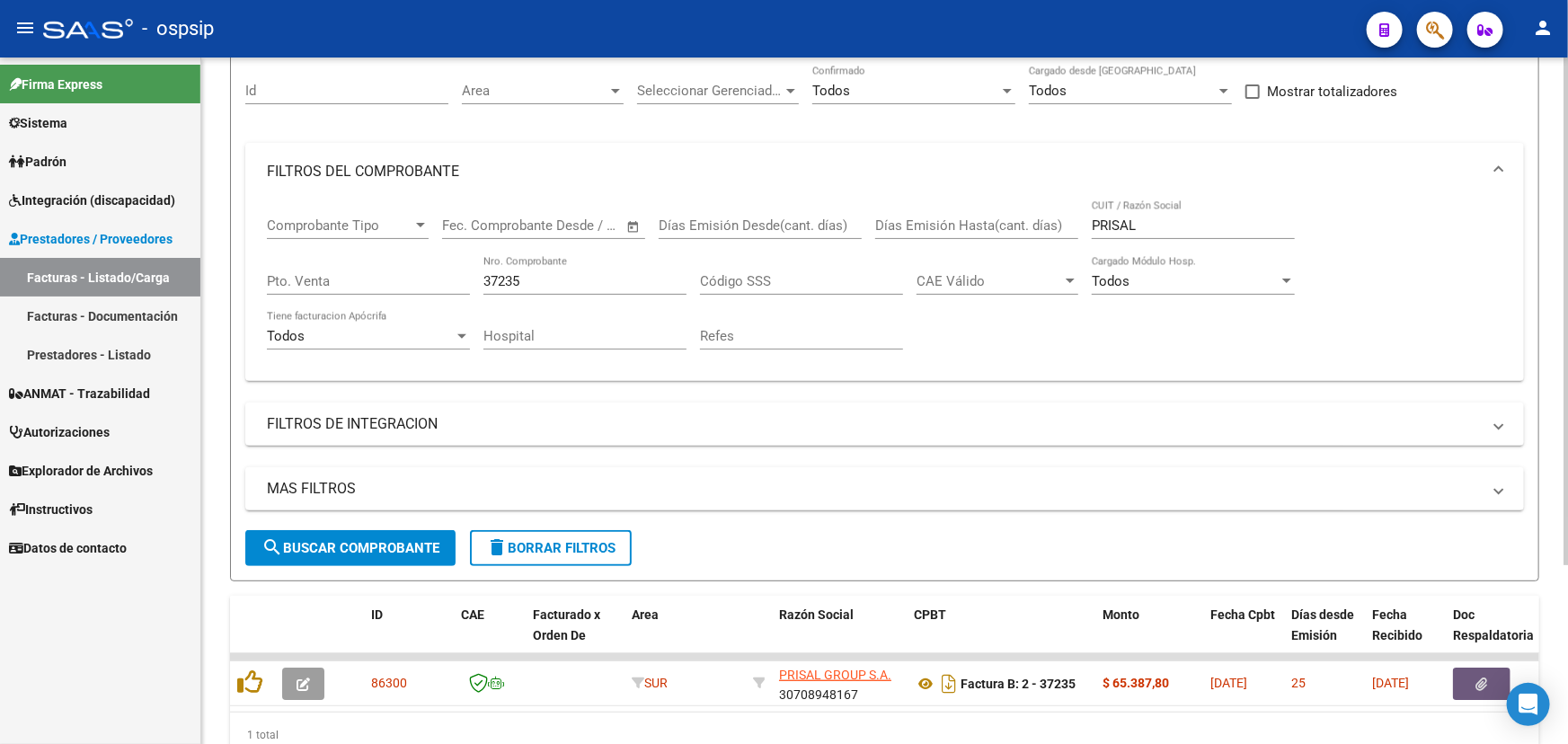
click at [517, 273] on input "37235" at bounding box center [584, 282] width 203 height 17
click at [502, 282] on input "37235" at bounding box center [584, 282] width 203 height 17
drag, startPoint x: 502, startPoint y: 282, endPoint x: 527, endPoint y: 283, distance: 25.0
click at [503, 282] on input "37235" at bounding box center [584, 282] width 203 height 17
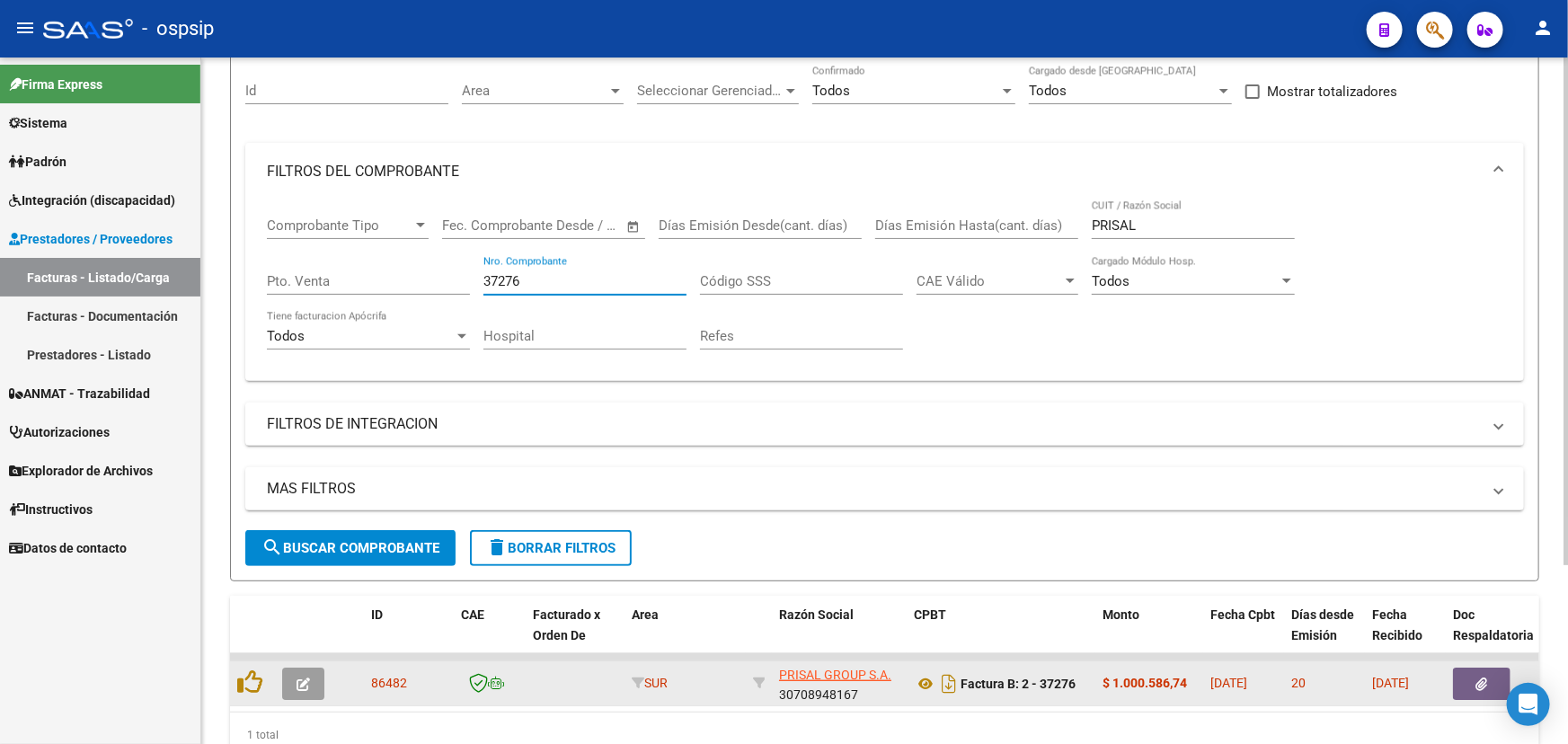
click at [1478, 678] on icon "button" at bounding box center [1482, 684] width 12 height 14
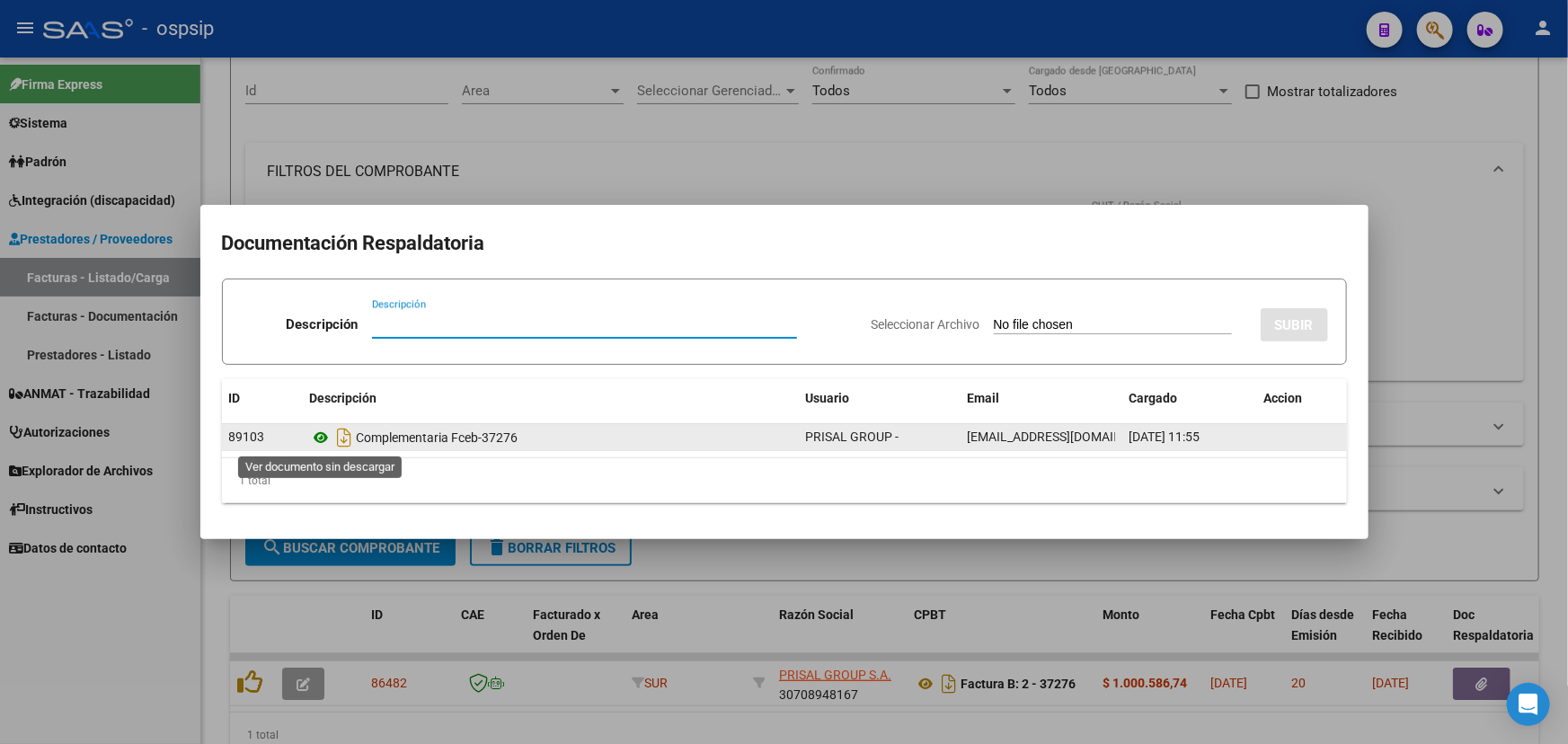
click at [317, 434] on icon at bounding box center [321, 438] width 23 height 22
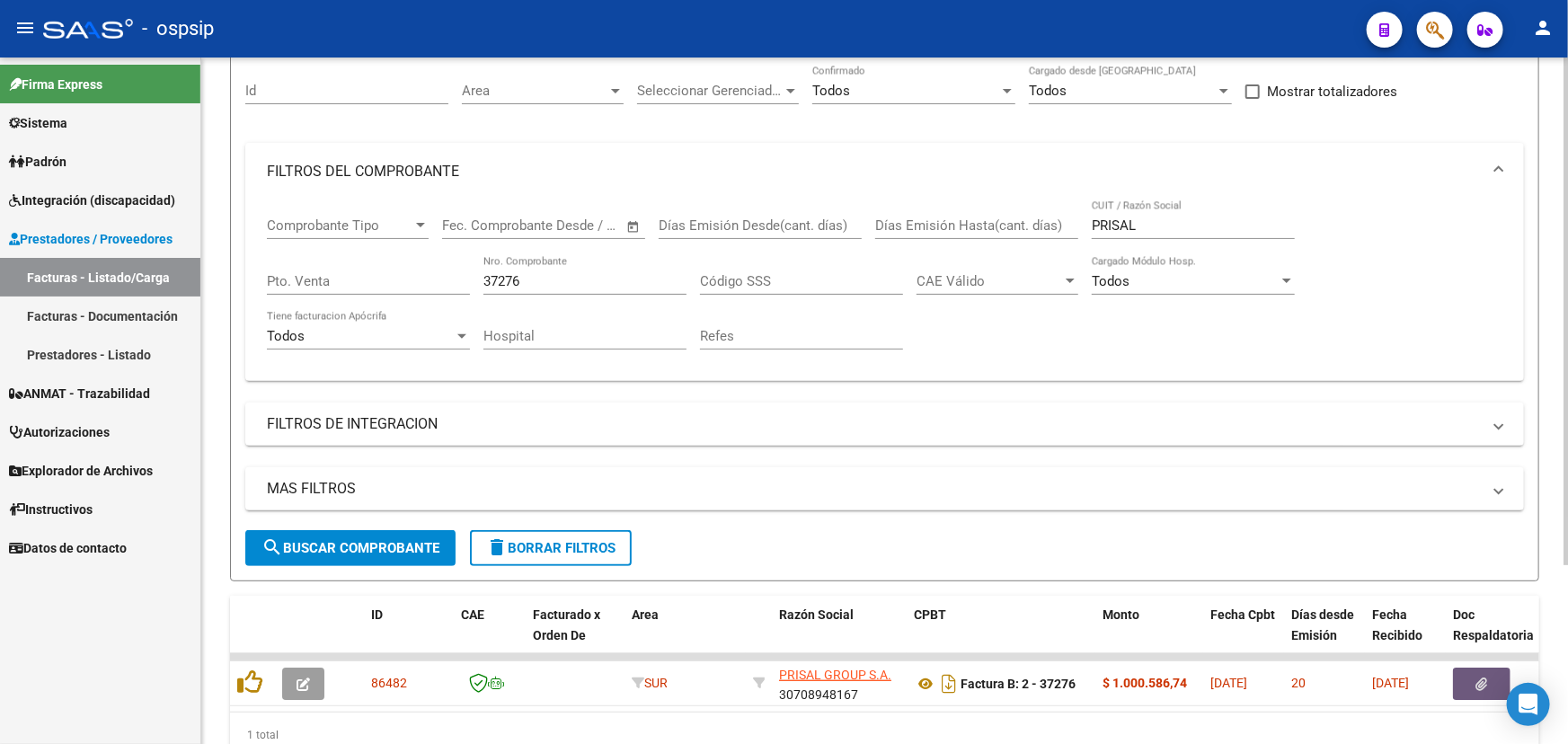
click at [518, 279] on input "37276" at bounding box center [584, 282] width 203 height 17
click at [512, 276] on input "37276" at bounding box center [584, 282] width 203 height 17
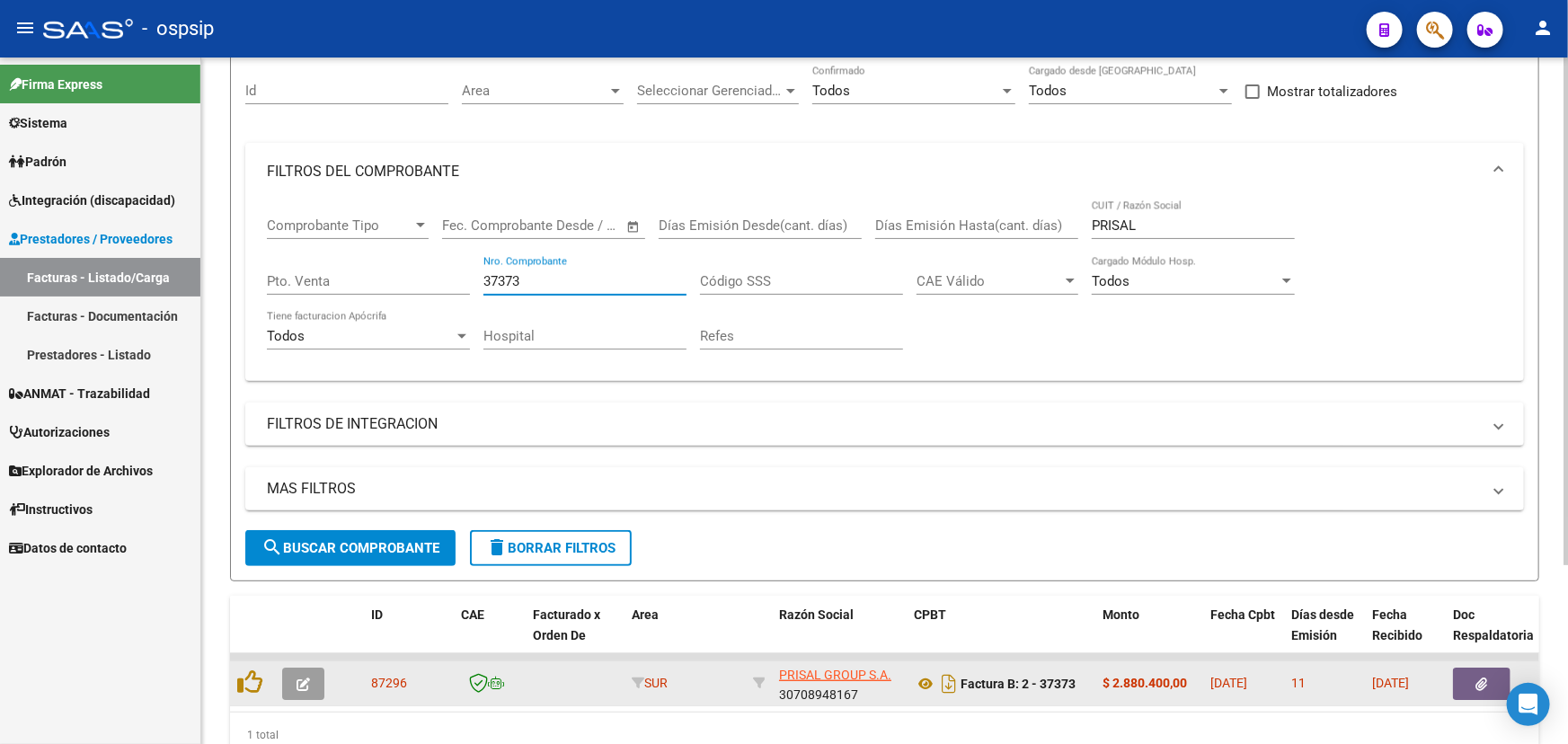
click at [1470, 669] on button "button" at bounding box center [1482, 683] width 58 height 32
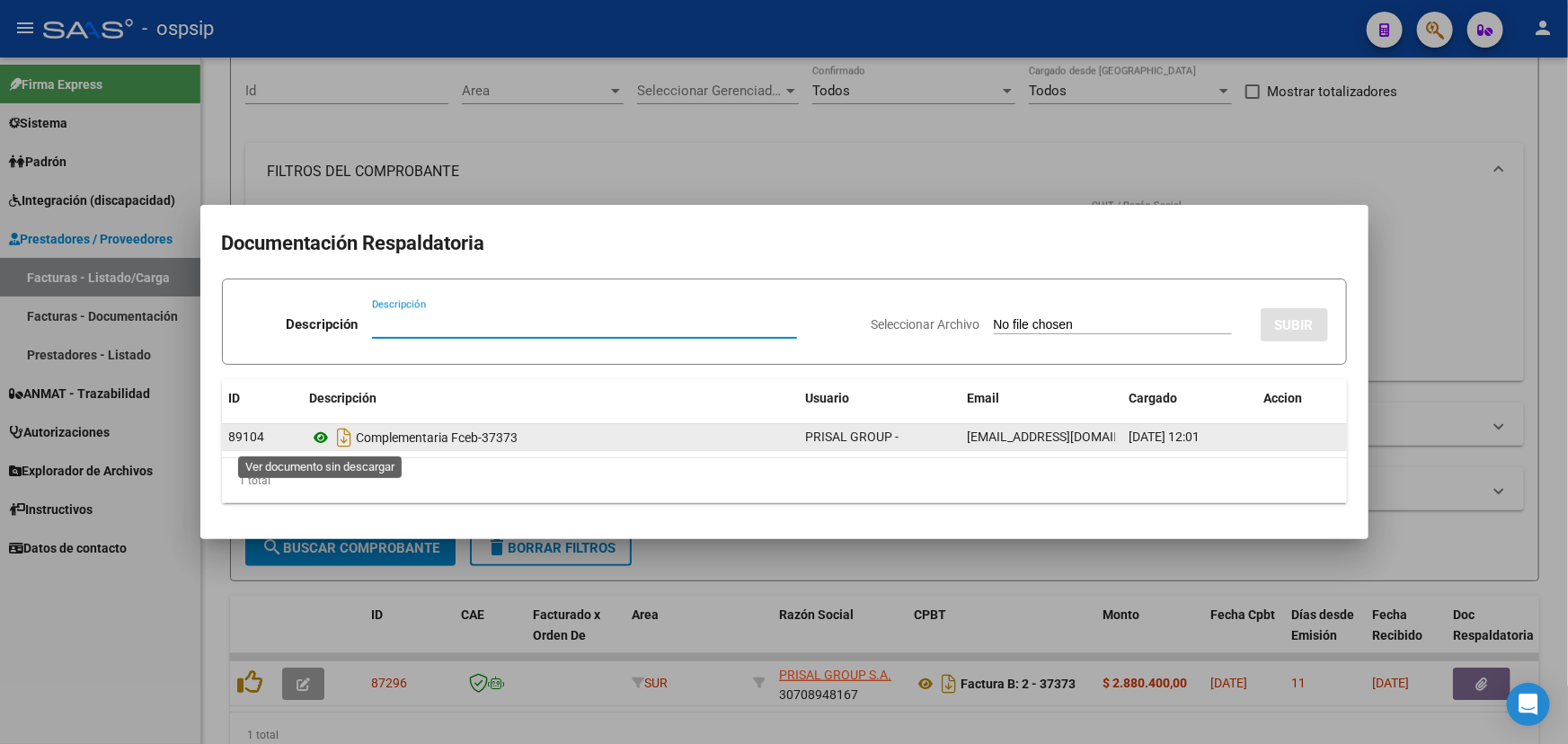
click at [325, 435] on icon at bounding box center [321, 438] width 23 height 22
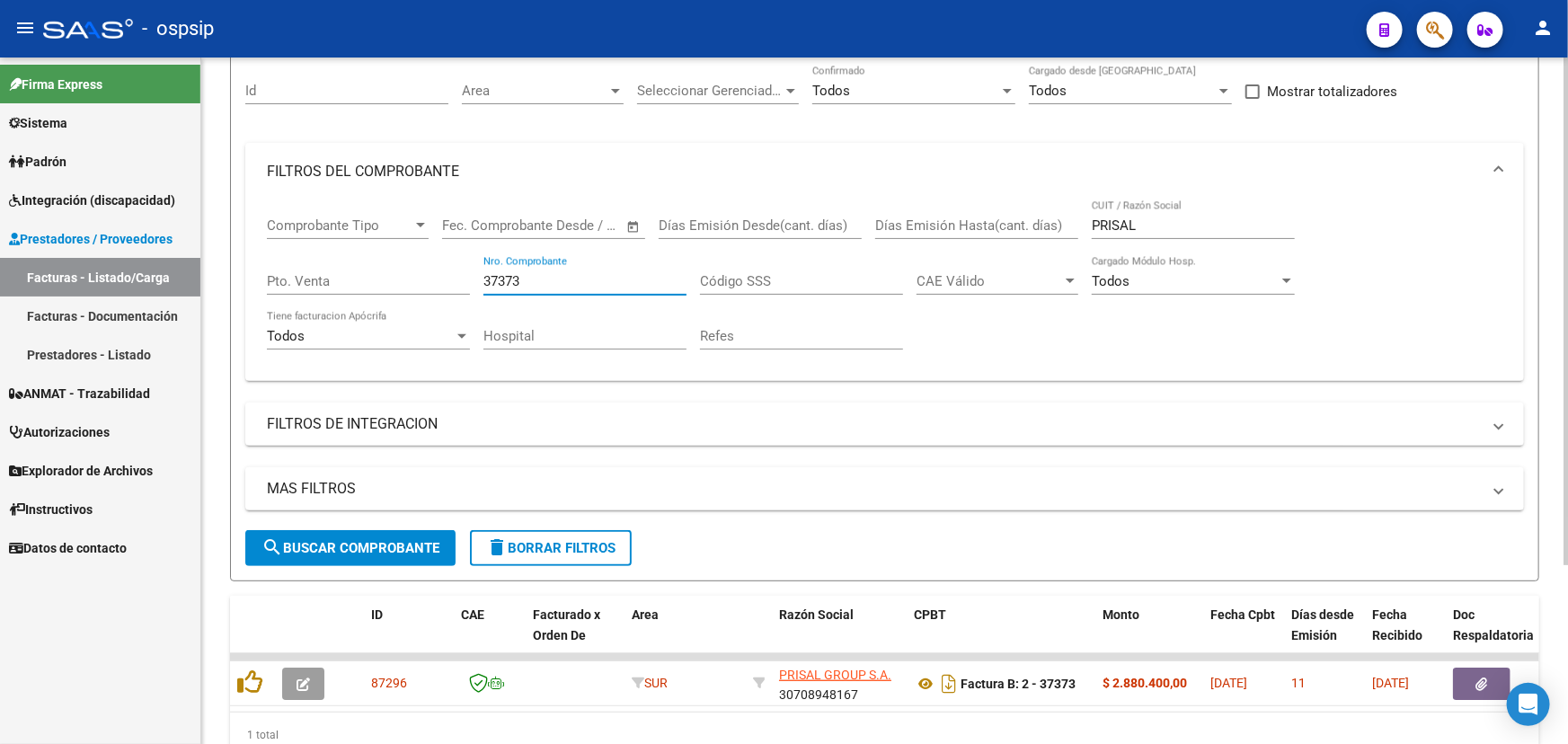
click at [507, 280] on input "37373" at bounding box center [584, 282] width 203 height 17
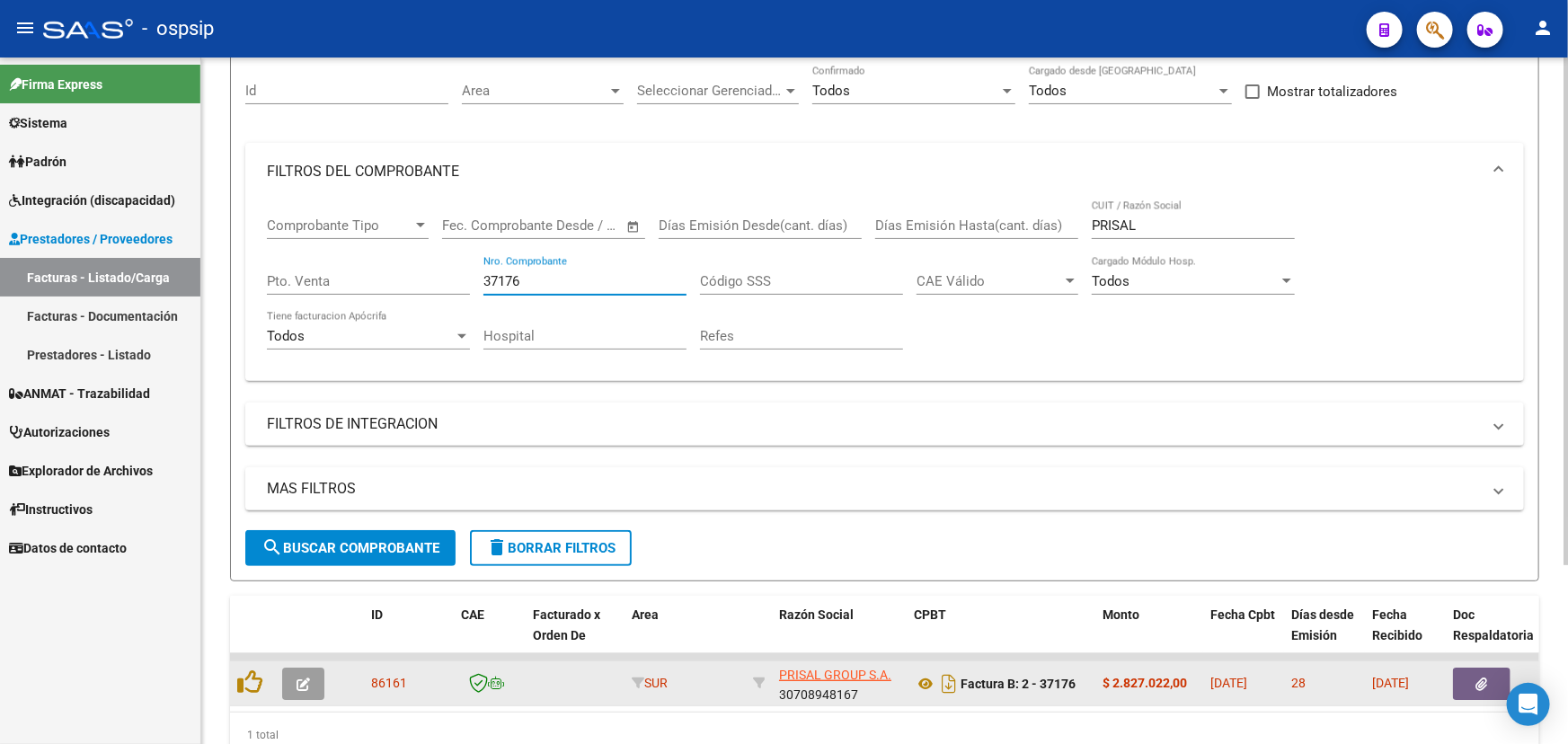
click at [1483, 683] on icon "button" at bounding box center [1482, 684] width 12 height 14
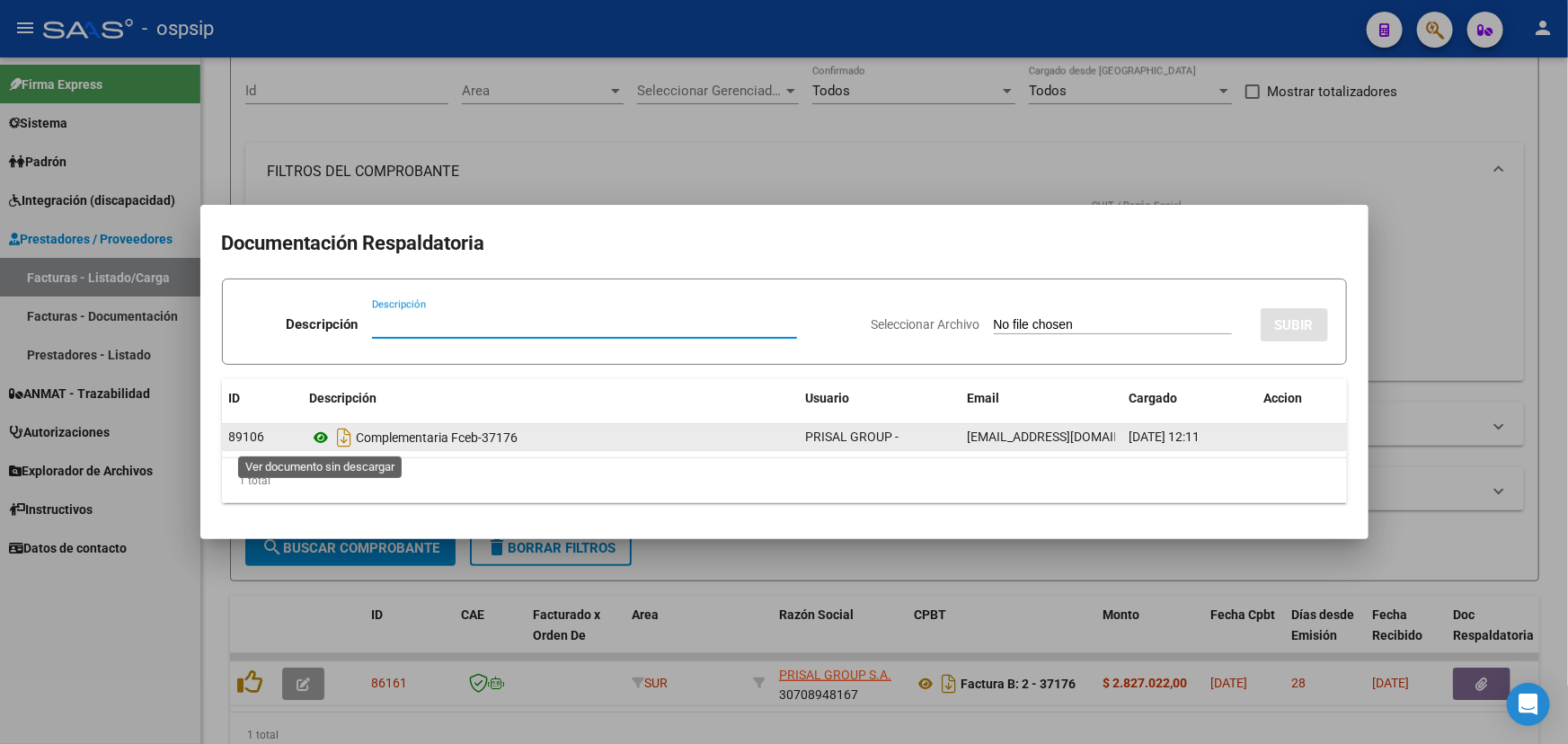
click at [314, 435] on icon at bounding box center [321, 438] width 23 height 22
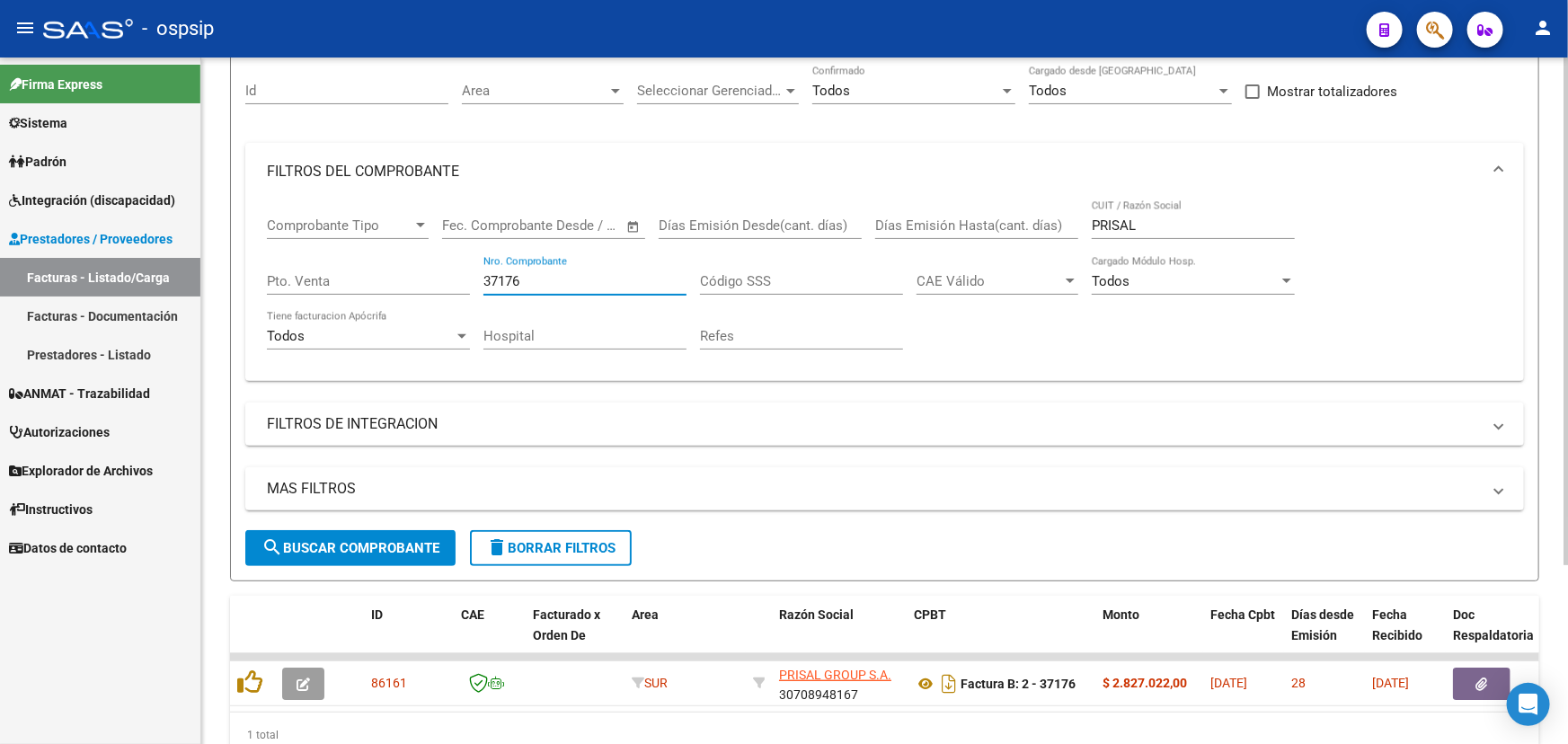
click at [519, 273] on input "37176" at bounding box center [584, 282] width 203 height 17
click at [509, 276] on input "37176" at bounding box center [584, 282] width 203 height 17
click at [510, 279] on input "37176" at bounding box center [584, 282] width 203 height 17
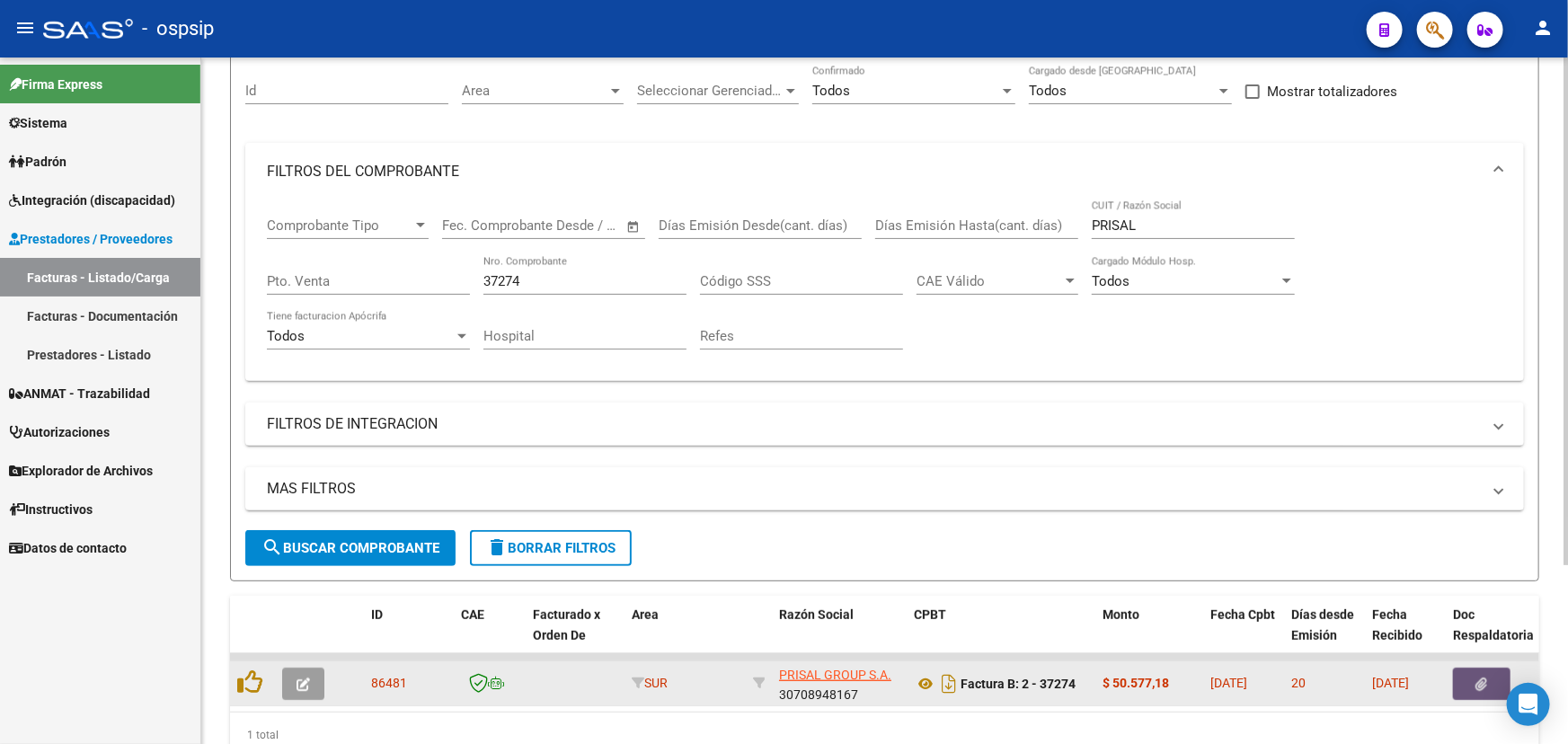
click at [1465, 672] on button "button" at bounding box center [1482, 683] width 58 height 32
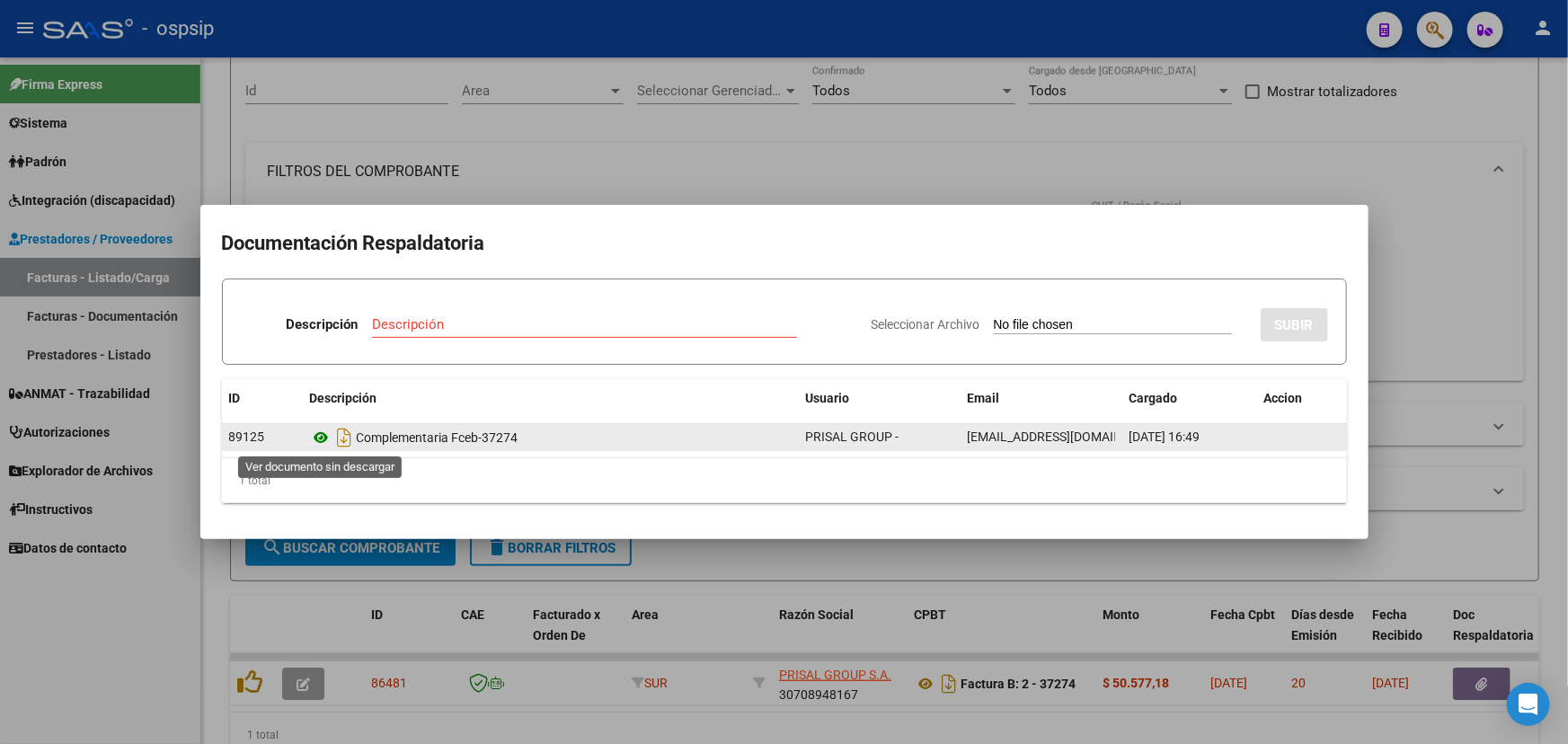
click at [324, 432] on icon at bounding box center [321, 438] width 23 height 22
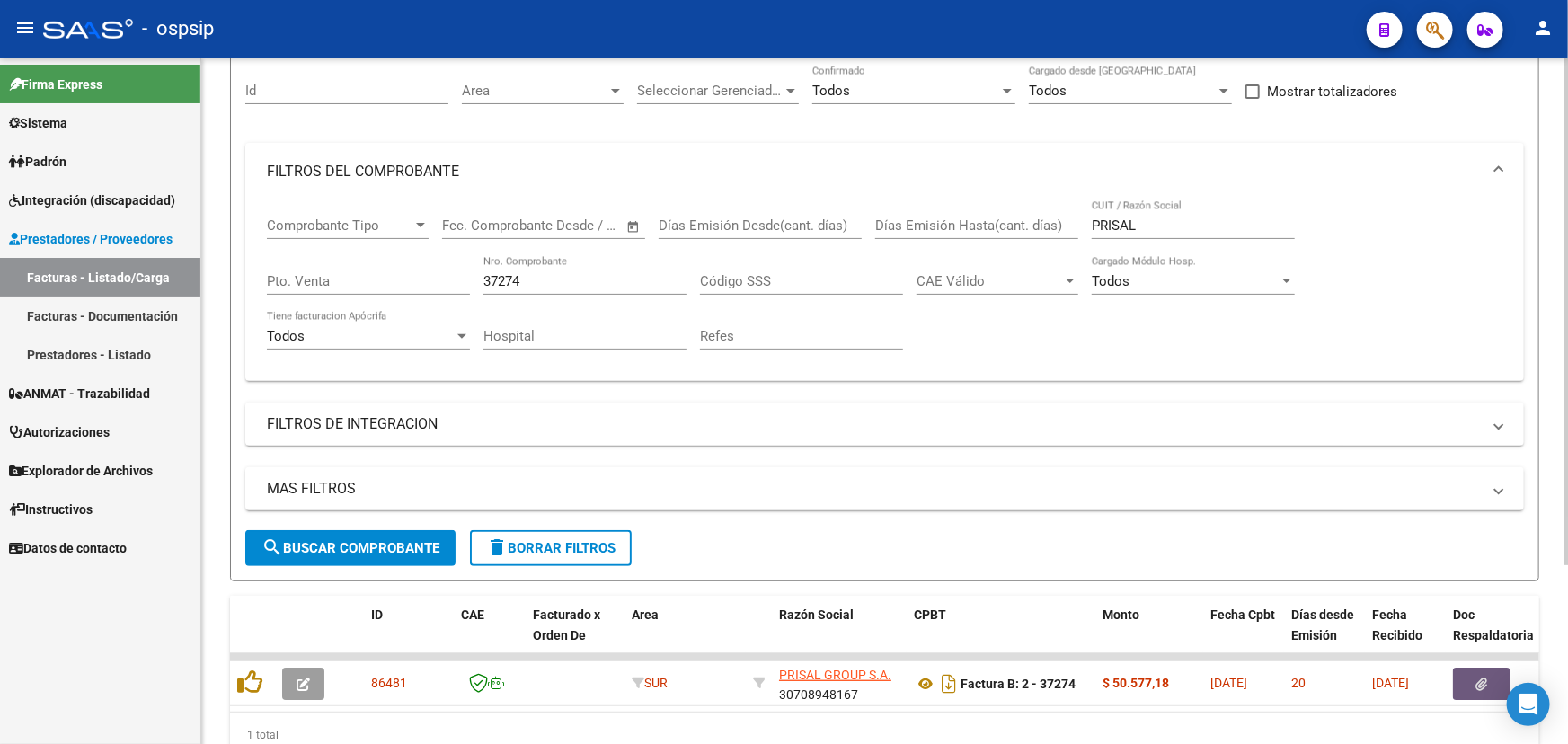
click at [499, 279] on input "37274" at bounding box center [584, 282] width 203 height 17
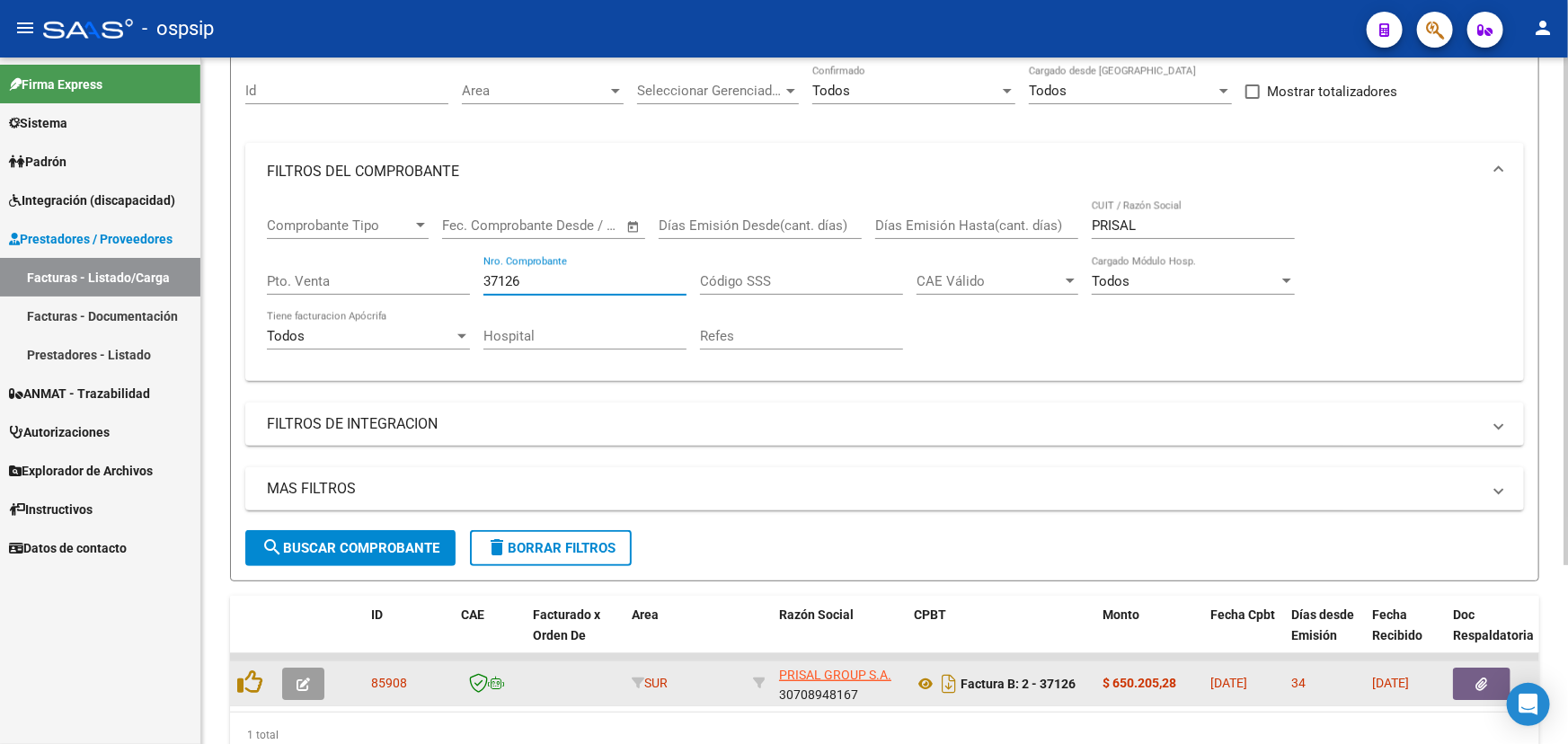
type input "37126"
click at [1467, 672] on button "button" at bounding box center [1482, 683] width 58 height 32
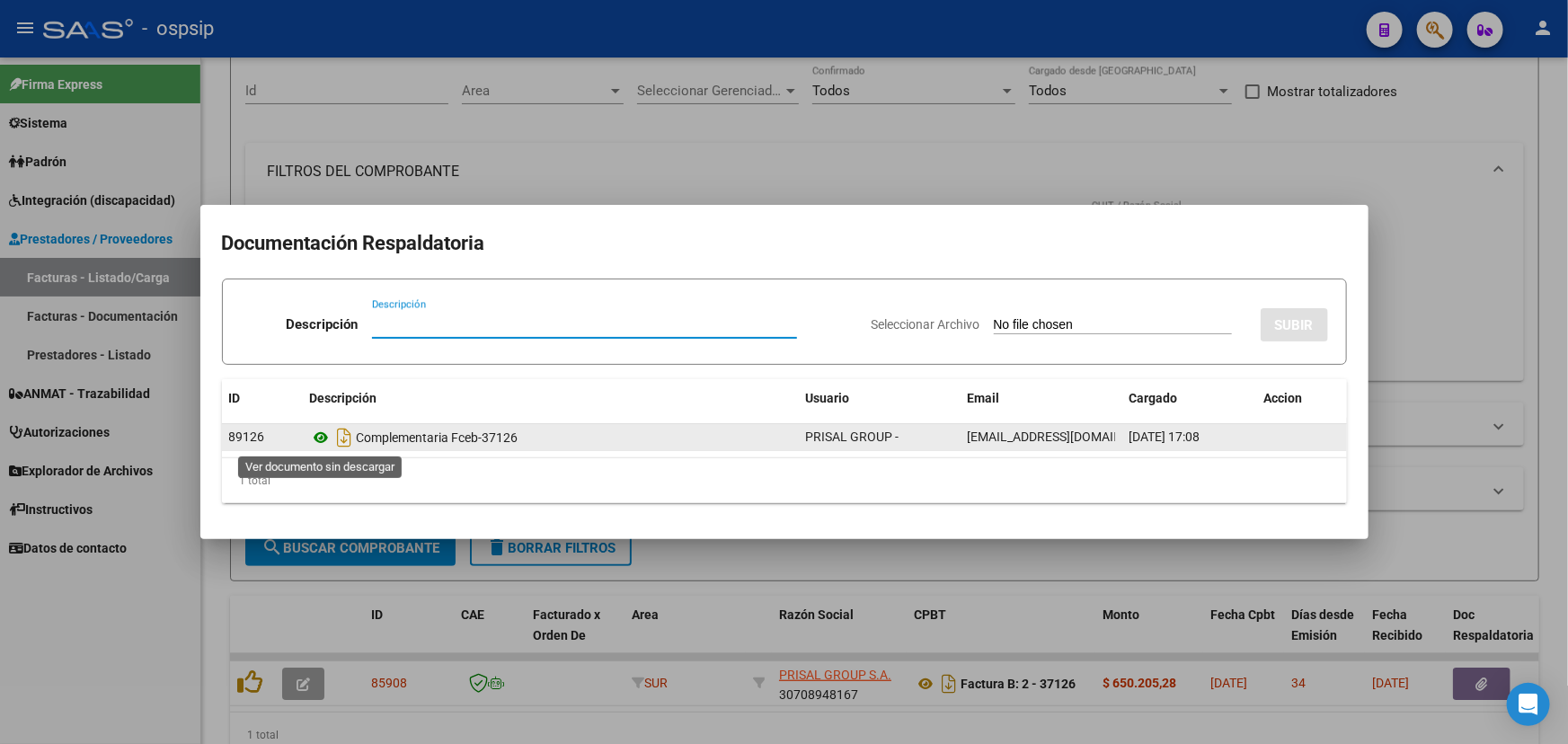
click at [323, 436] on icon at bounding box center [321, 438] width 23 height 22
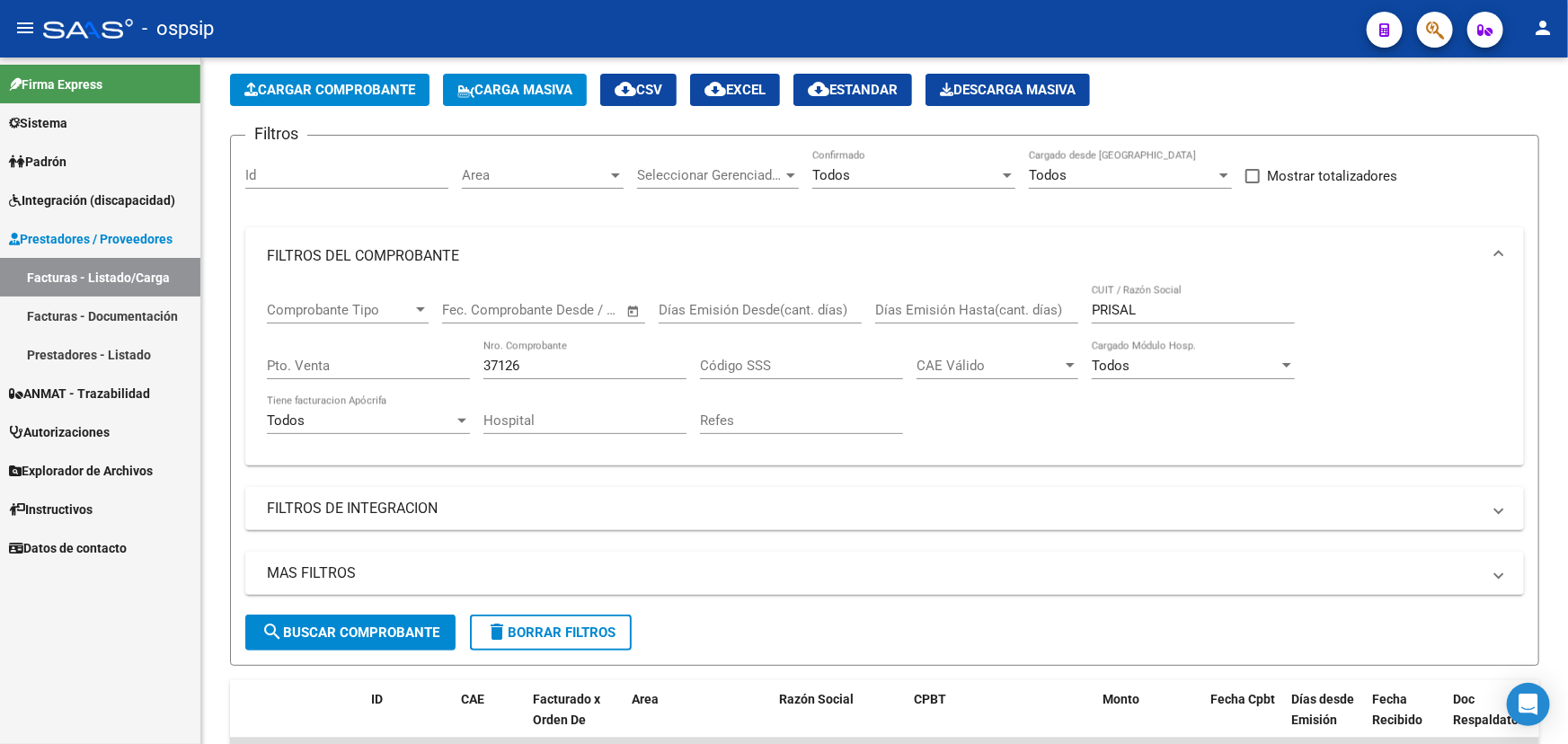
scroll to position [0, 0]
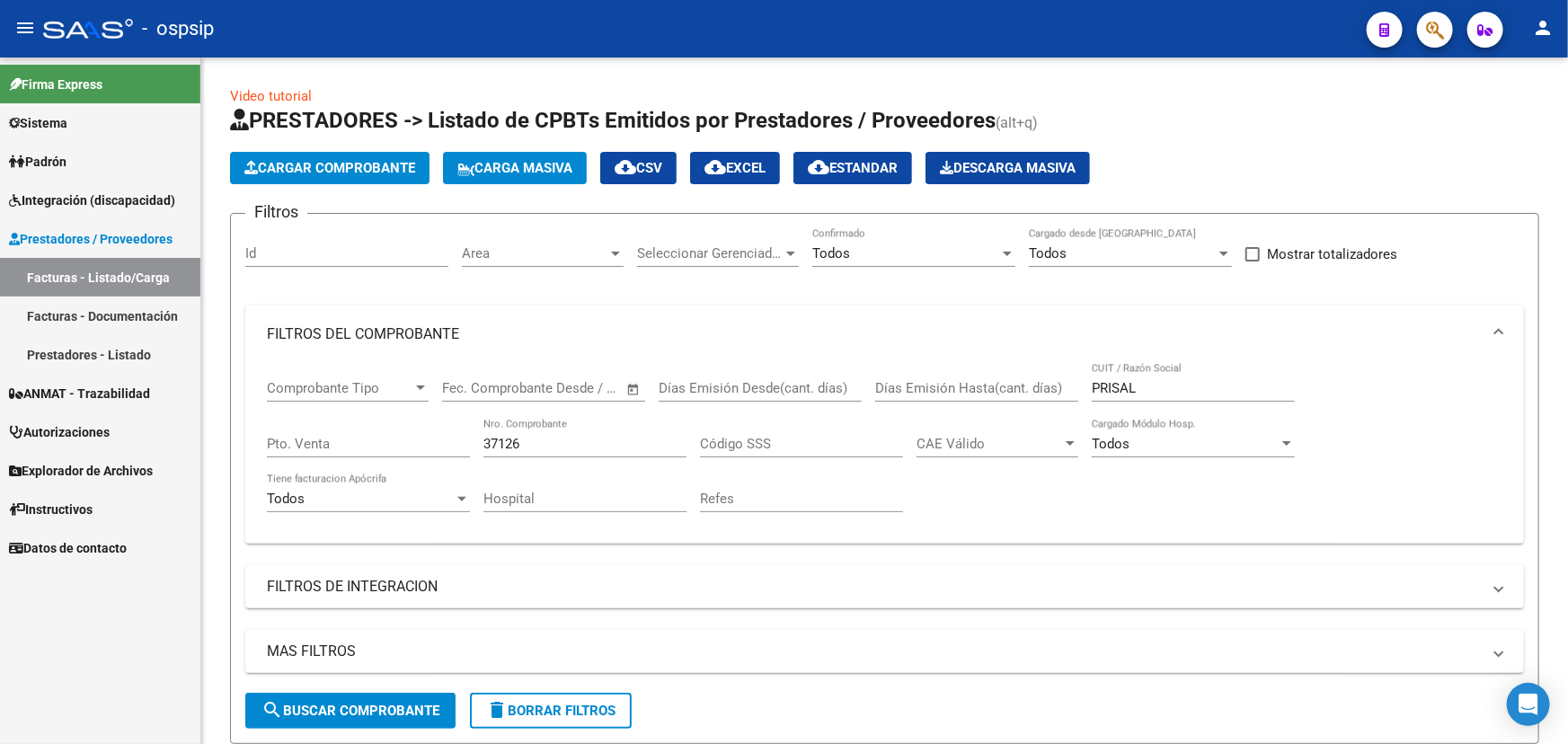
click at [1539, 19] on mat-icon "person" at bounding box center [1543, 28] width 22 height 22
click at [1513, 112] on button "exit_to_app Salir" at bounding box center [1507, 118] width 110 height 43
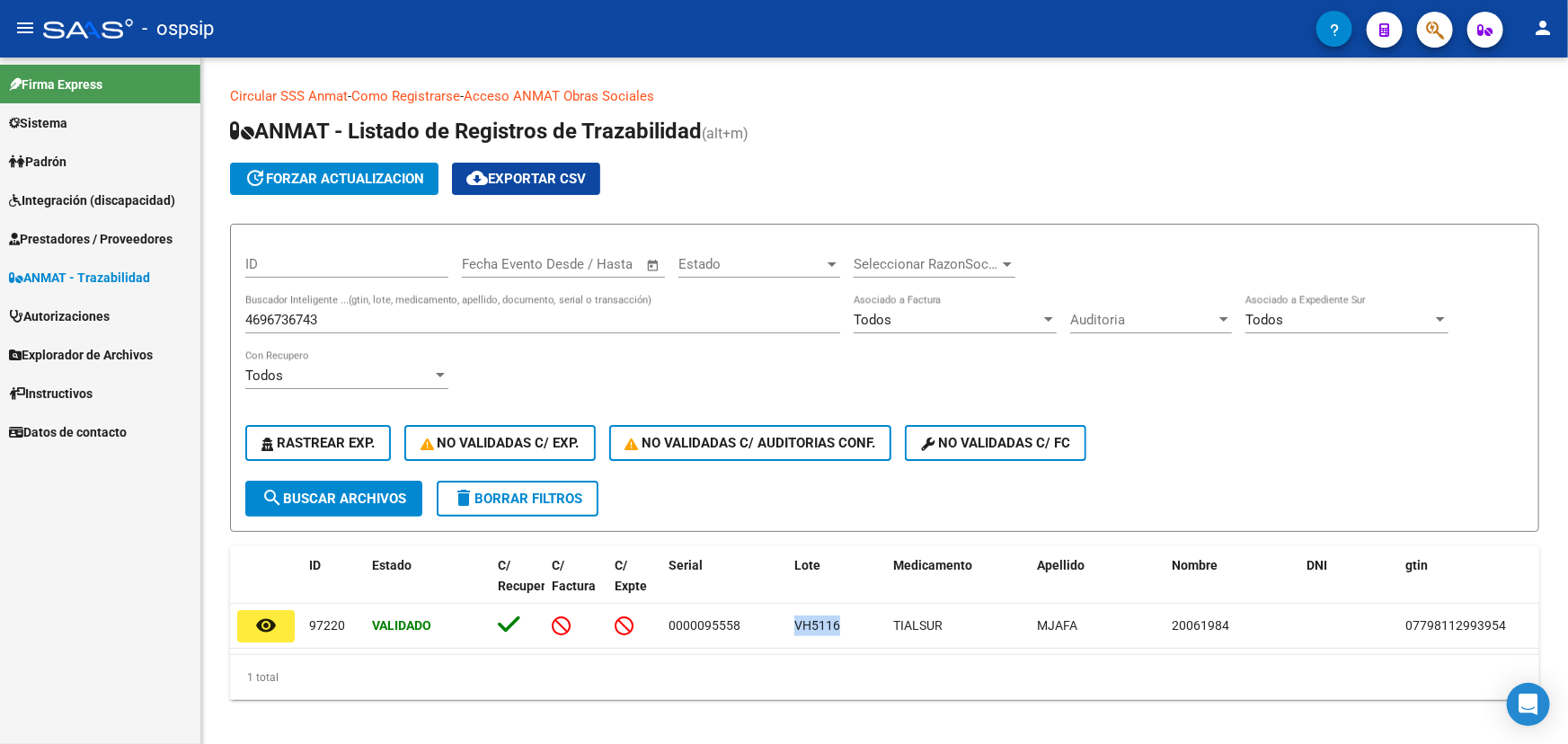
scroll to position [22, 0]
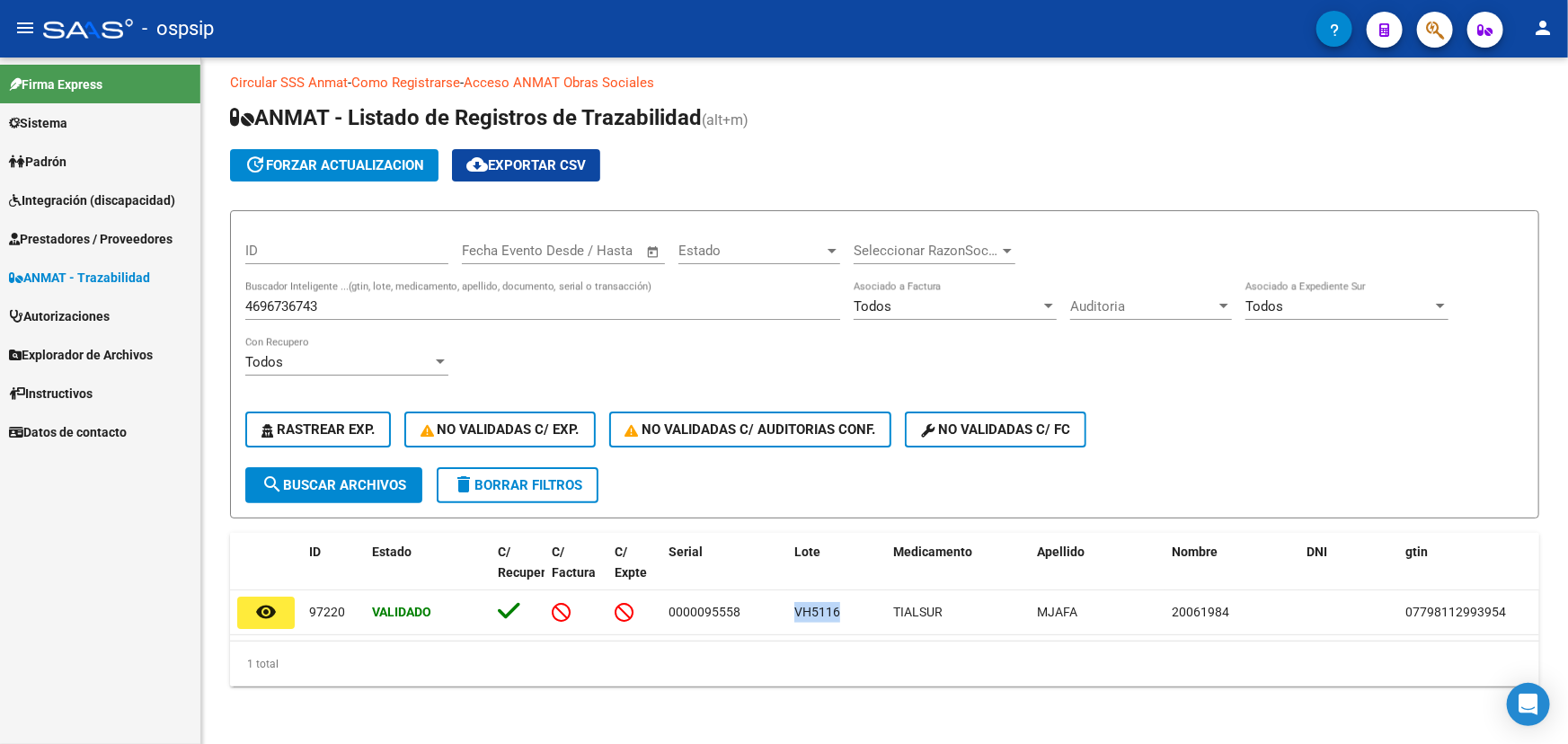
click at [1541, 24] on mat-icon "person" at bounding box center [1543, 28] width 22 height 22
click at [1515, 112] on button "exit_to_app Salir" at bounding box center [1507, 118] width 110 height 43
